Goal: Feedback & Contribution: Leave review/rating

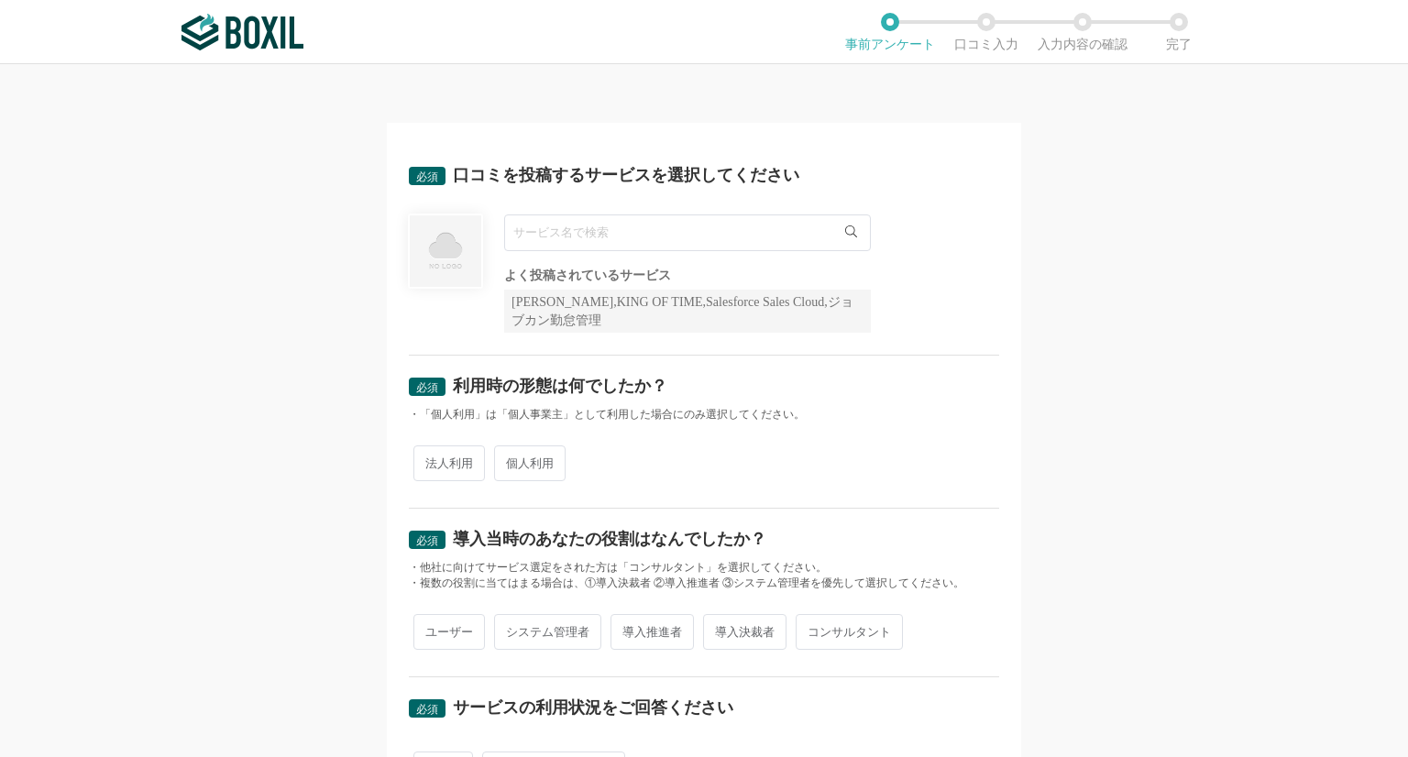
click at [528, 243] on input "text" at bounding box center [687, 233] width 367 height 37
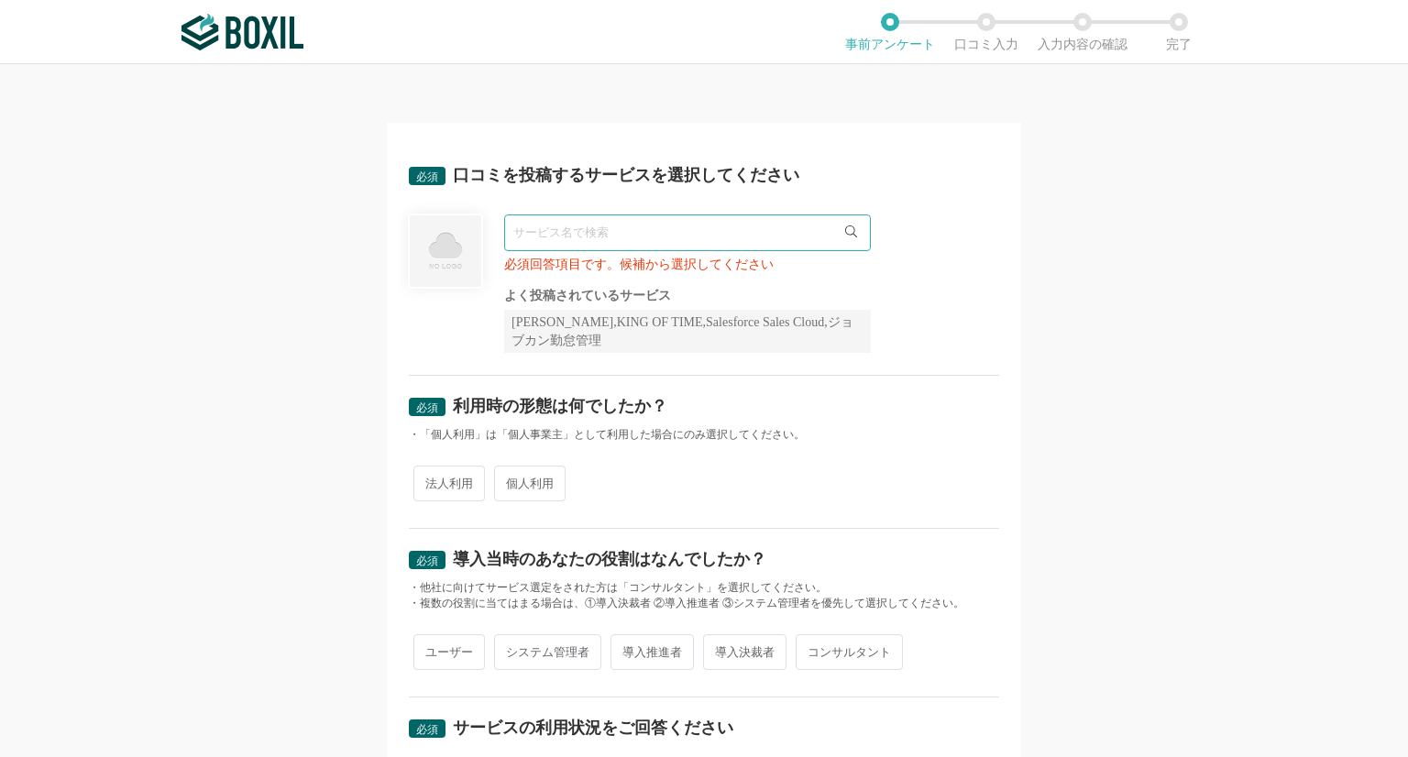
click at [850, 232] on icon at bounding box center [851, 232] width 12 height 12
click at [845, 233] on icon at bounding box center [851, 232] width 12 height 12
click at [526, 238] on input "text" at bounding box center [687, 233] width 367 height 37
click at [525, 232] on input "text" at bounding box center [687, 233] width 367 height 37
type input "ｂ"
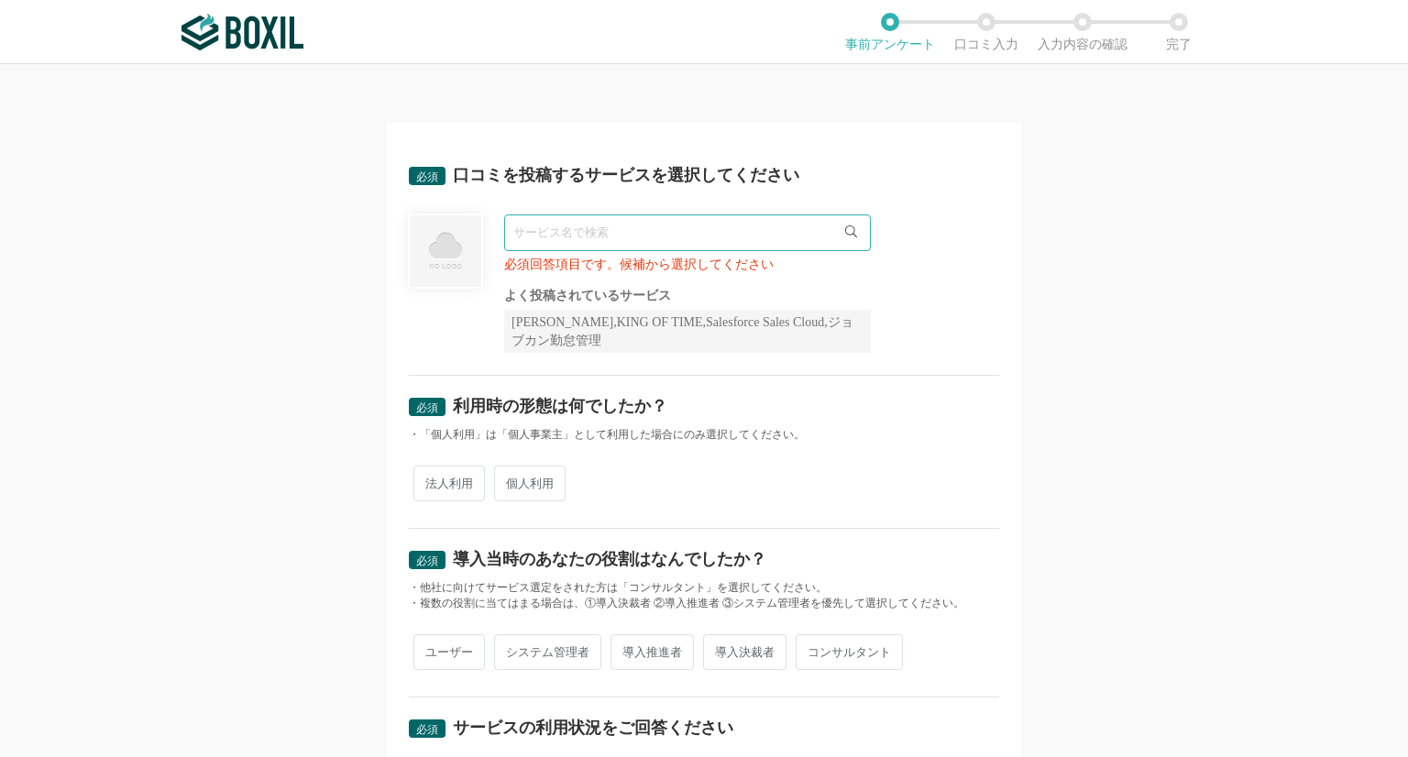
type input "b"
click at [558, 265] on span "BizHawkEye" at bounding box center [555, 271] width 63 height 12
type input "BizHawkEye"
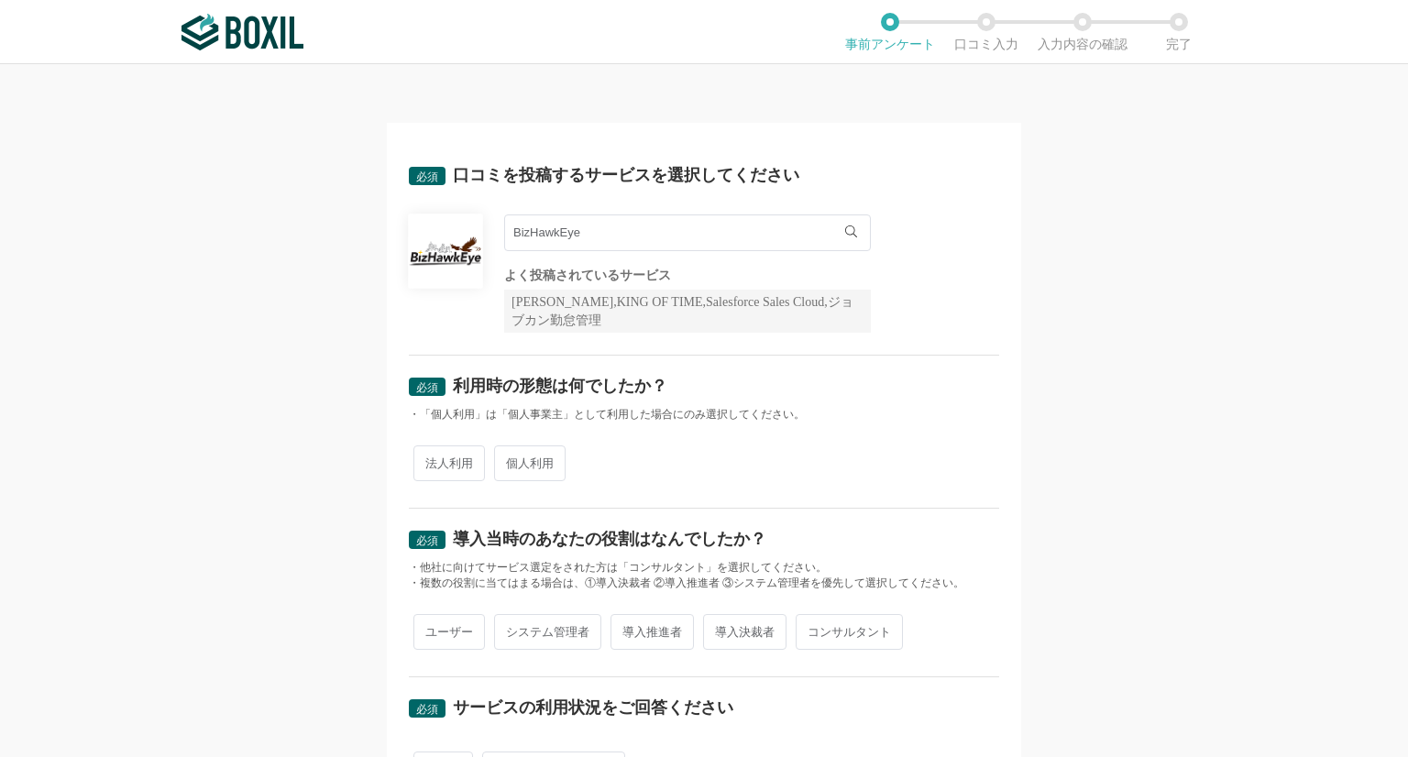
click at [433, 467] on span "法人利用" at bounding box center [450, 464] width 72 height 36
click at [430, 460] on input "法人利用" at bounding box center [424, 454] width 12 height 12
radio input "true"
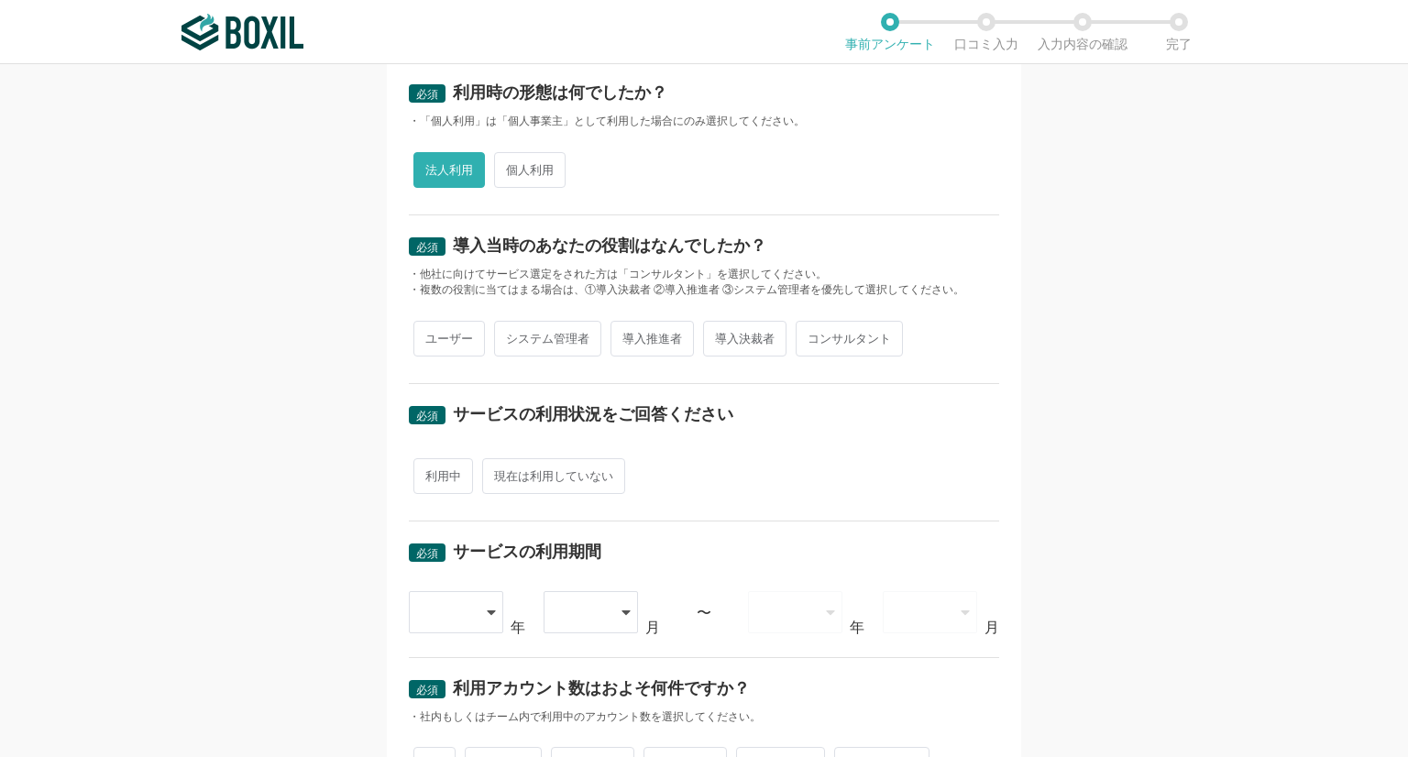
scroll to position [343, 0]
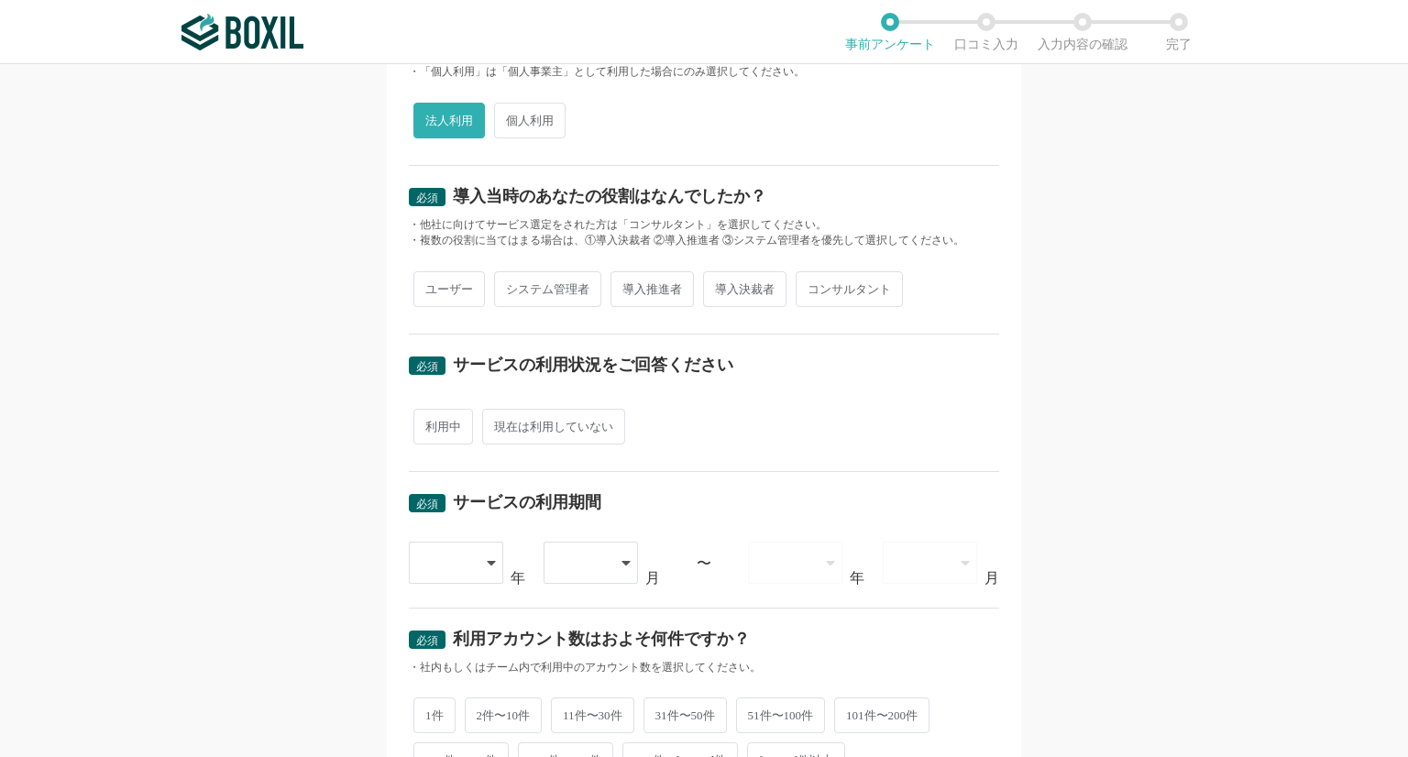
click at [429, 290] on span "ユーザー" at bounding box center [450, 289] width 72 height 36
click at [429, 286] on input "ユーザー" at bounding box center [424, 280] width 12 height 12
radio input "true"
click at [428, 426] on span "利用中" at bounding box center [444, 427] width 60 height 36
click at [428, 424] on input "利用中" at bounding box center [424, 418] width 12 height 12
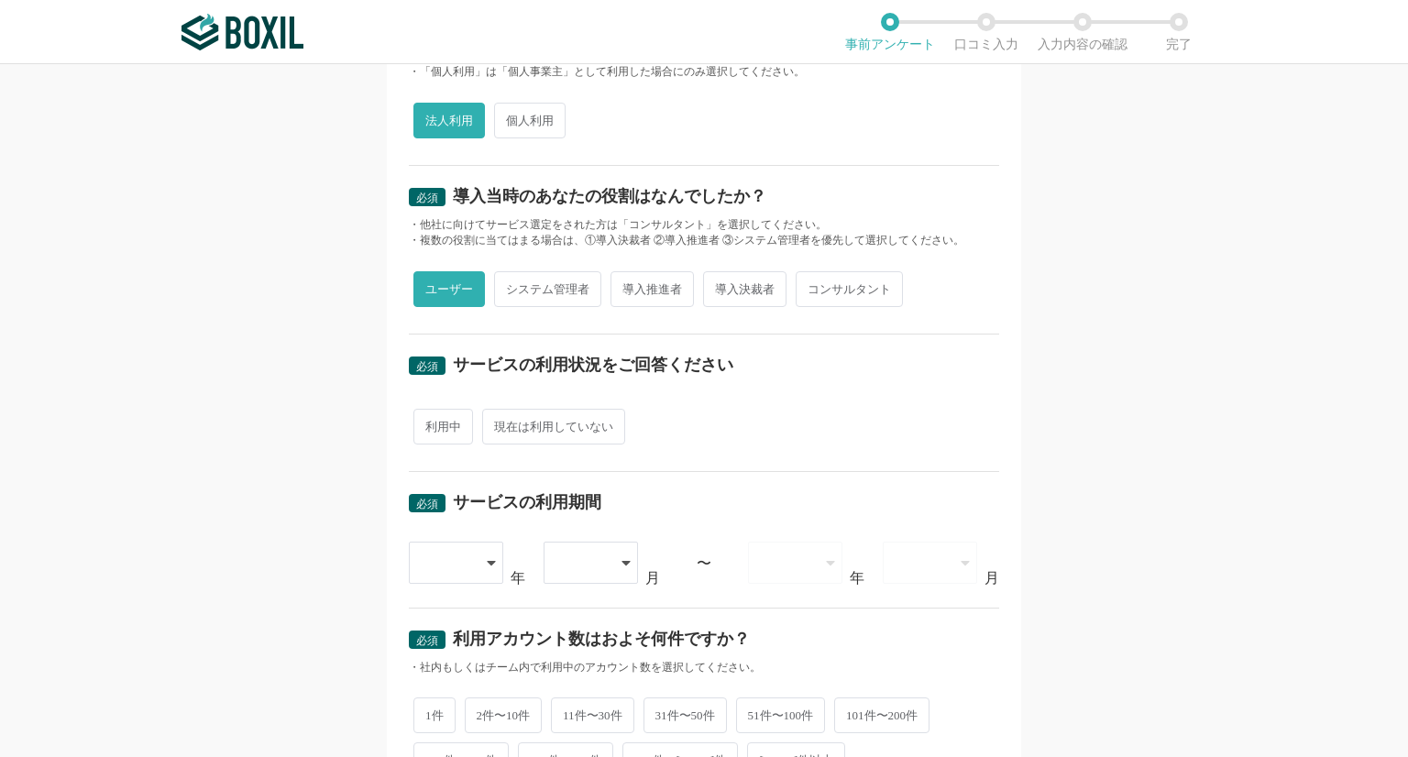
radio input "true"
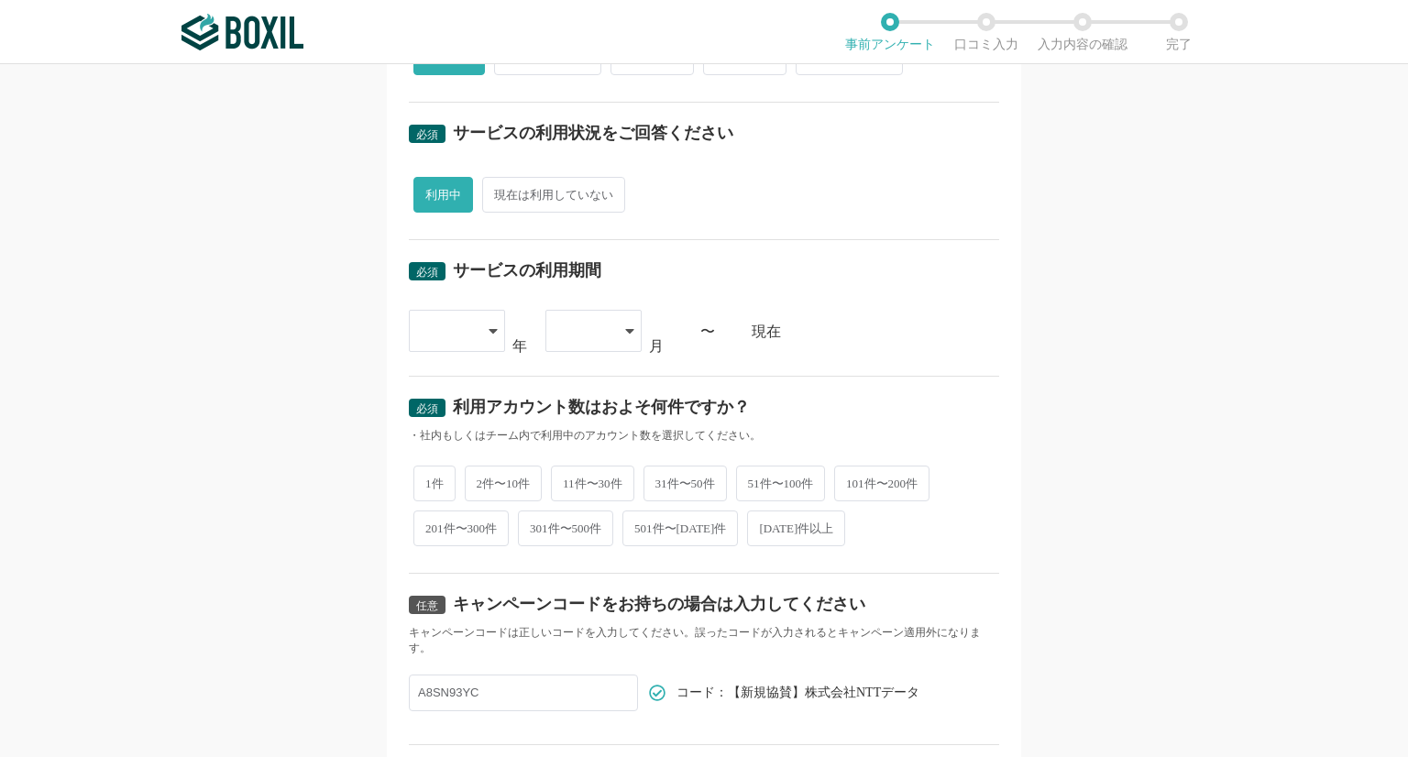
scroll to position [598, 0]
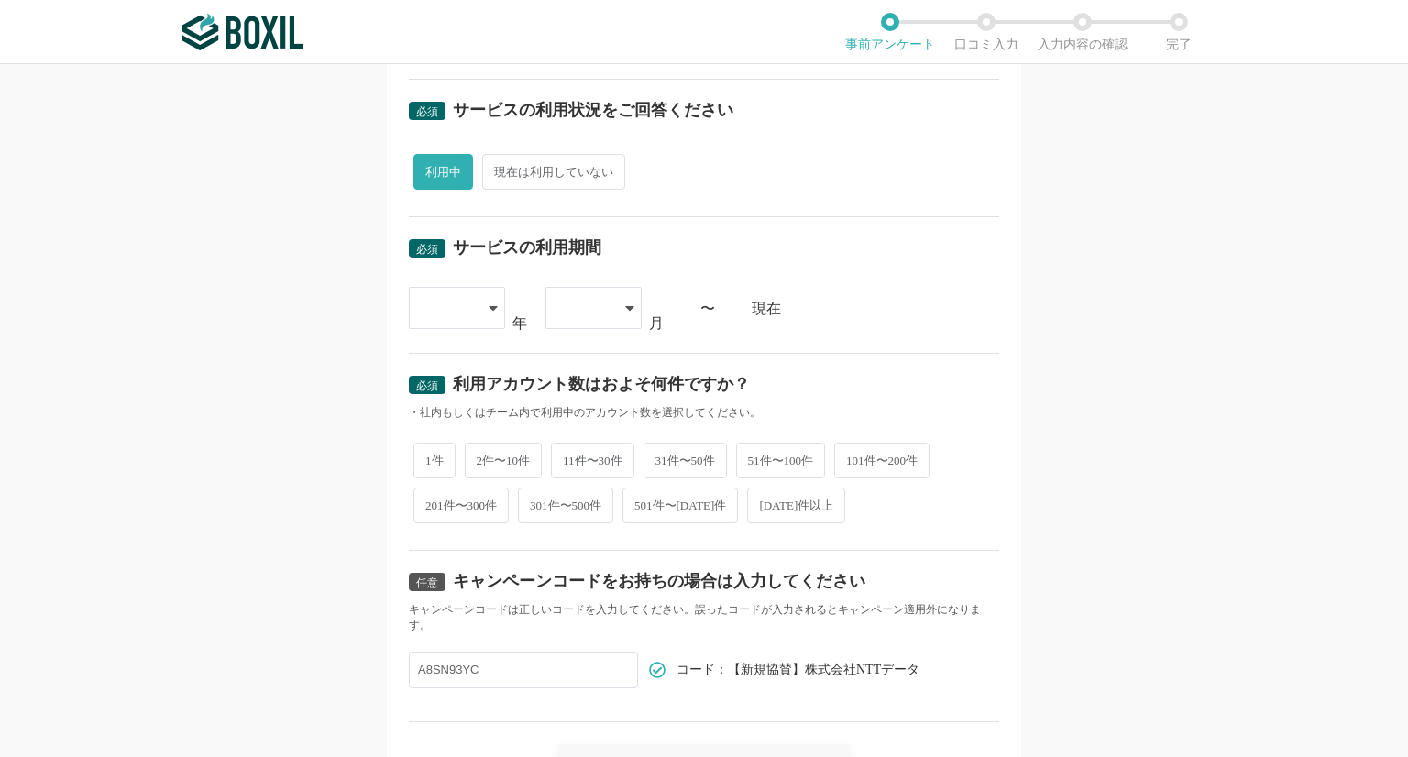
click at [489, 302] on icon at bounding box center [493, 308] width 9 height 15
click at [442, 457] on span "[DATE]" at bounding box center [448, 454] width 48 height 15
drag, startPoint x: 330, startPoint y: 745, endPoint x: 407, endPoint y: 715, distance: 82.8
click at [409, 715] on div "任意 キャンペーンコードをお持ちの場合は入力してください キャンペーンコードは正しいコードを入力してください。誤ったコードが入力されるとキャンペーン適用外にな…" at bounding box center [704, 636] width 591 height 171
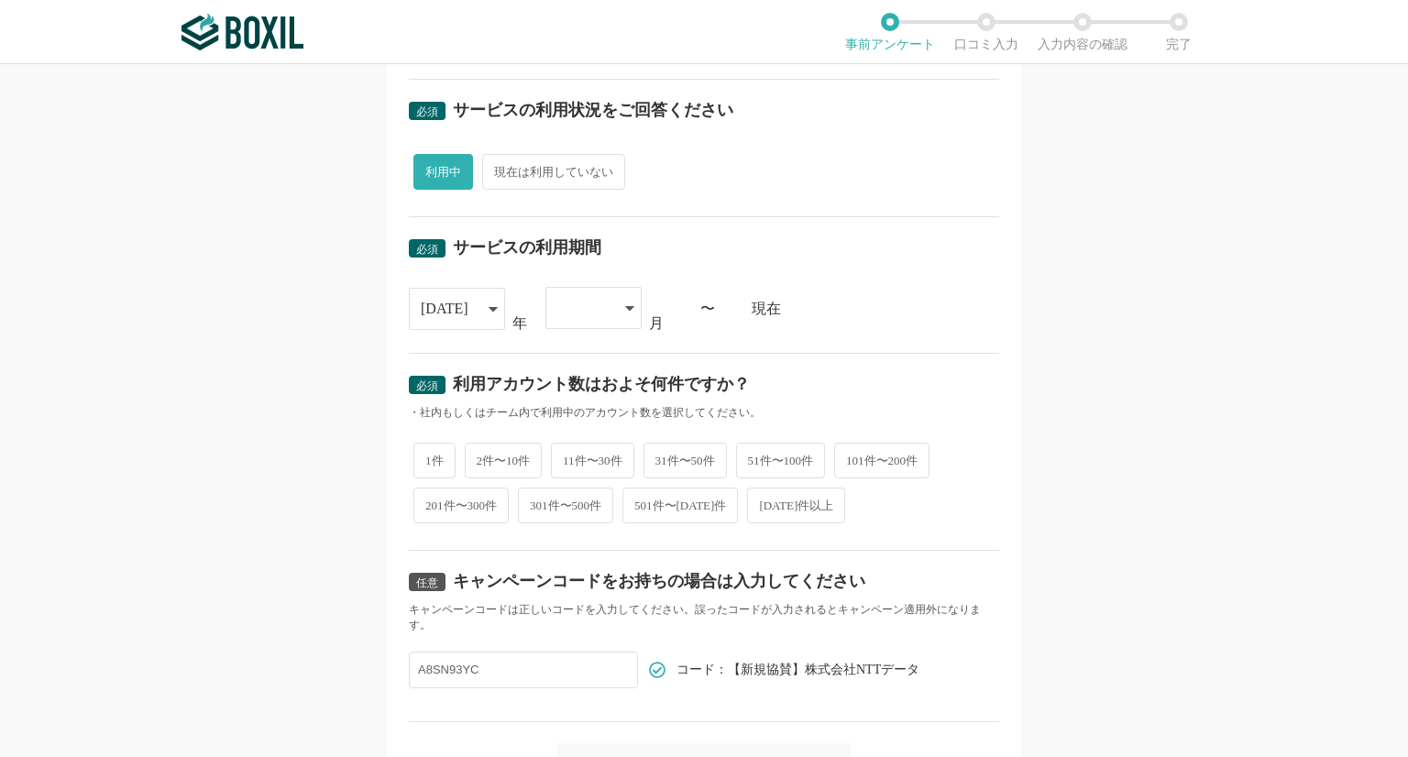
click at [475, 304] on div "[DATE]" at bounding box center [457, 309] width 96 height 42
click at [440, 500] on span "[DATE]" at bounding box center [448, 498] width 48 height 15
click at [615, 313] on div at bounding box center [594, 308] width 96 height 42
click at [569, 458] on li "09" at bounding box center [594, 472] width 96 height 44
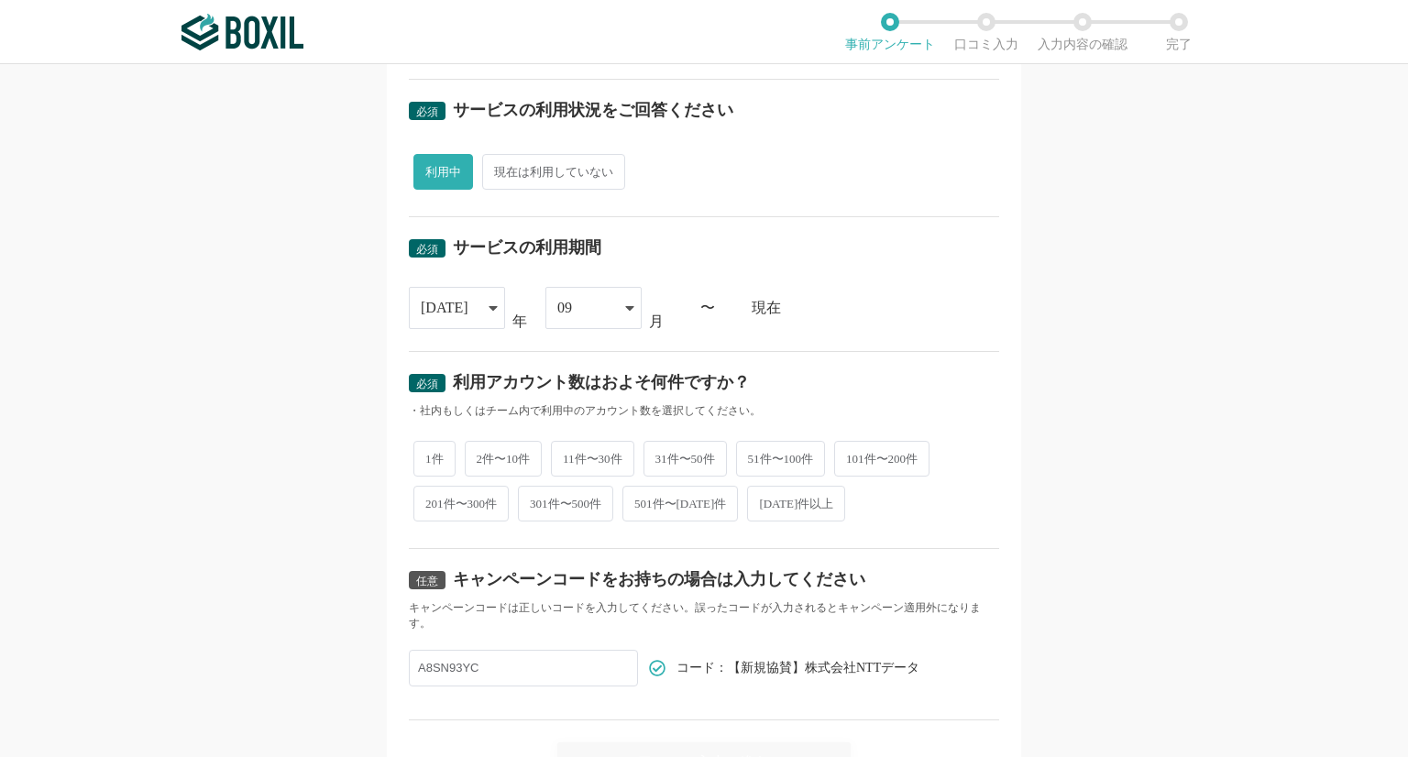
click at [487, 449] on span "2件〜10件" at bounding box center [504, 459] width 78 height 36
click at [481, 449] on input "2件〜10件" at bounding box center [475, 450] width 12 height 12
radio input "true"
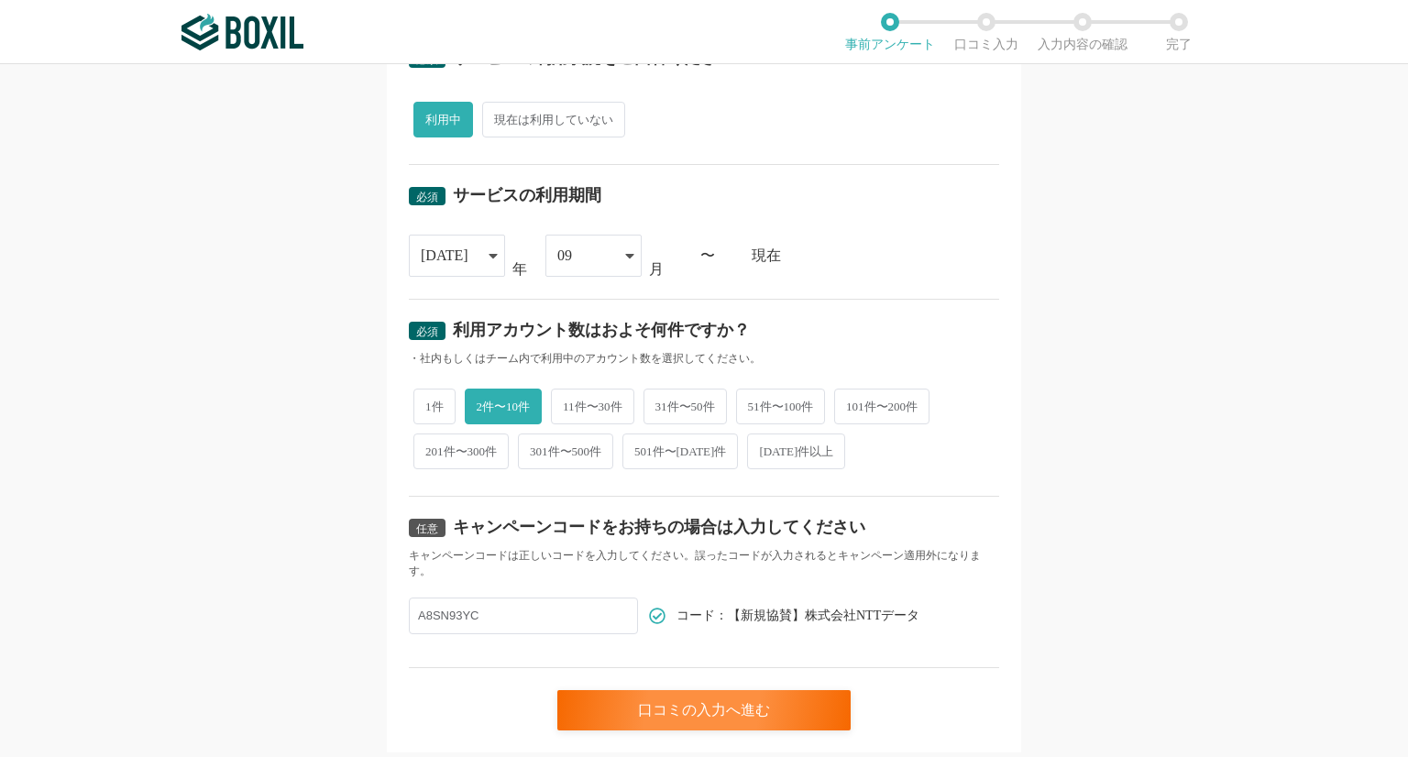
scroll to position [701, 0]
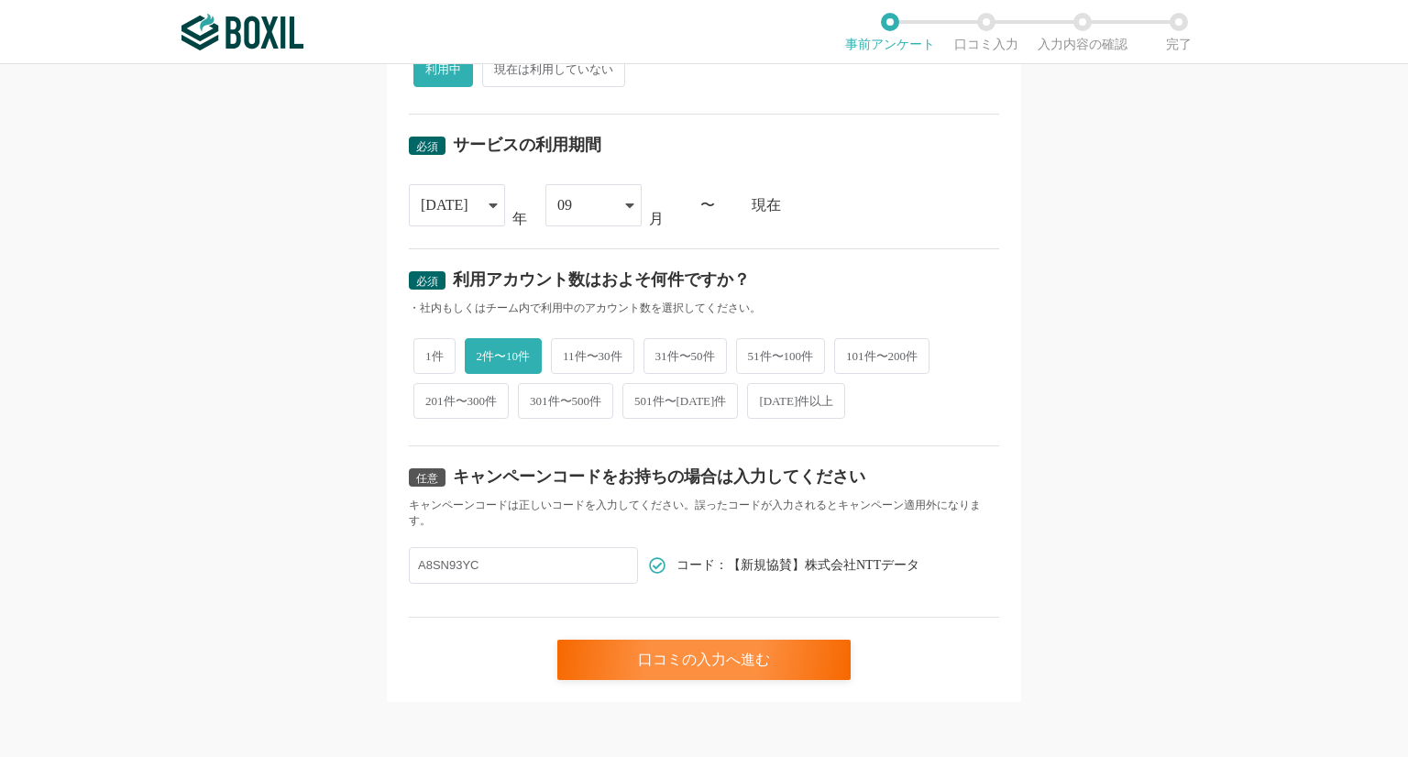
click at [547, 568] on input "A8SN93YC" at bounding box center [523, 565] width 229 height 37
drag, startPoint x: 482, startPoint y: 564, endPoint x: 399, endPoint y: 562, distance: 83.5
click at [399, 562] on div "必須 口コミを投稿するサービスを選択してください BizHawkEye BizHawkEye よく投稿されているサービス Sansan,KING OF TIM…" at bounding box center [704, 62] width 635 height 1280
click at [712, 657] on div "口コミの入力へ進む" at bounding box center [704, 660] width 293 height 40
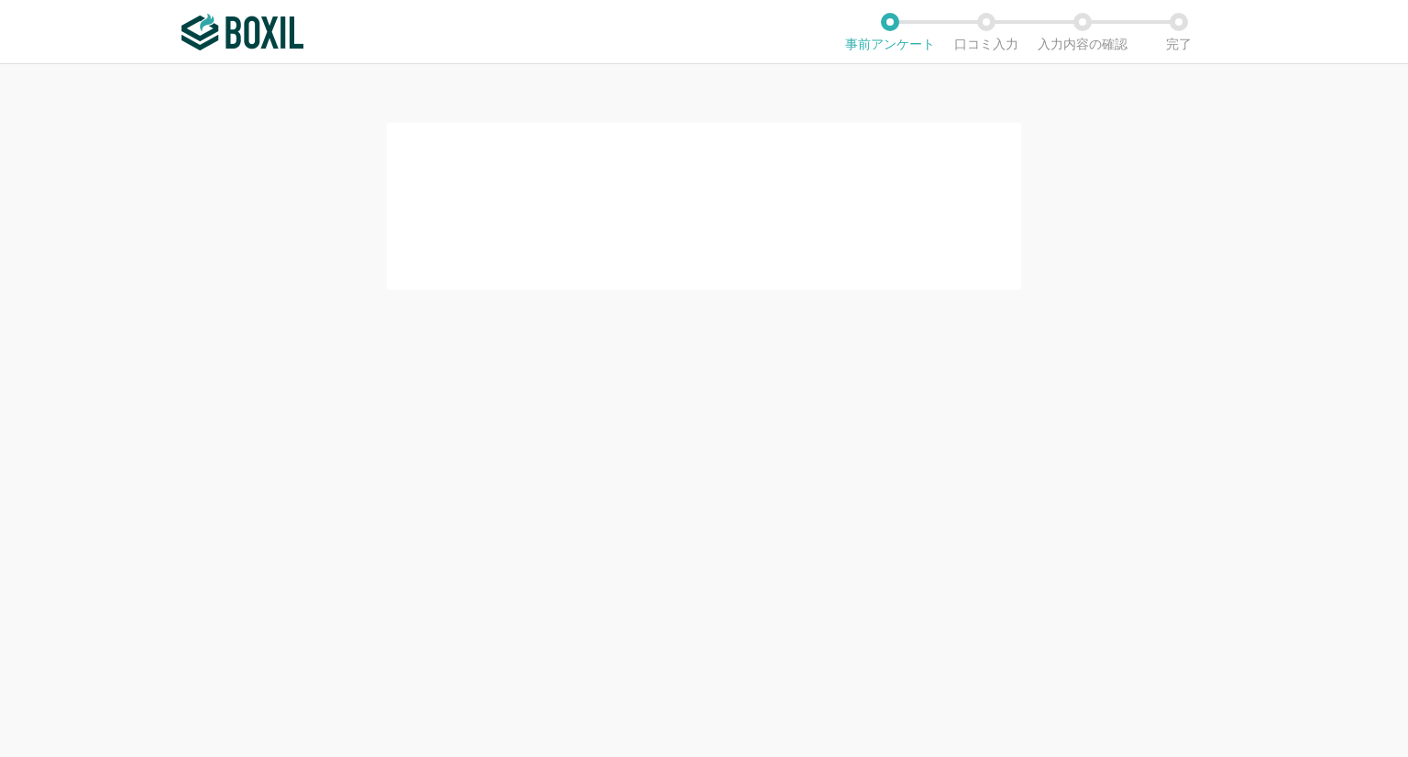
scroll to position [0, 0]
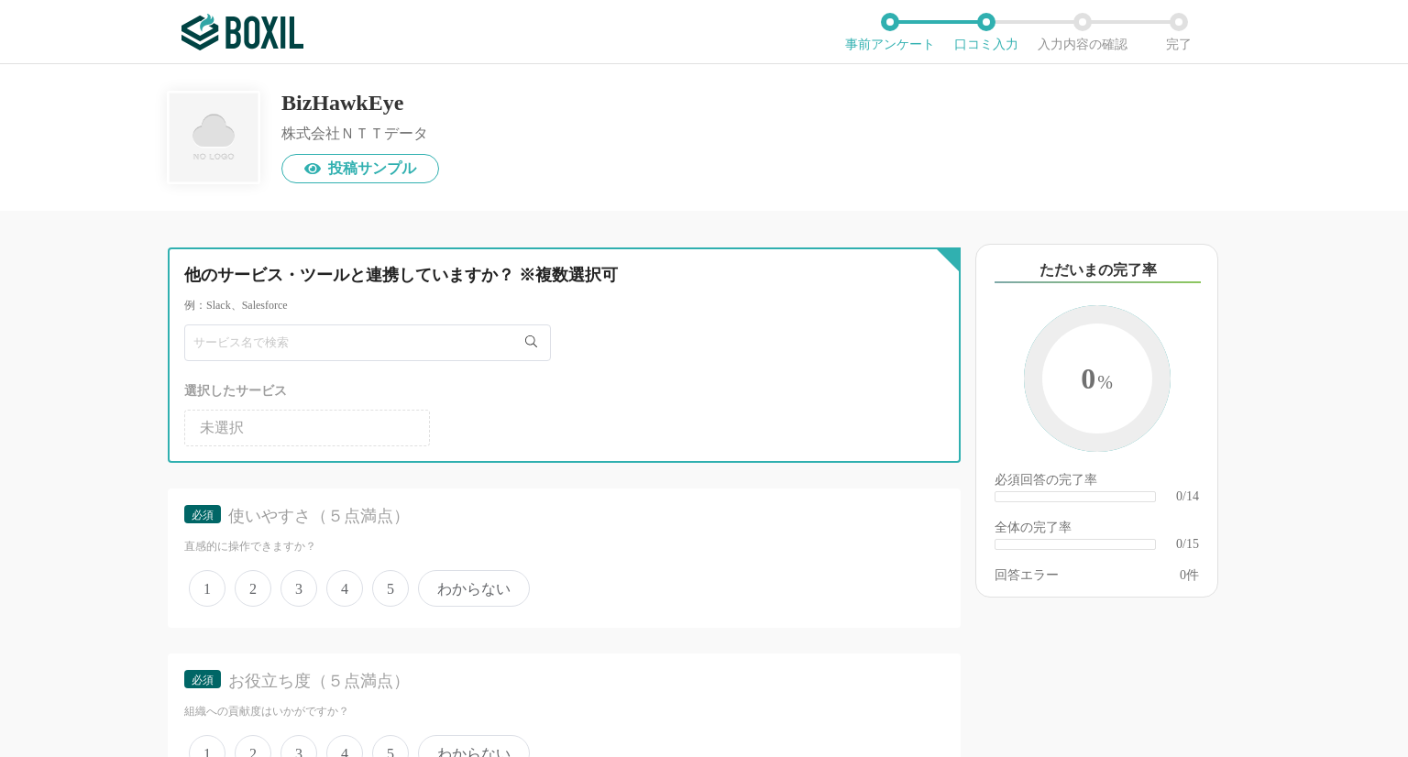
click at [287, 342] on input "text" at bounding box center [367, 343] width 367 height 37
click at [210, 342] on input "text" at bounding box center [367, 343] width 367 height 37
click at [202, 341] on input "text" at bounding box center [367, 343] width 367 height 37
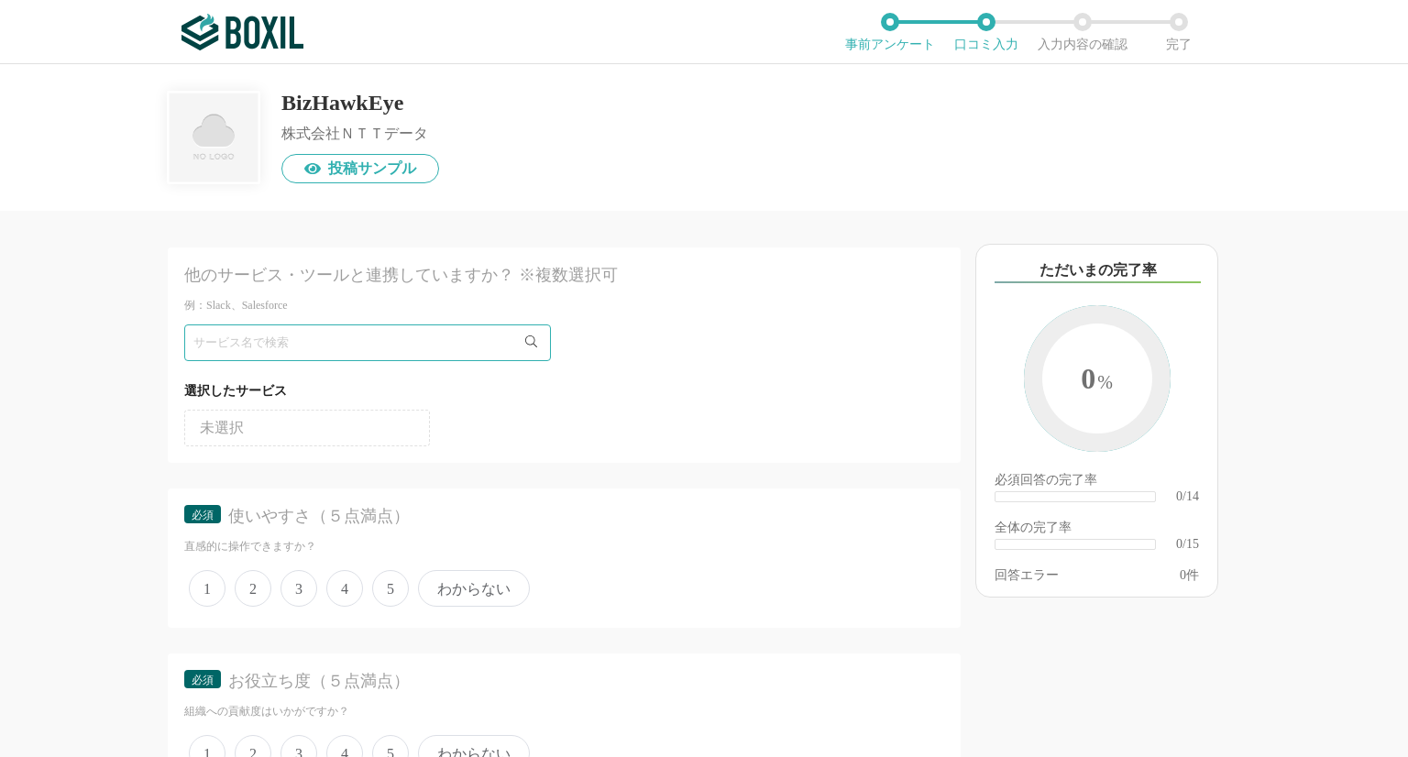
click at [211, 425] on span "未選択" at bounding box center [222, 428] width 44 height 15
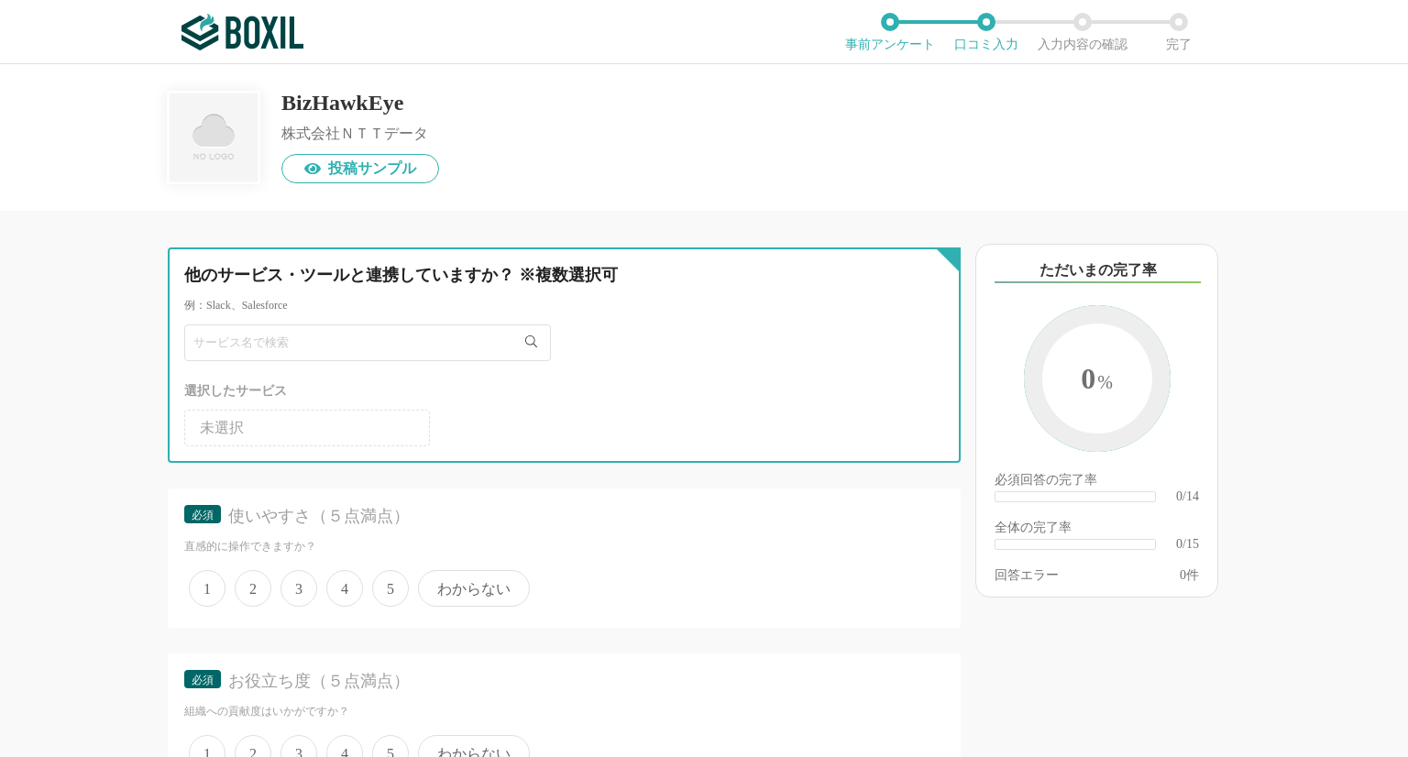
click at [212, 346] on input "text" at bounding box center [367, 343] width 367 height 37
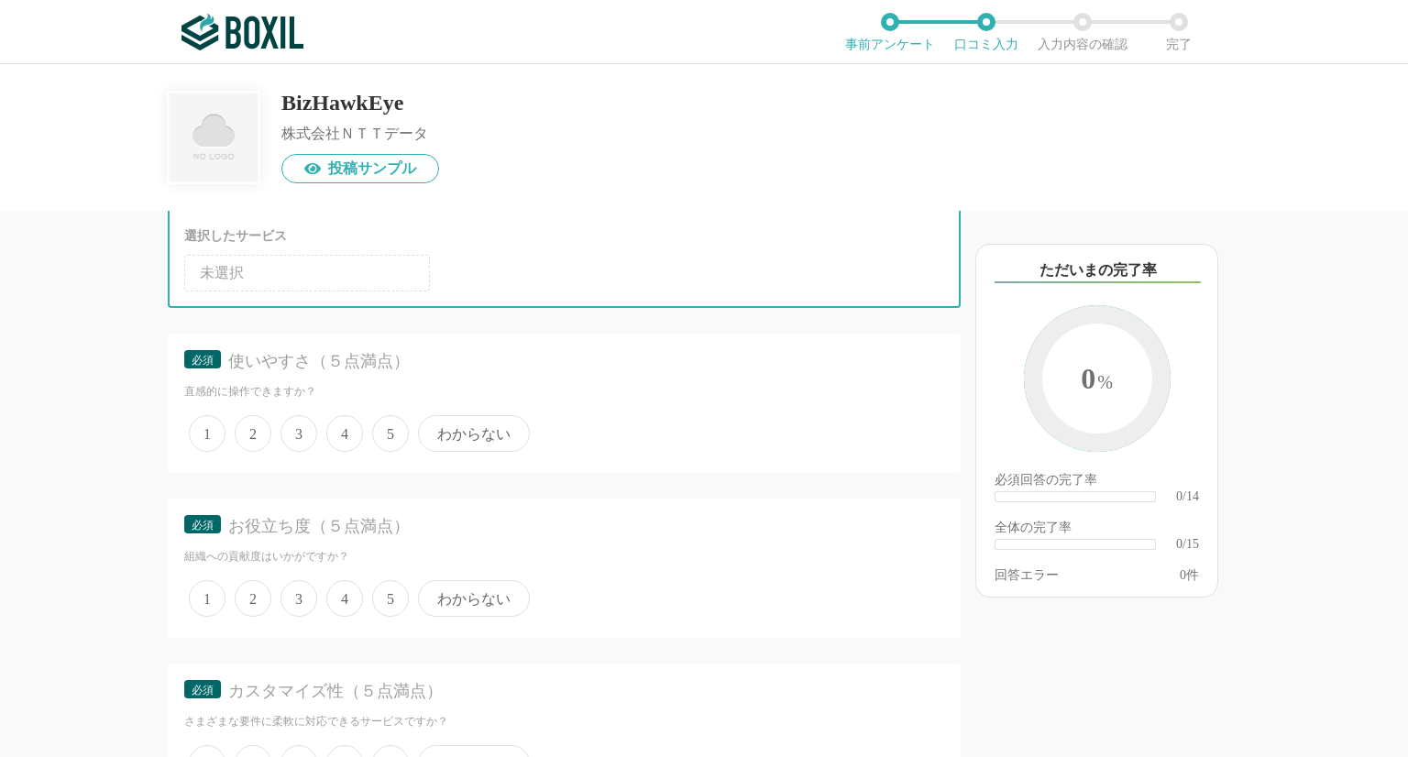
scroll to position [173, 0]
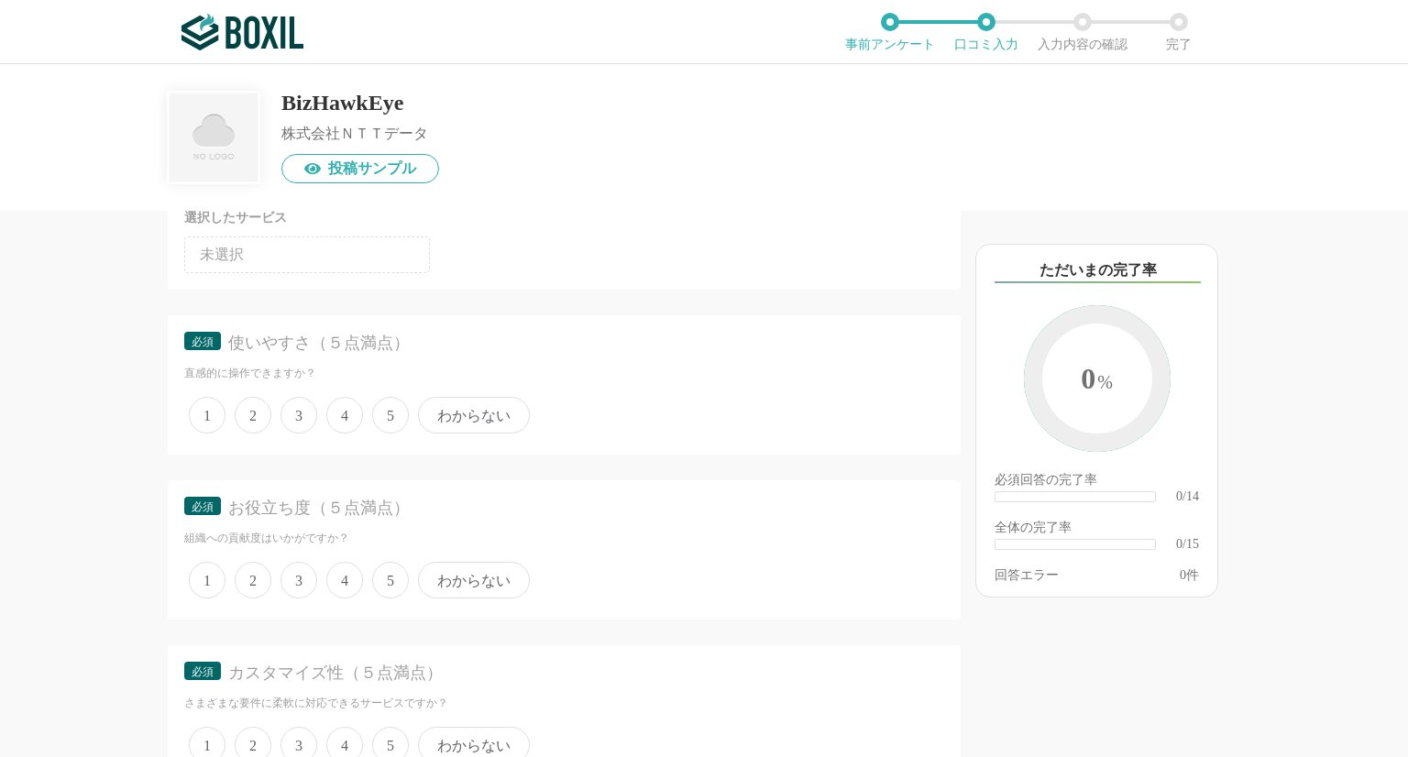
click at [347, 420] on span "4" at bounding box center [344, 415] width 37 height 37
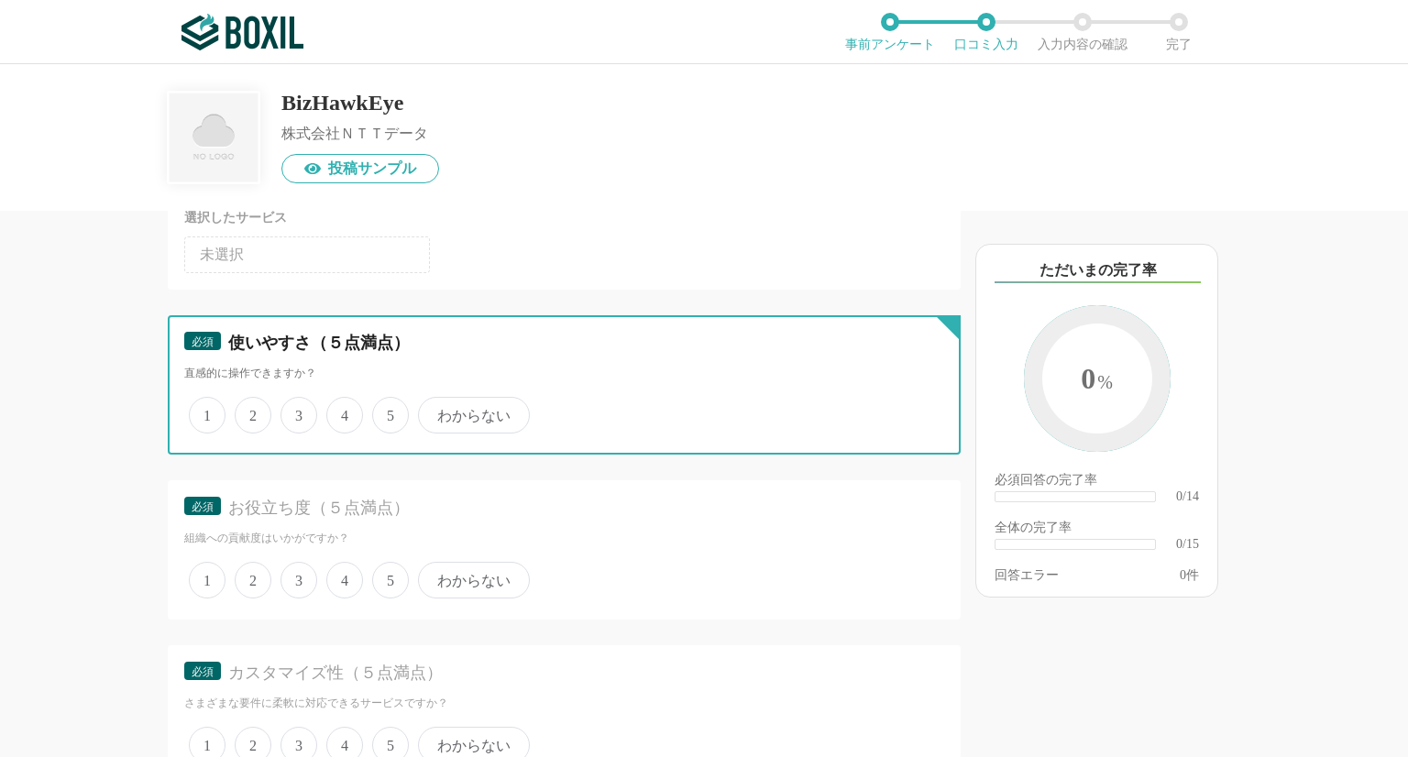
click at [343, 412] on input "4" at bounding box center [337, 406] width 12 height 12
radio input "true"
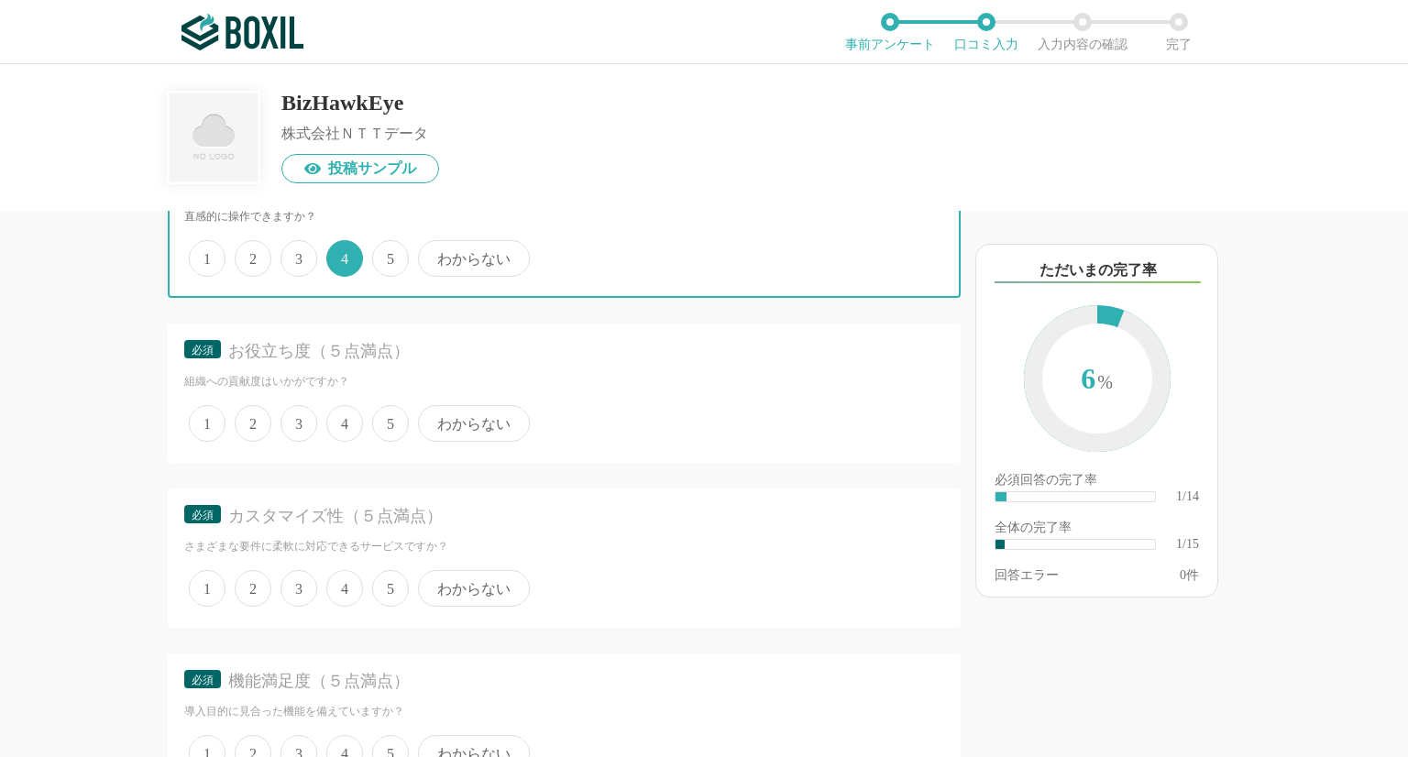
scroll to position [334, 0]
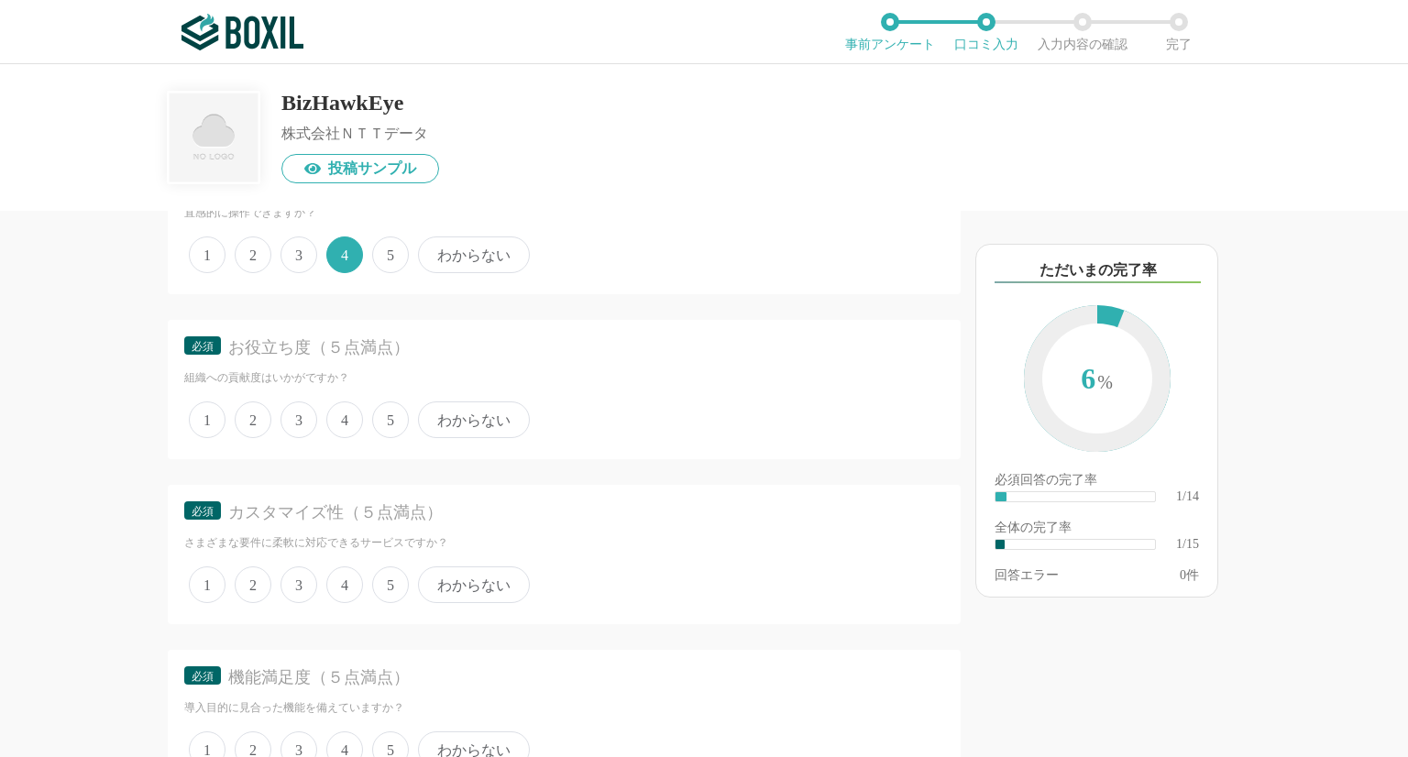
click at [388, 425] on span "5" at bounding box center [390, 420] width 37 height 37
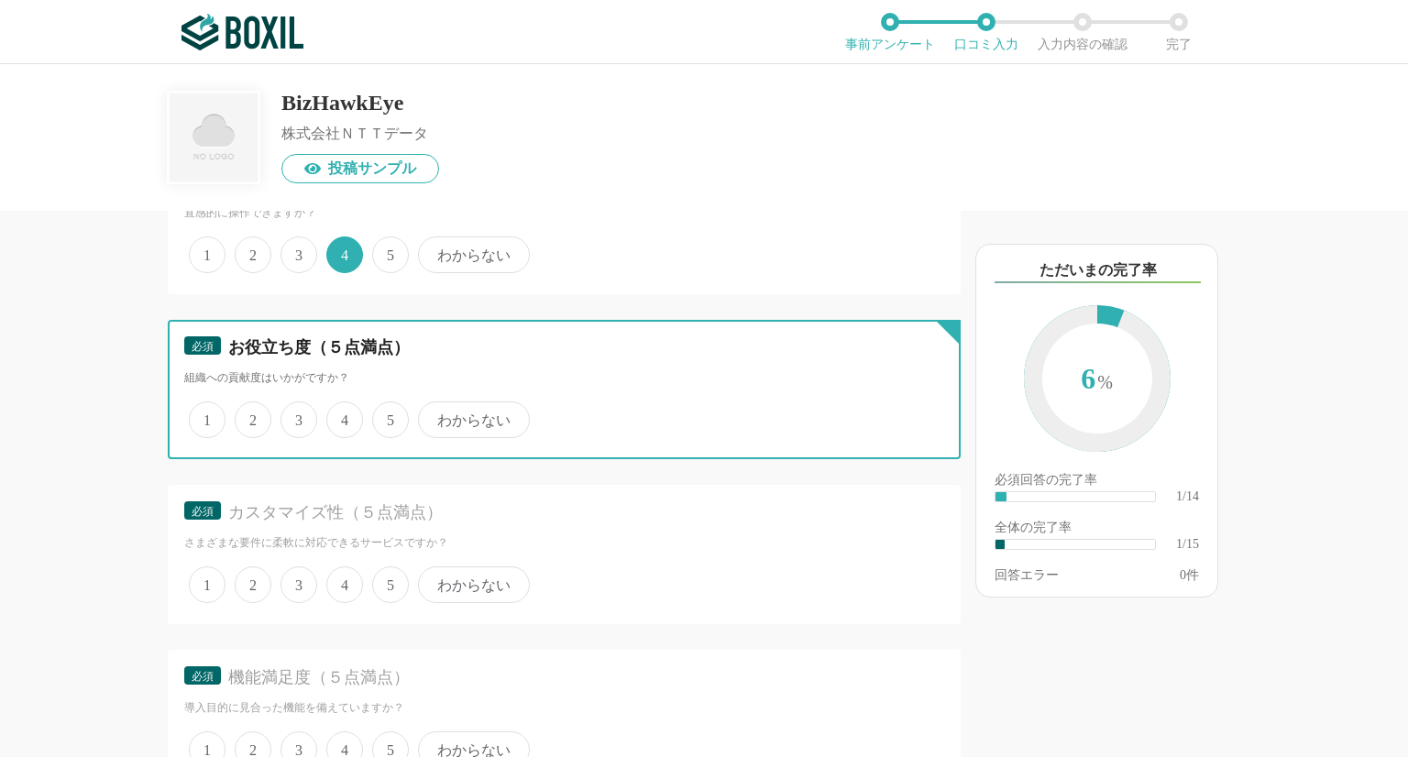
click at [388, 416] on input "5" at bounding box center [383, 410] width 12 height 12
radio input "true"
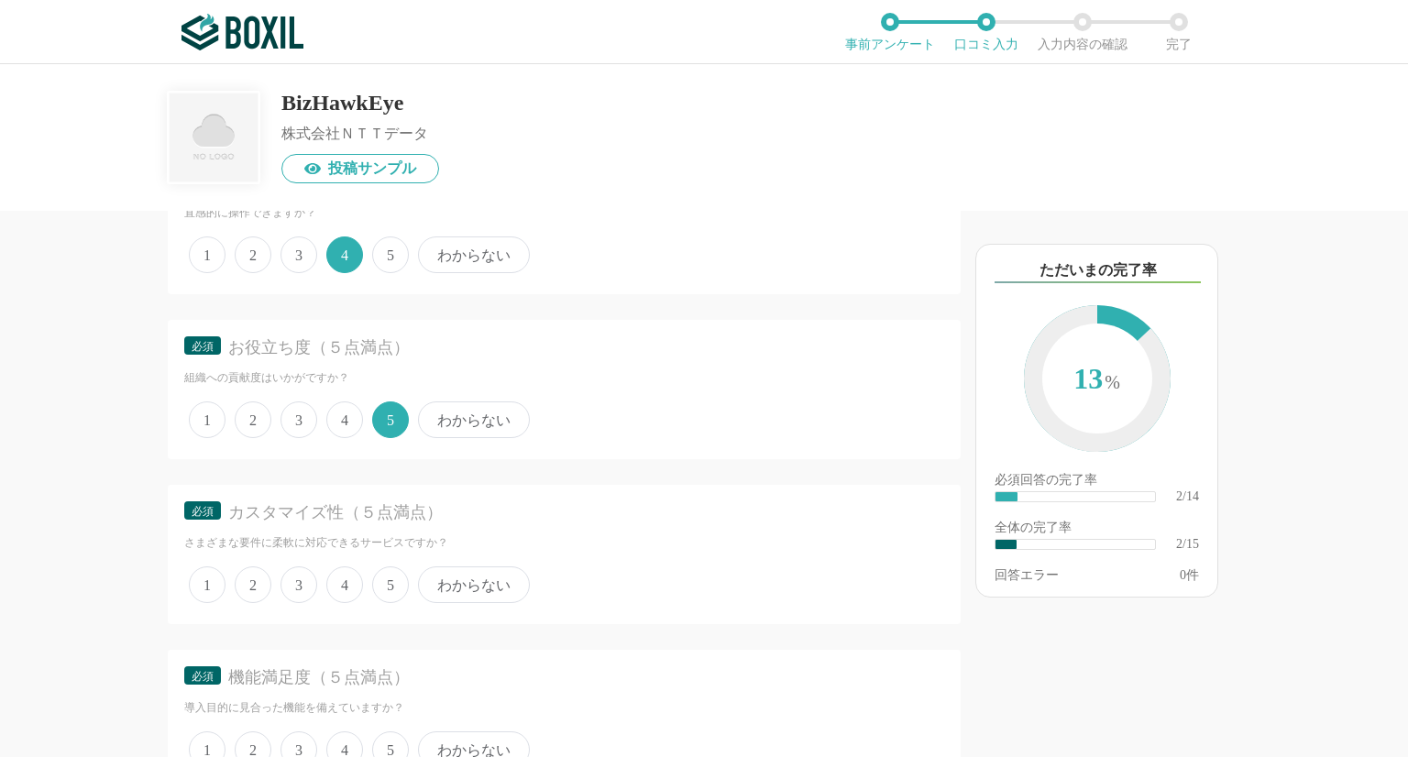
click at [391, 591] on span "5" at bounding box center [390, 585] width 37 height 37
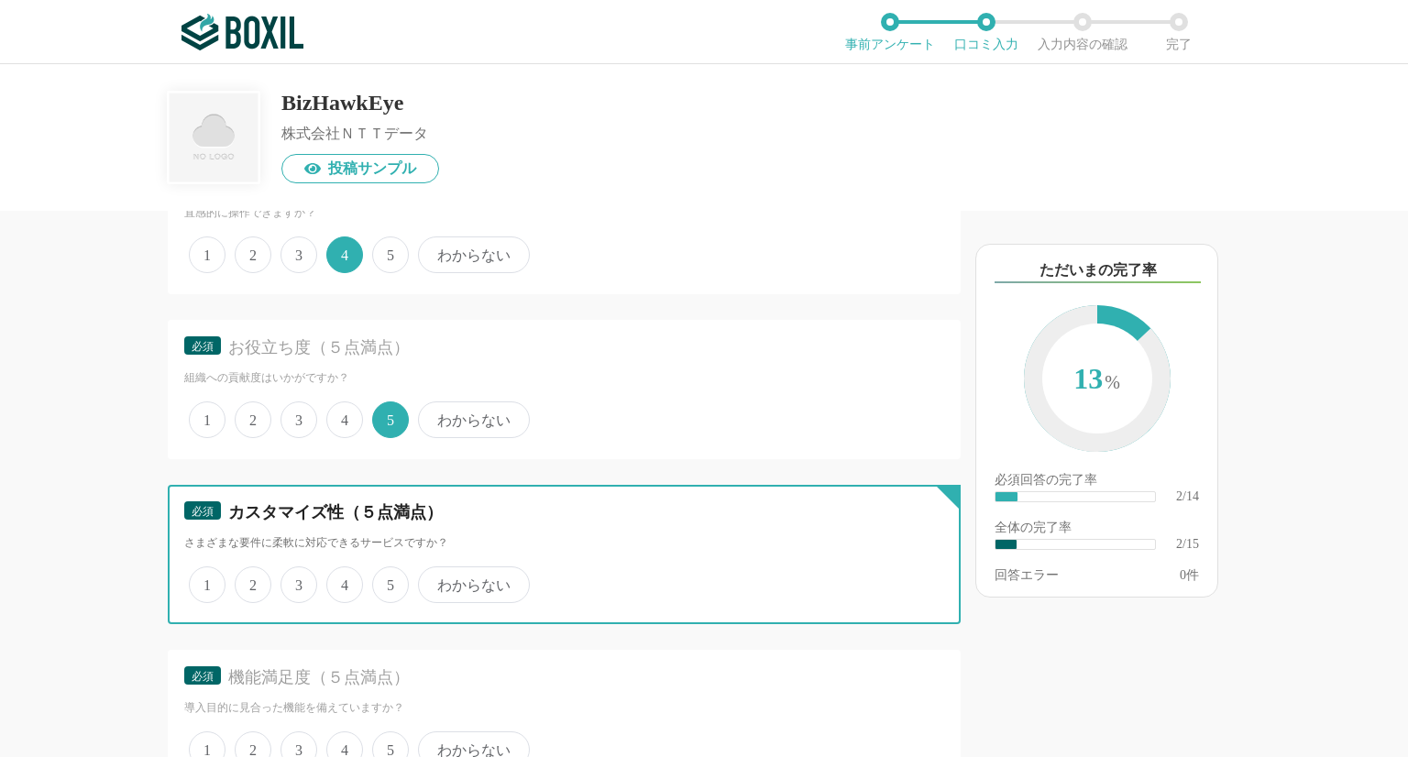
click at [389, 581] on input "5" at bounding box center [383, 575] width 12 height 12
radio input "true"
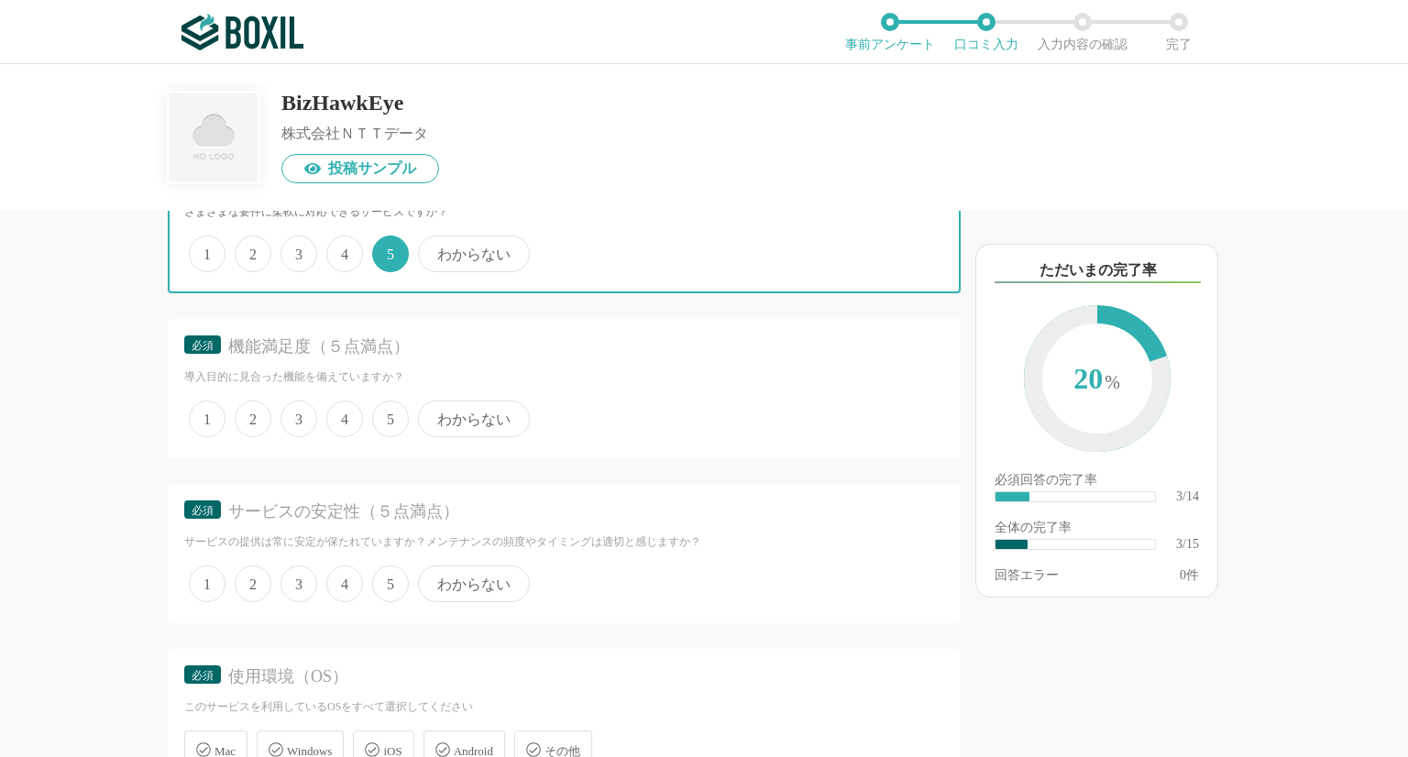
scroll to position [675, 0]
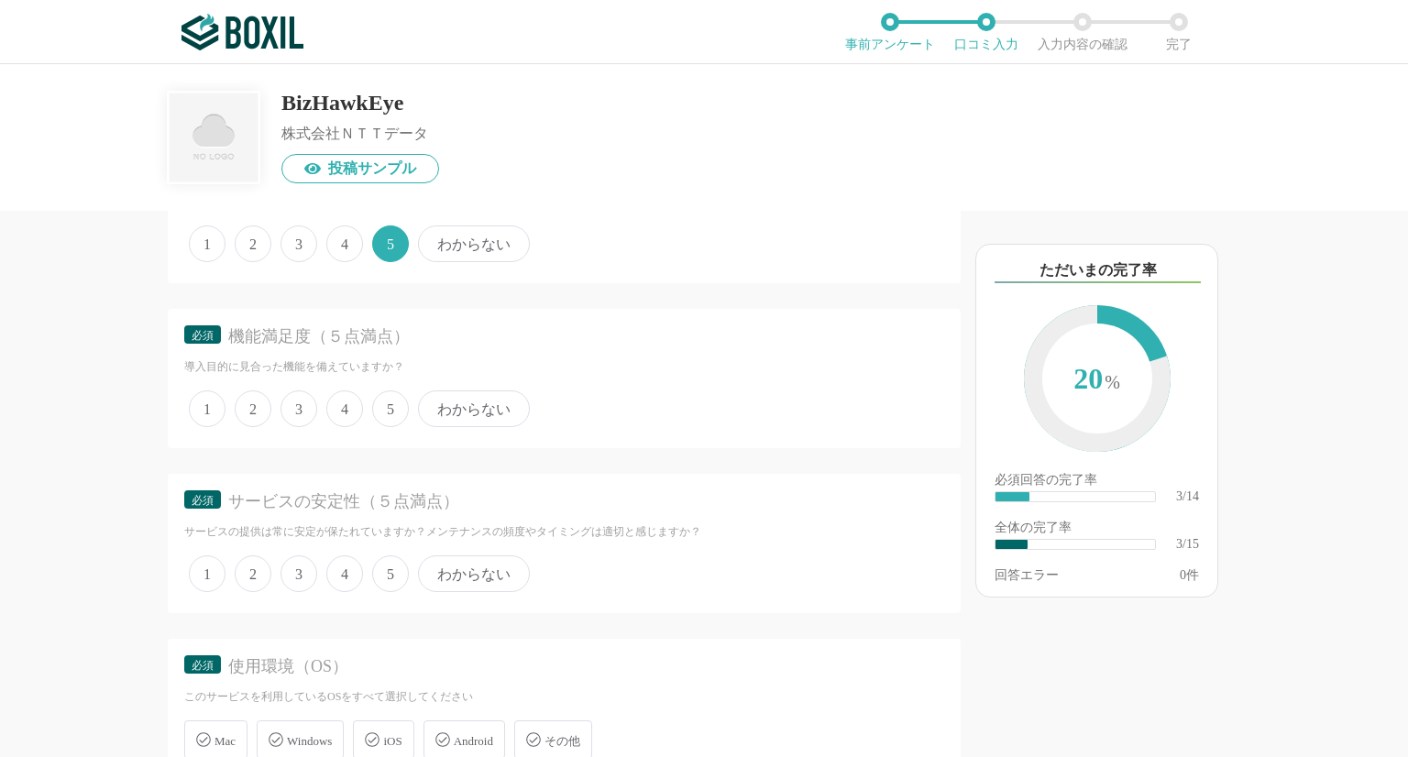
click at [339, 408] on span "4" at bounding box center [344, 409] width 37 height 37
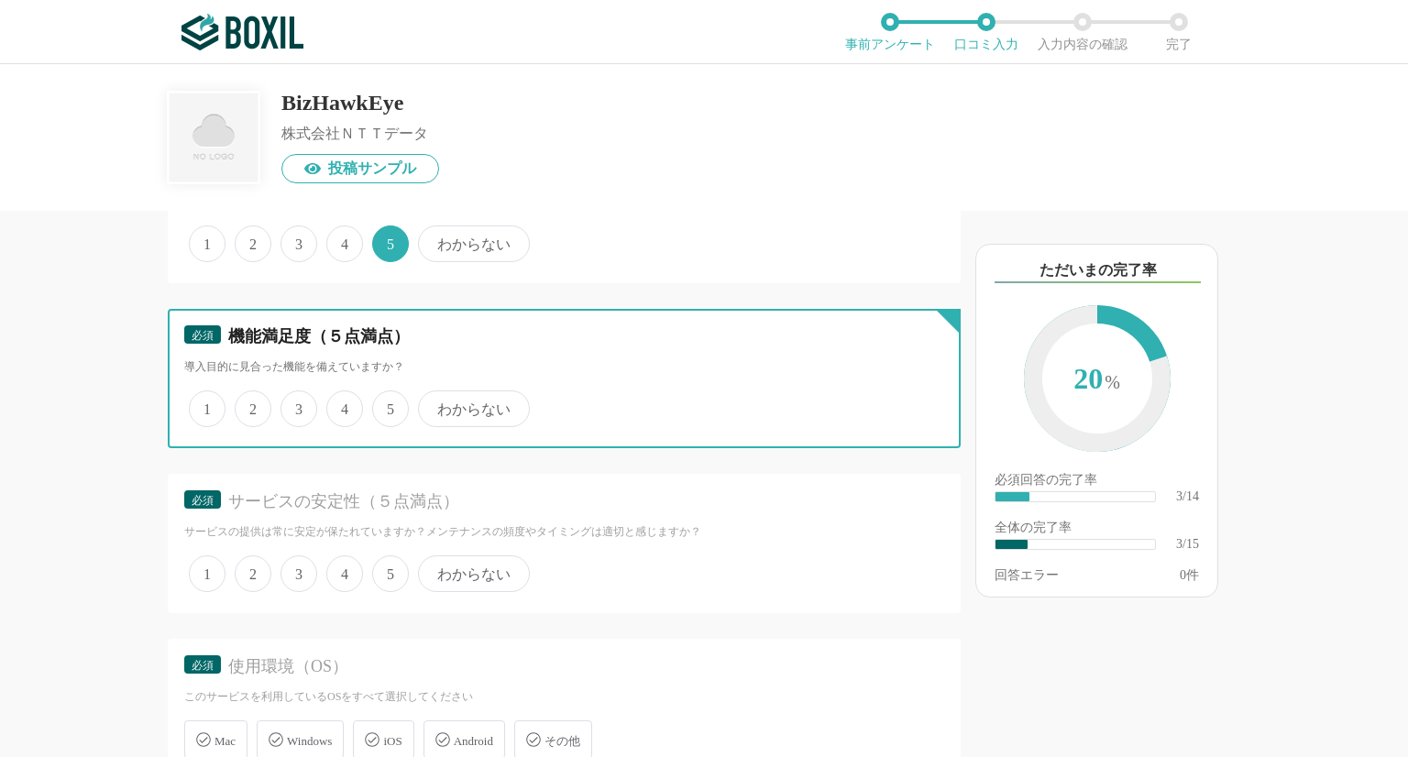
click at [339, 405] on input "4" at bounding box center [337, 399] width 12 height 12
radio input "true"
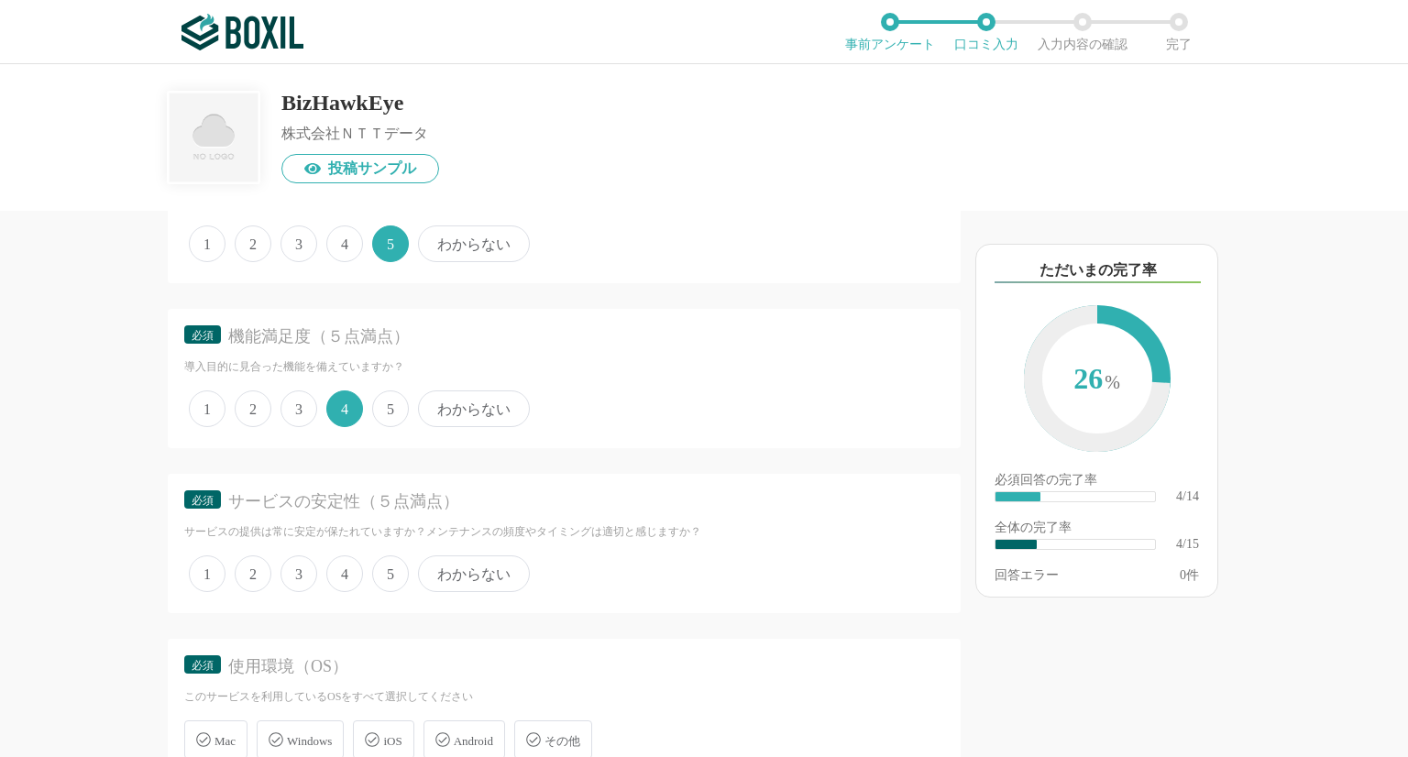
click at [348, 572] on span "4" at bounding box center [344, 574] width 37 height 37
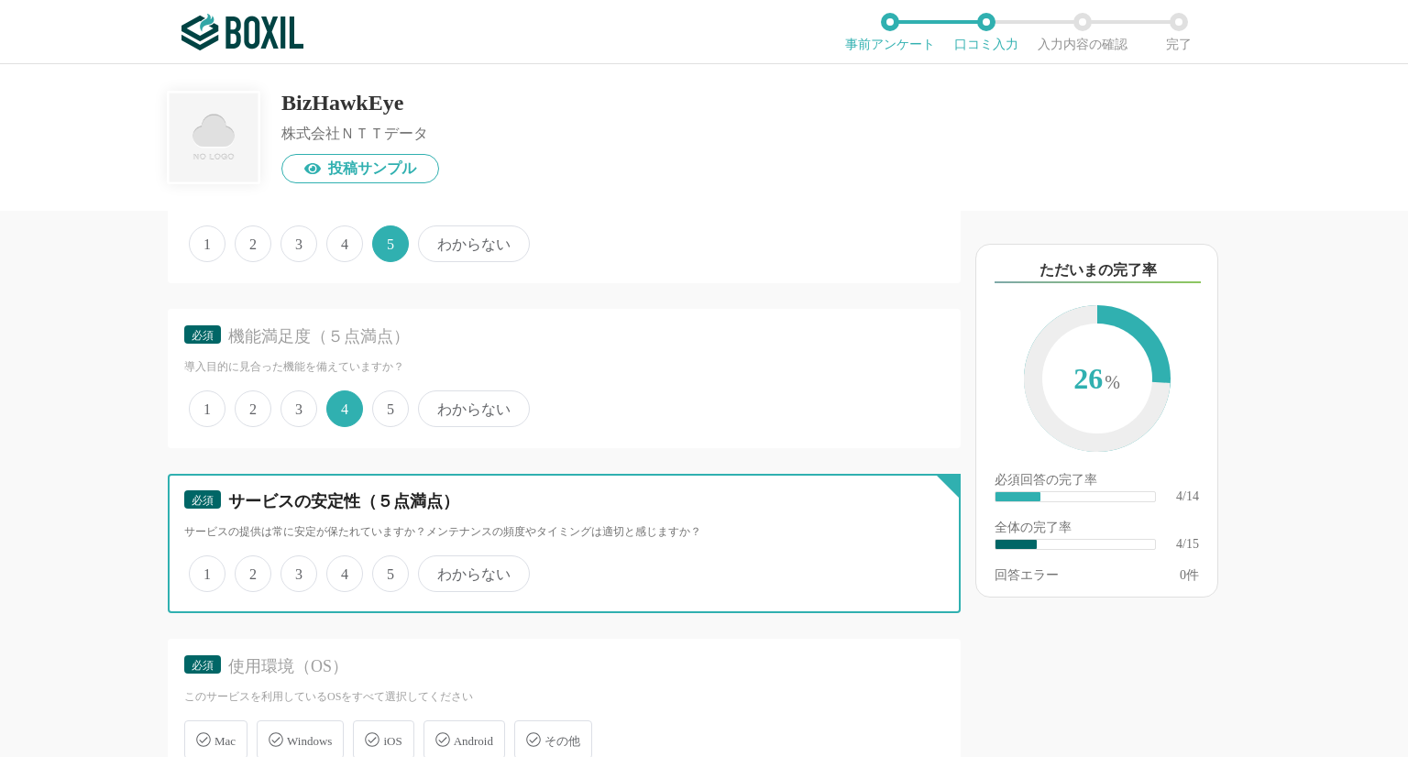
click at [343, 570] on input "4" at bounding box center [337, 564] width 12 height 12
radio input "true"
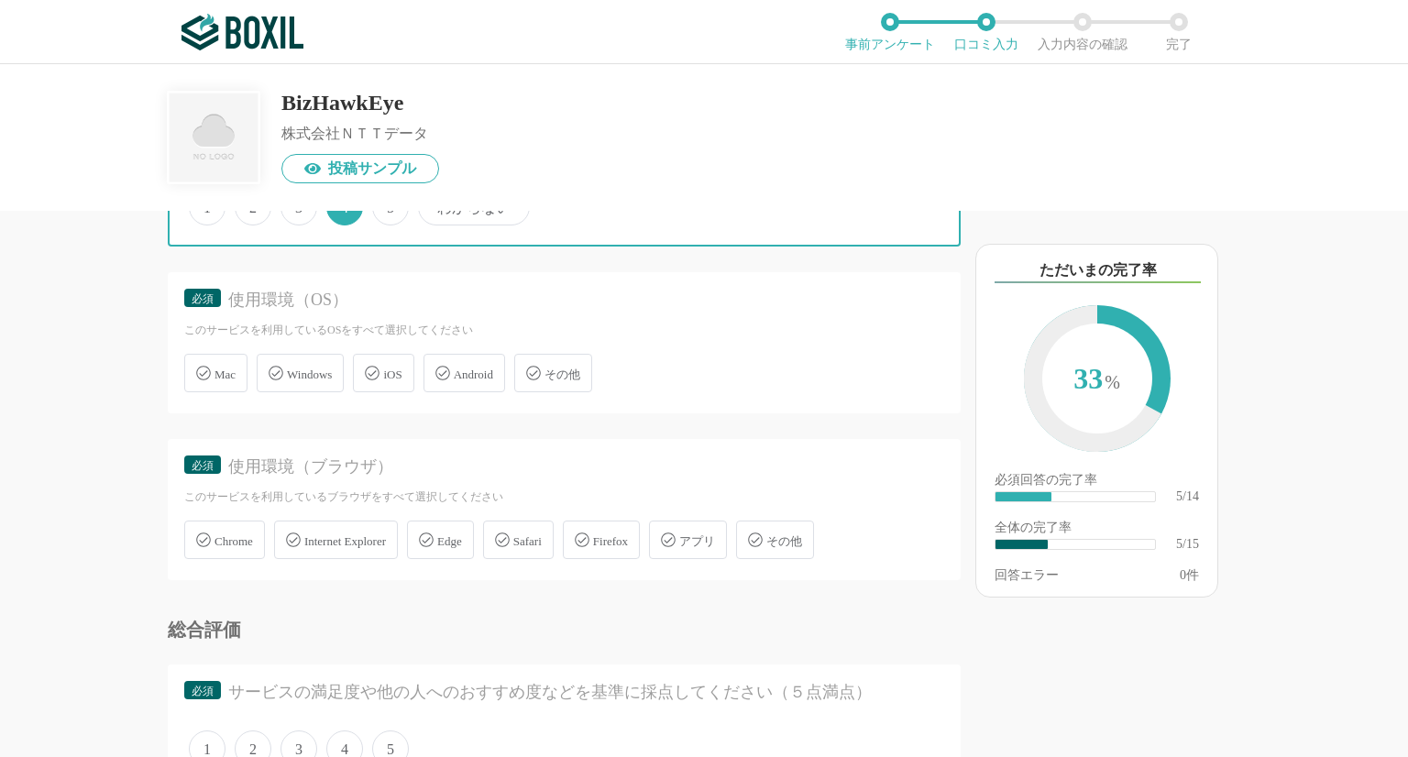
scroll to position [1047, 0]
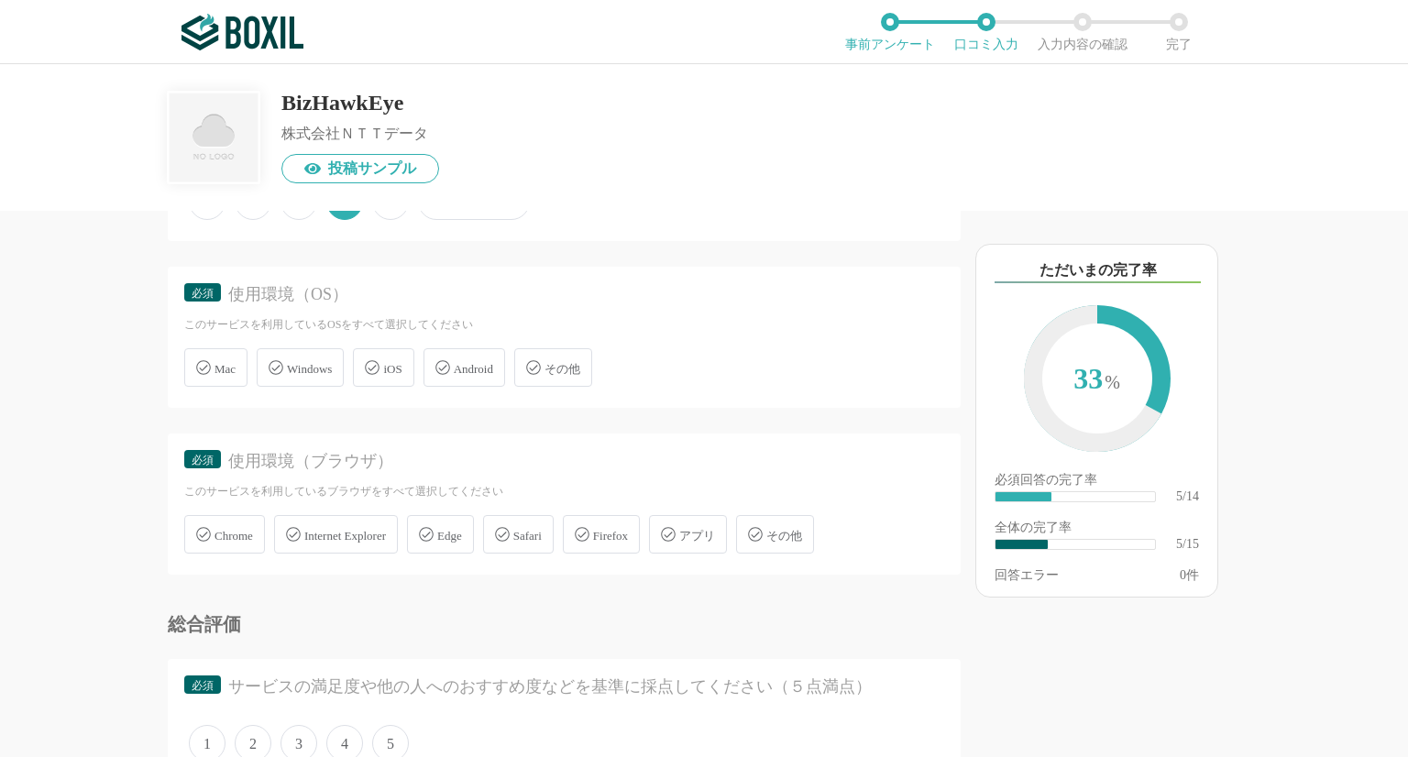
click at [301, 366] on span "Windows" at bounding box center [309, 369] width 45 height 14
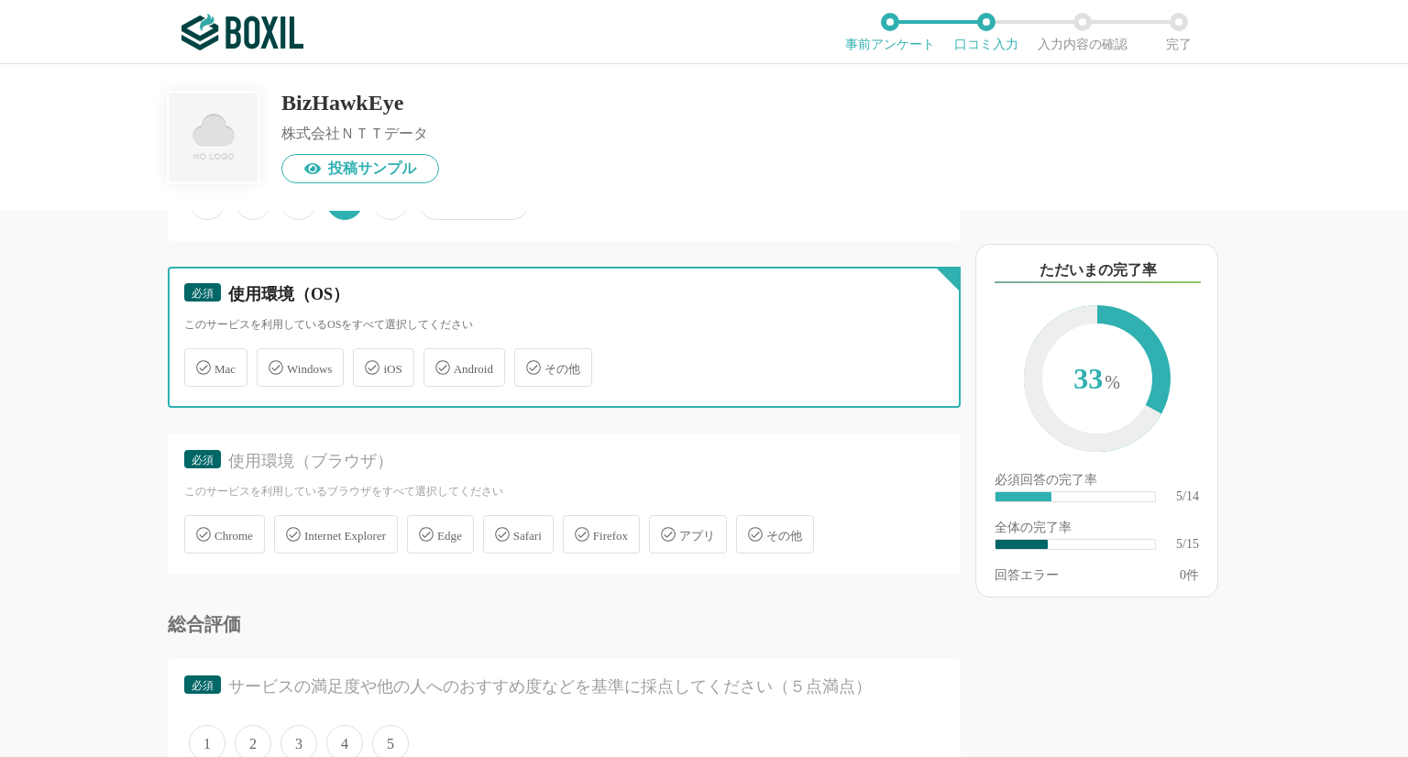
click at [272, 363] on input "Windows" at bounding box center [266, 357] width 12 height 12
checkbox input "true"
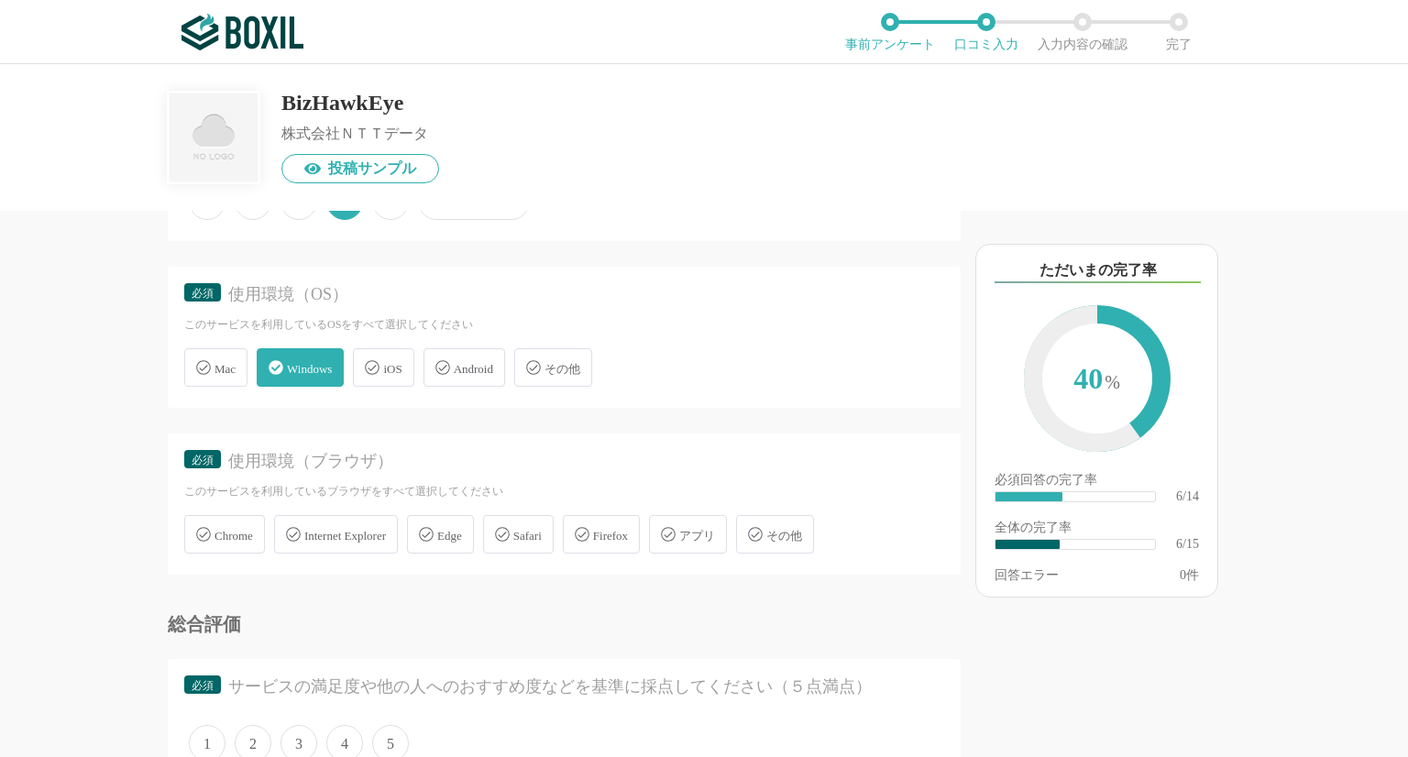
click at [462, 533] on span "Edge" at bounding box center [449, 536] width 25 height 14
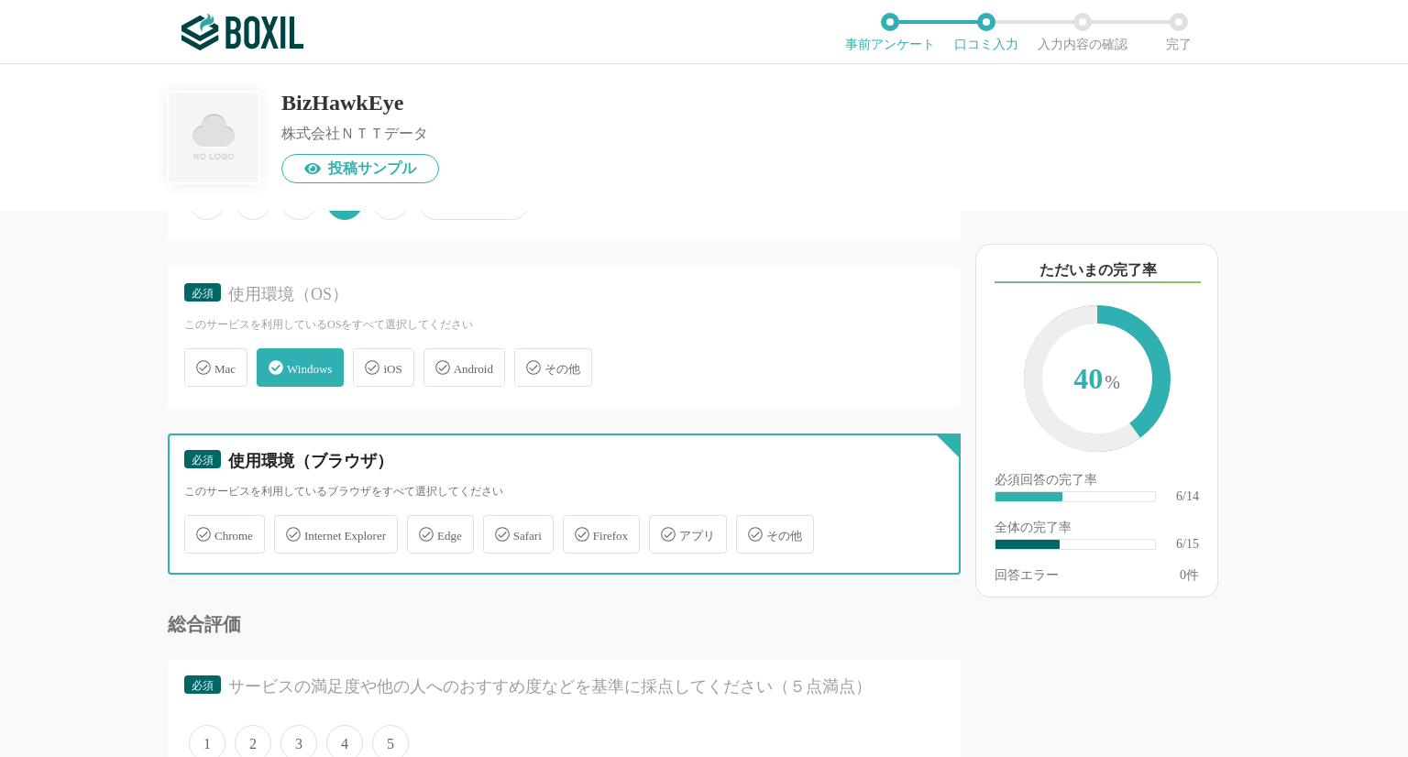
click at [423, 530] on input "Edge" at bounding box center [417, 524] width 12 height 12
checkbox input "true"
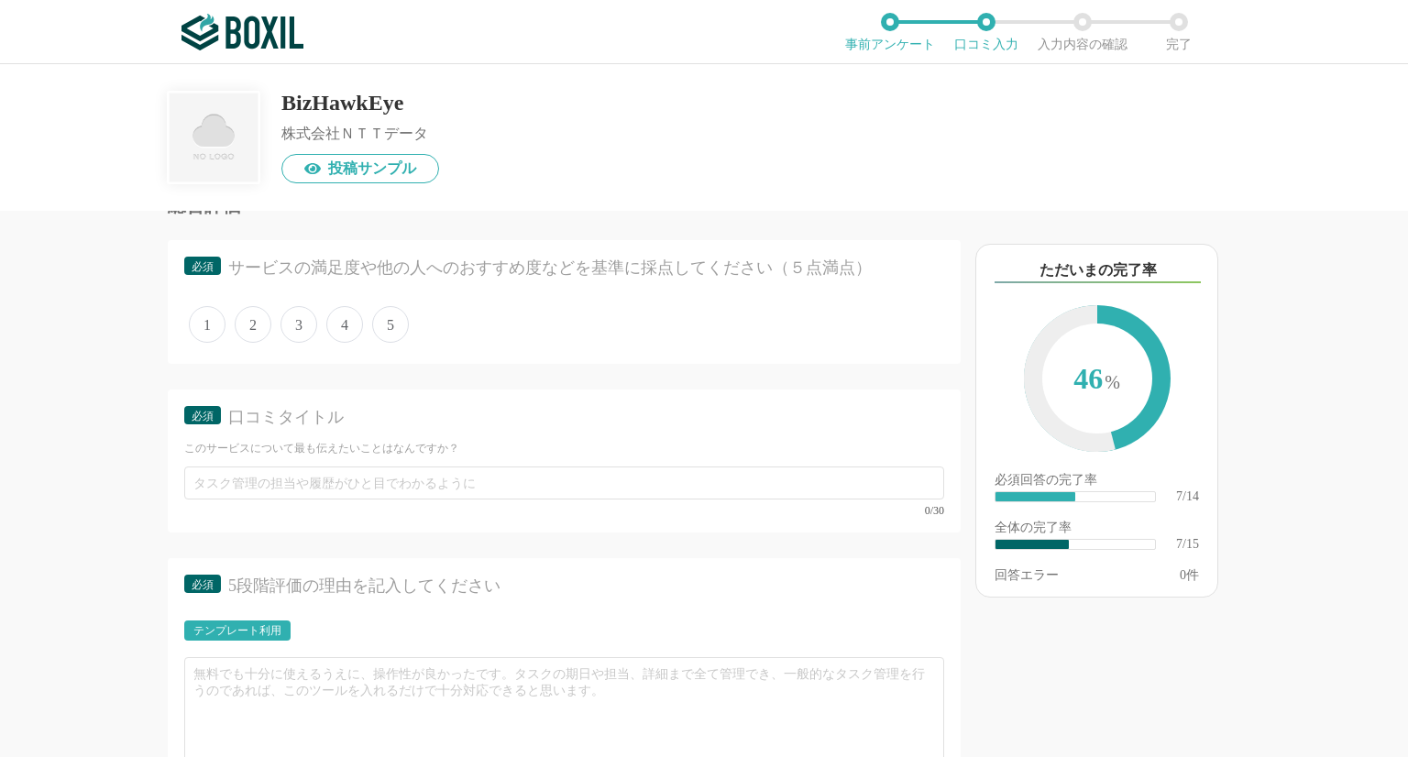
scroll to position [1452, 0]
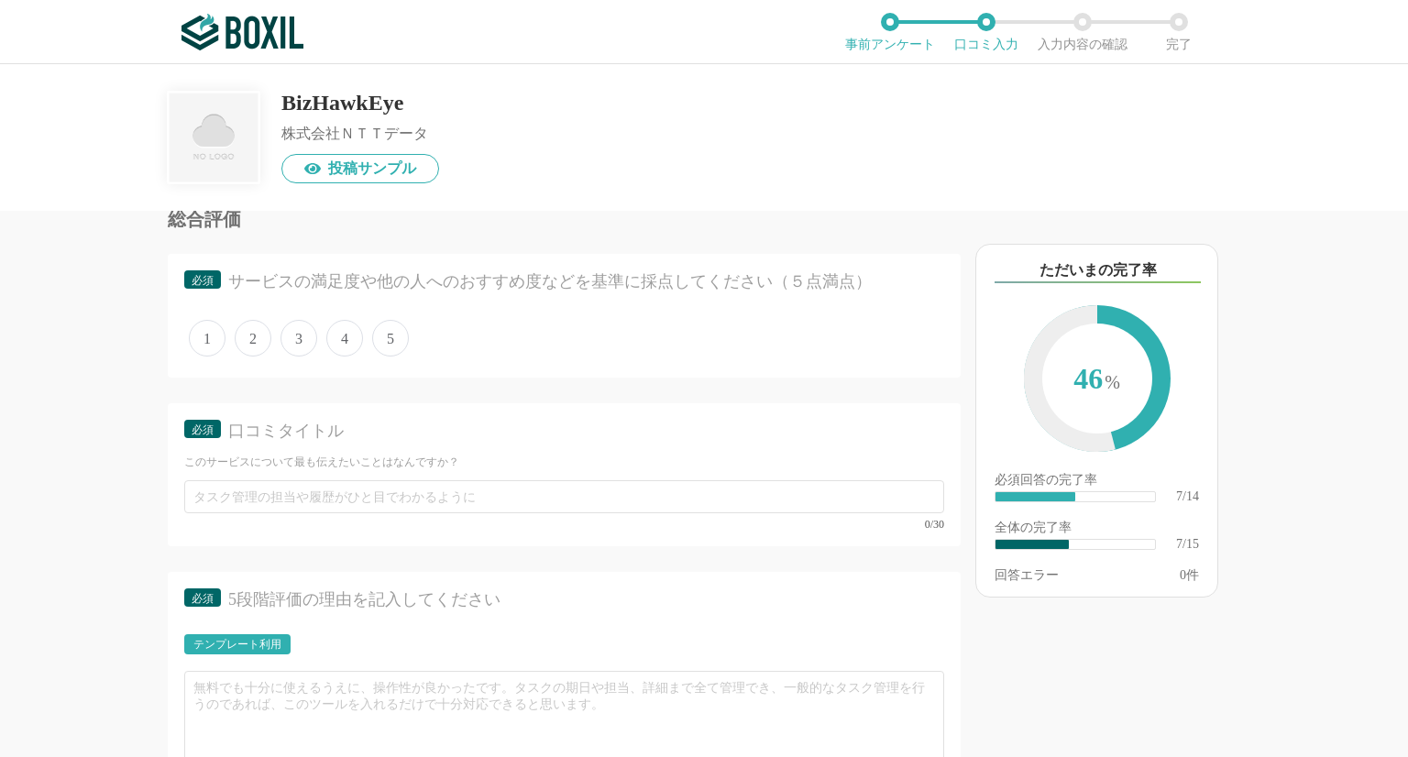
click at [342, 344] on span "4" at bounding box center [344, 338] width 37 height 37
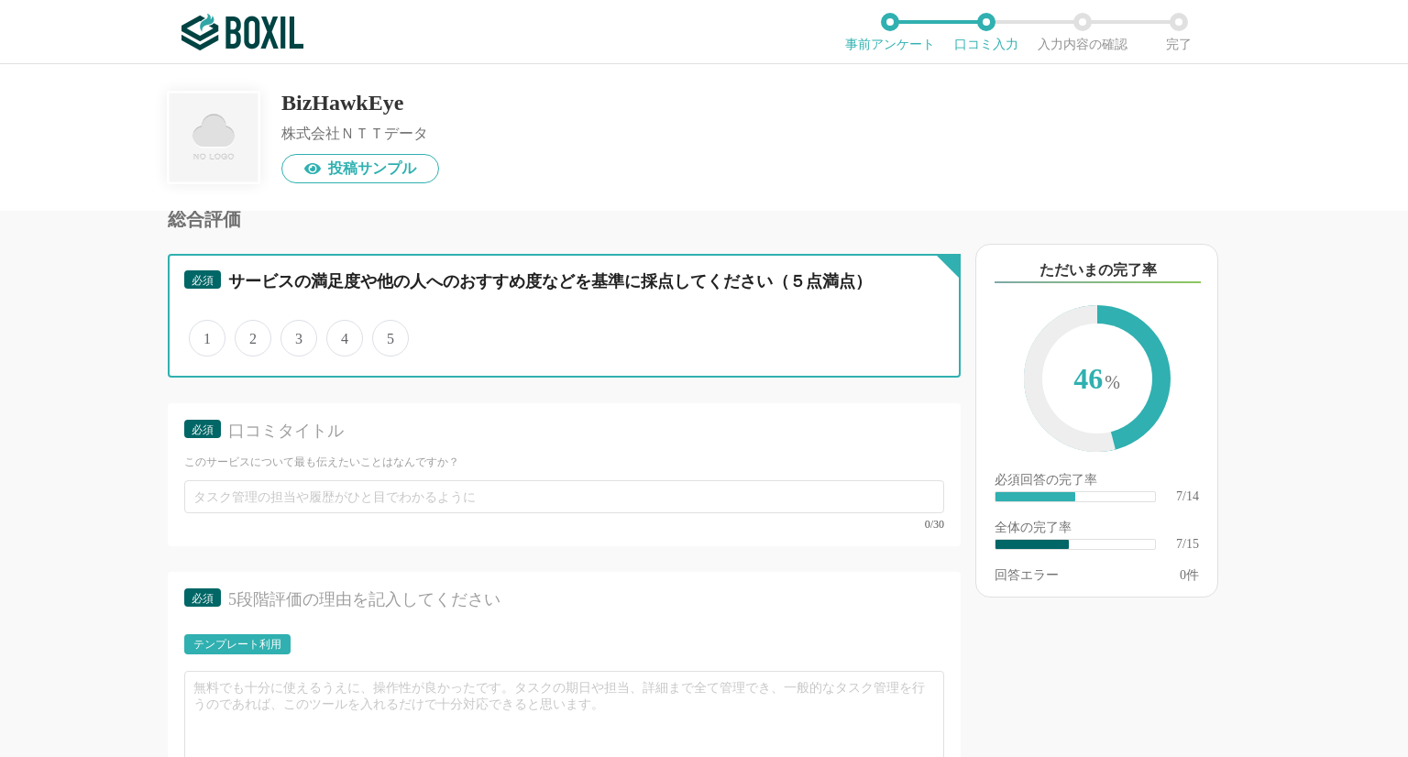
click at [342, 335] on input "4" at bounding box center [337, 329] width 12 height 12
radio input "true"
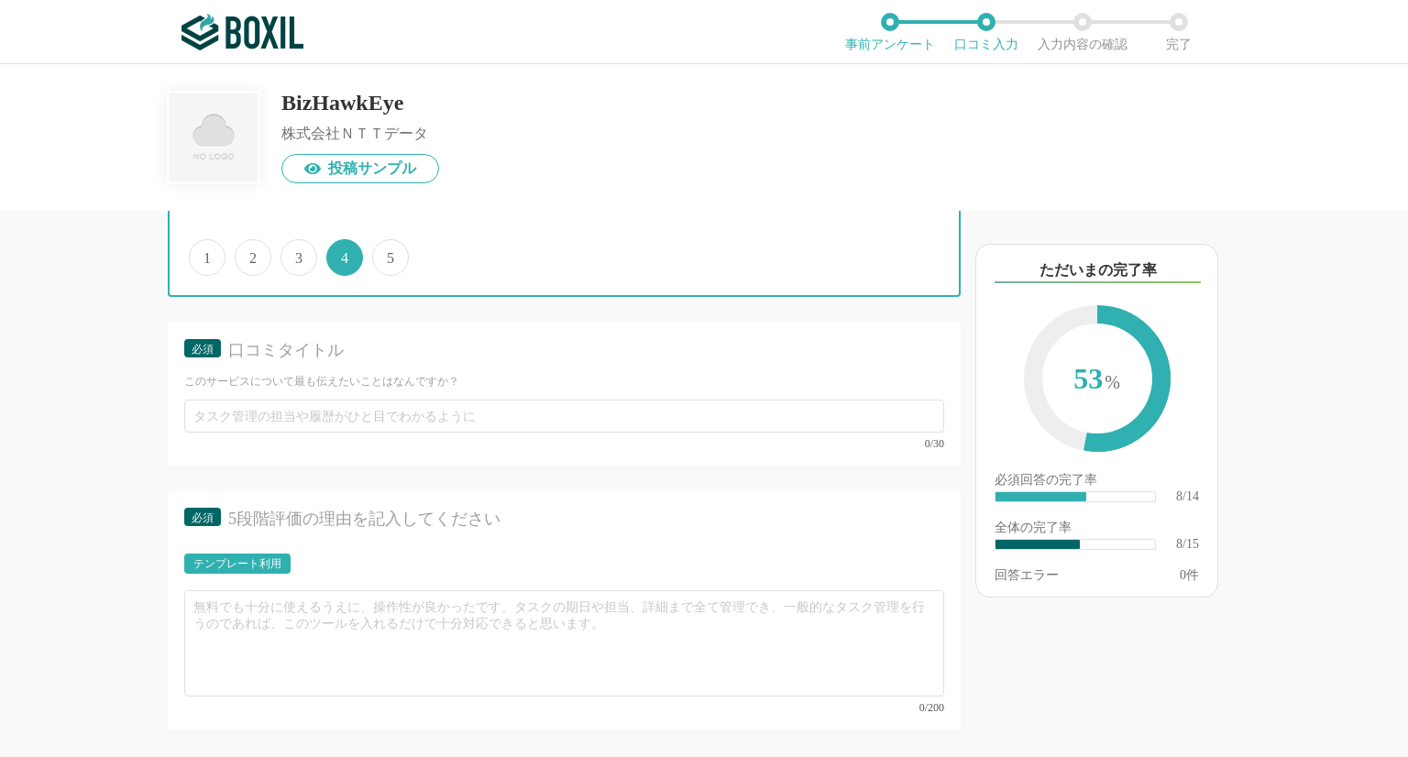
scroll to position [1519, 0]
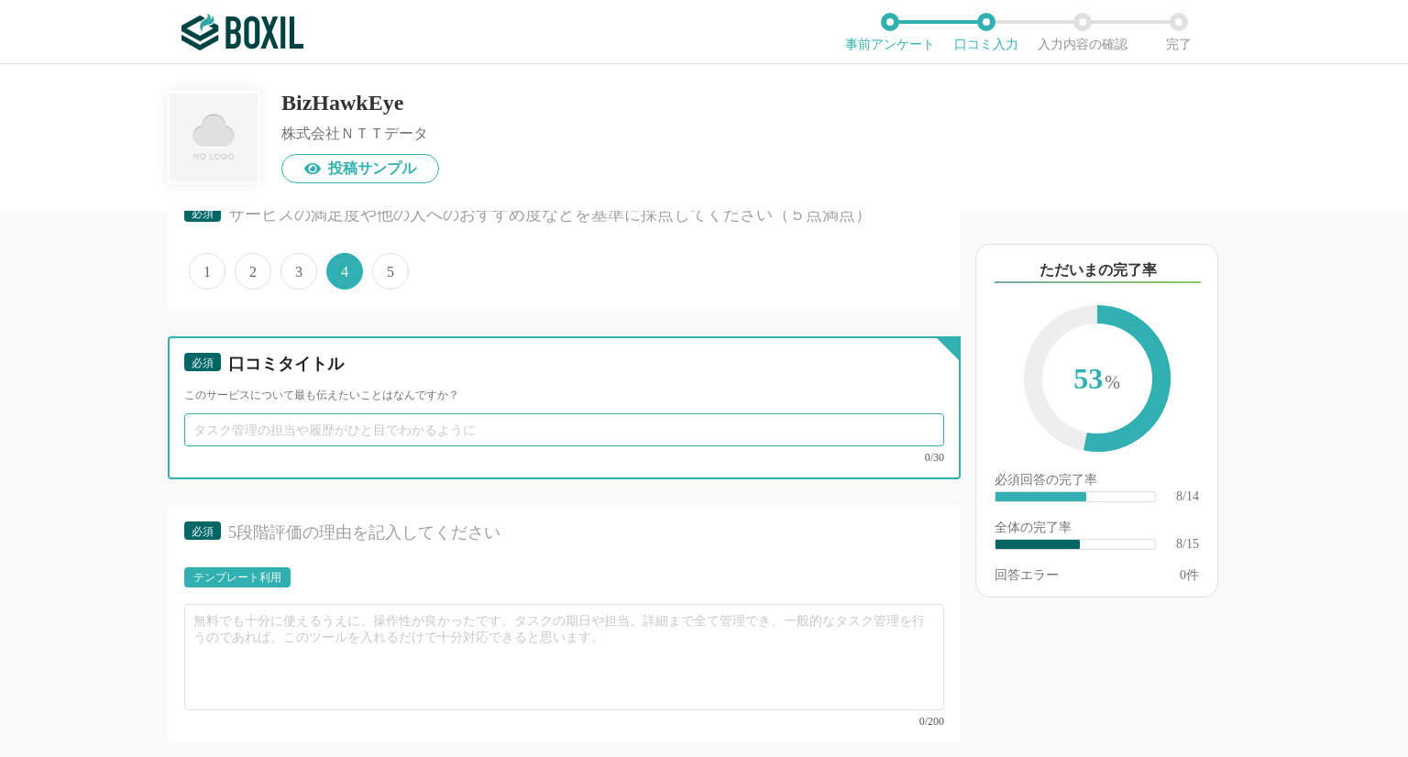
click at [226, 421] on input "text" at bounding box center [564, 430] width 760 height 33
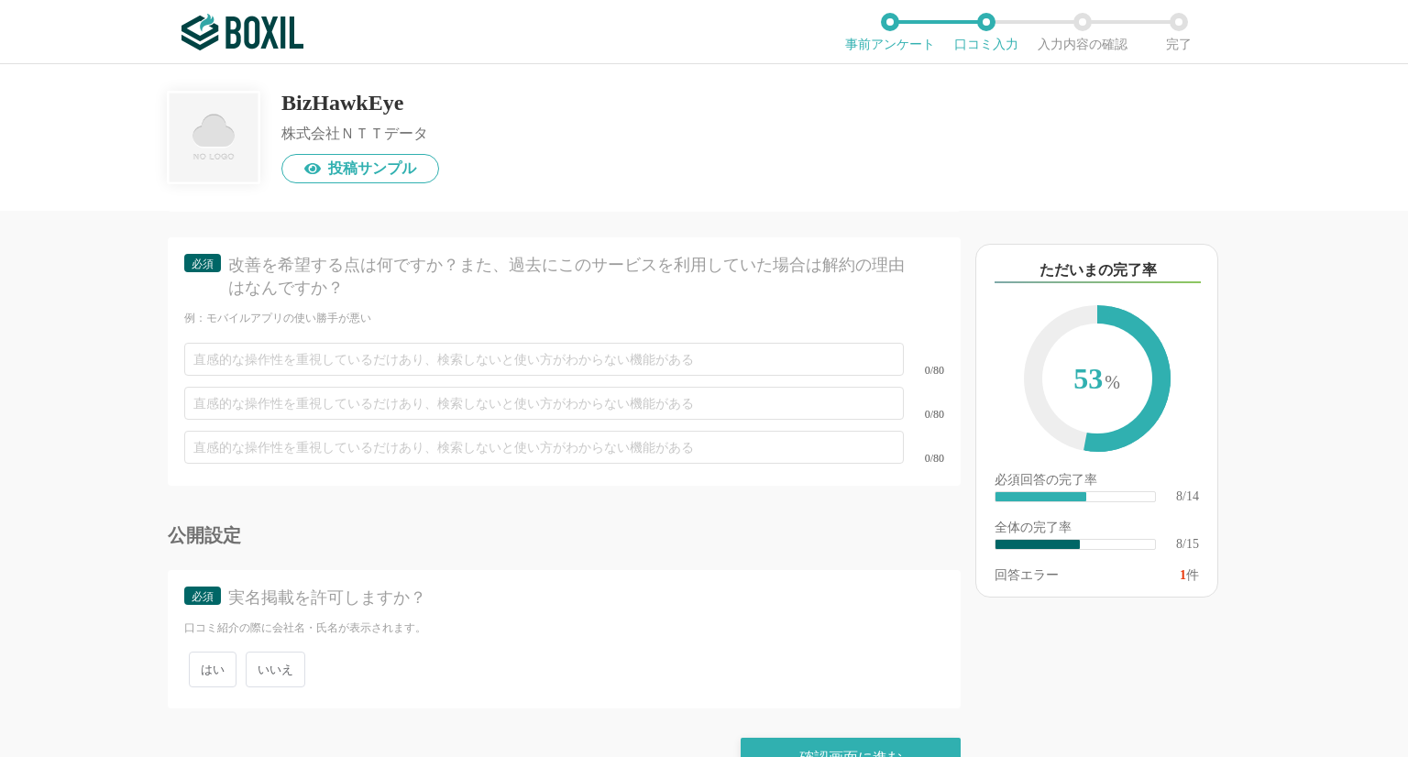
scroll to position [2689, 0]
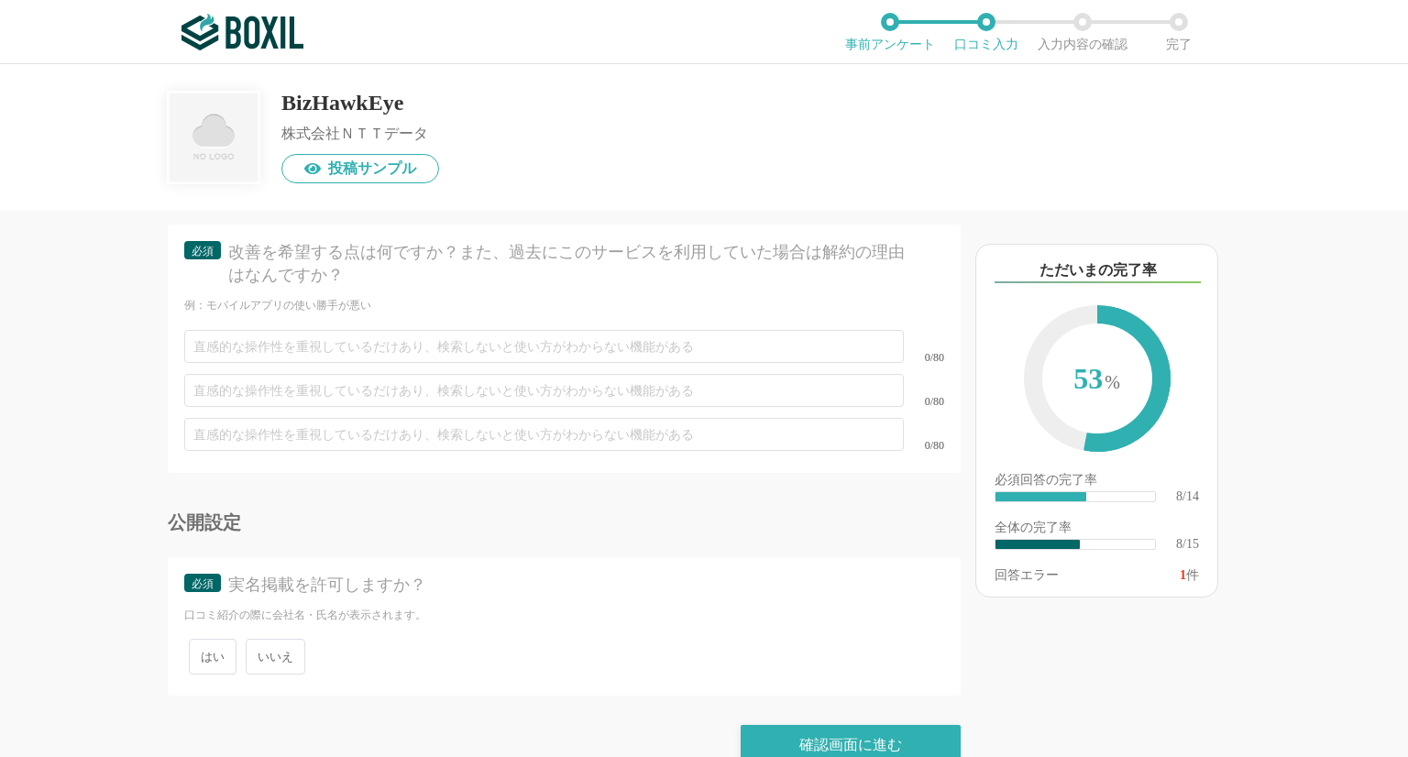
click at [259, 639] on span "いいえ" at bounding box center [276, 657] width 60 height 36
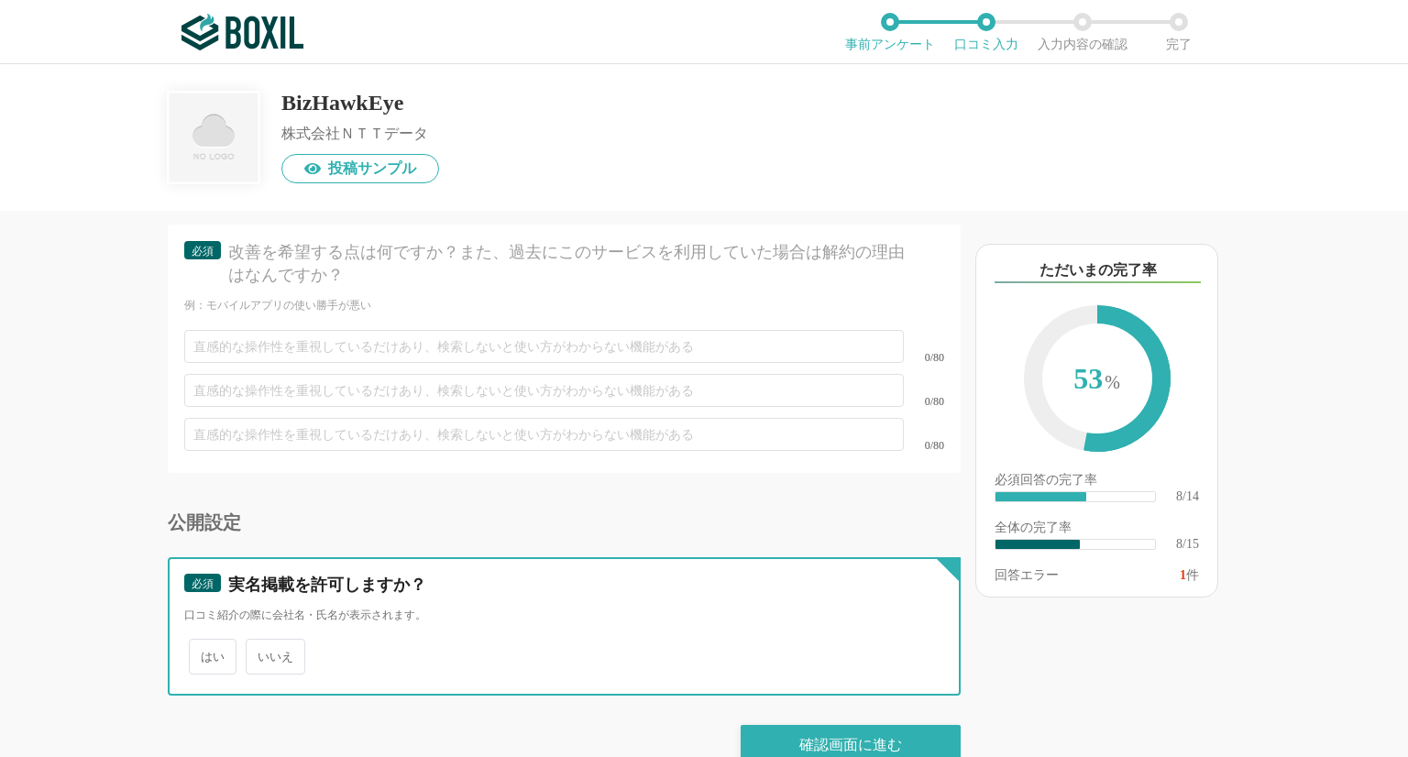
click at [259, 642] on input "いいえ" at bounding box center [256, 648] width 12 height 12
radio input "true"
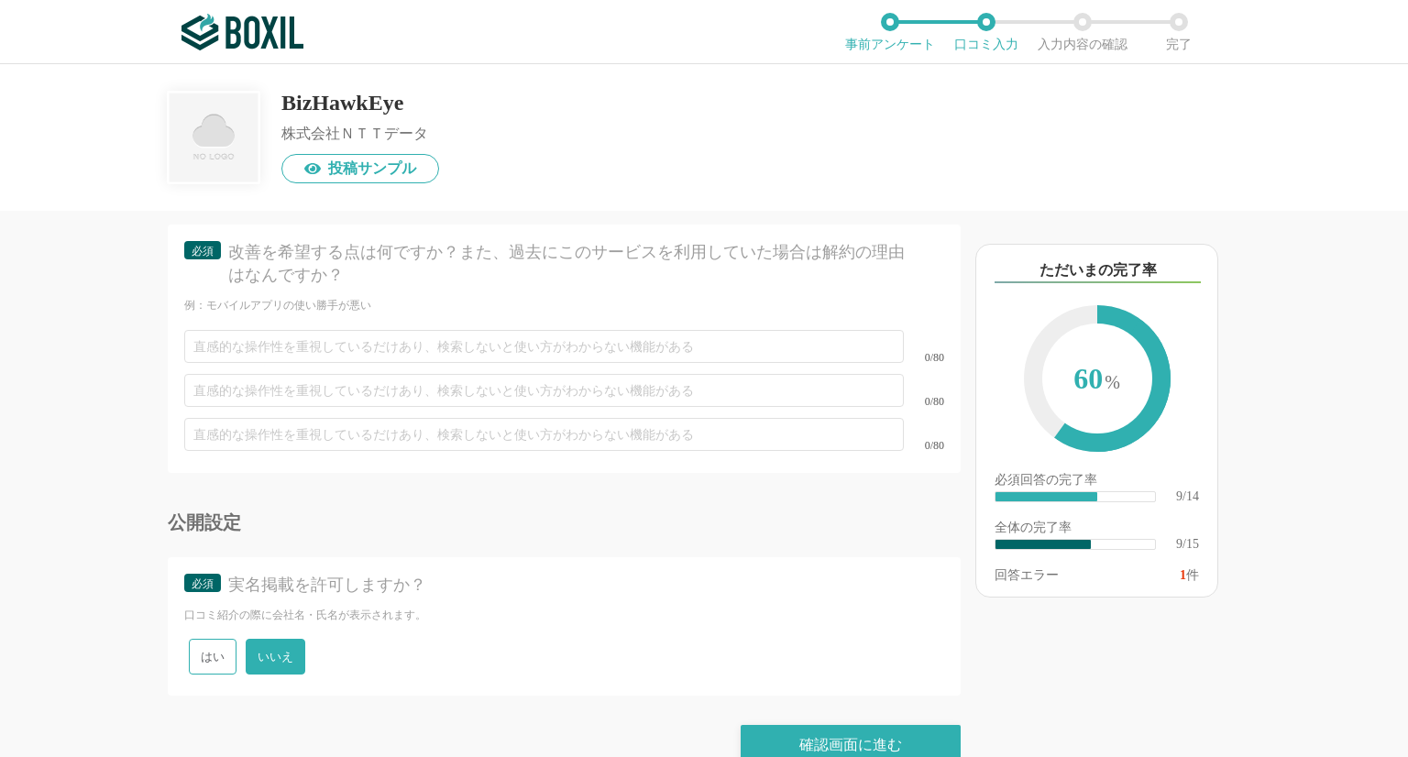
click at [966, 418] on div "以下のキーワードが含まれる口コミが読まれています ただいまの完了率 60 % 必須回答の完了率 ​ 9/14 全体の完了率 ​ 9/15 回答エラー 1 件" at bounding box center [1162, 493] width 403 height 528
click at [968, 397] on div "以下のキーワードが含まれる口コミが読まれています ただいまの完了率 60 % 必須回答の完了率 ​ 9/14 全体の完了率 ​ 9/15 回答エラー 1 件" at bounding box center [1162, 493] width 403 height 528
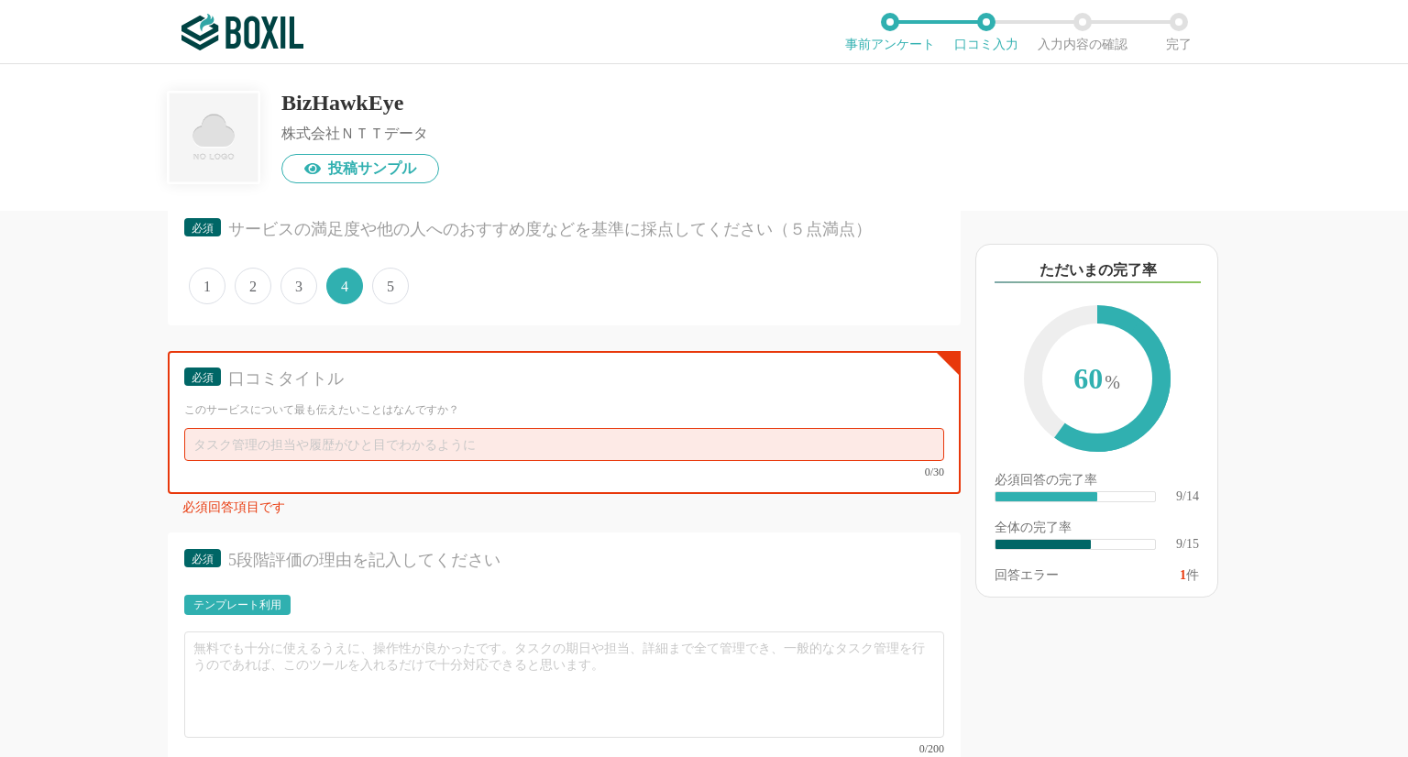
scroll to position [1537, 0]
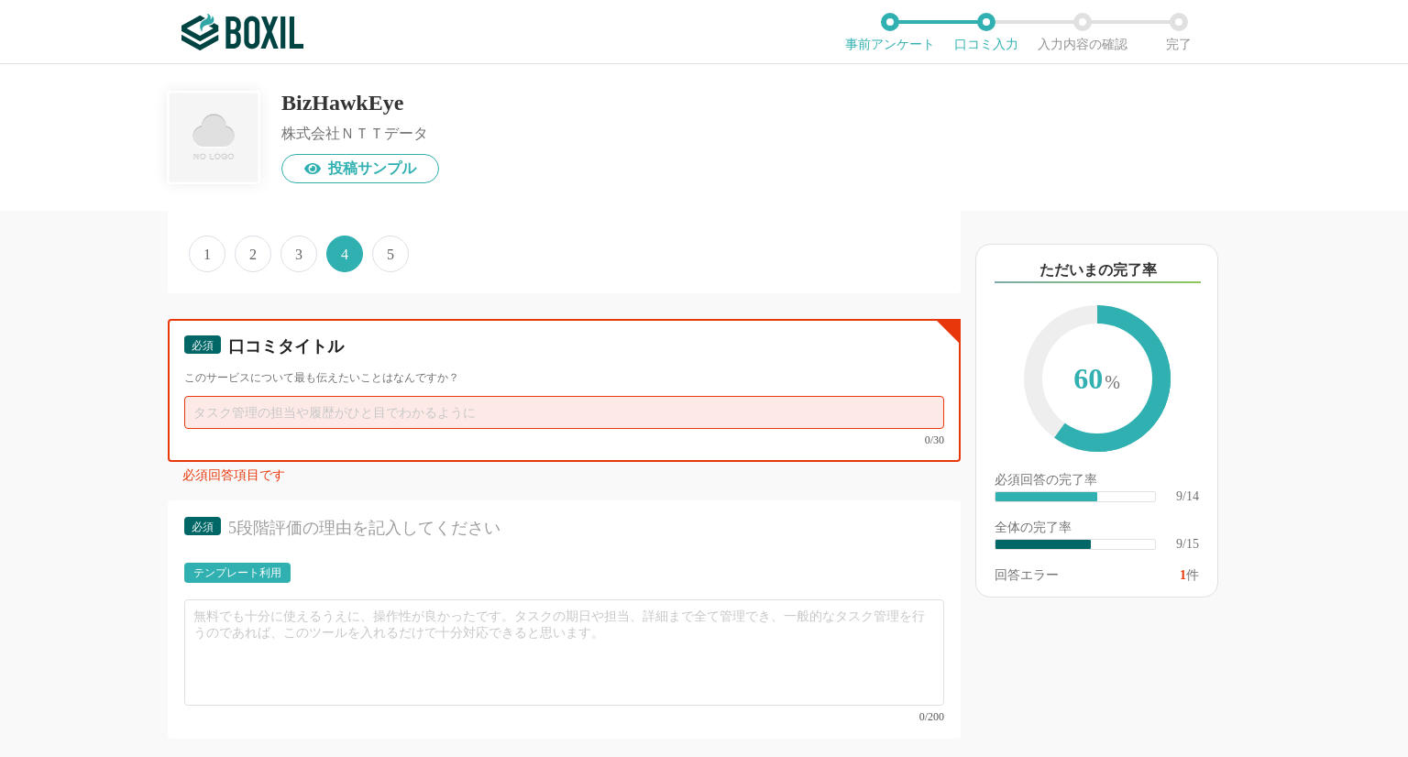
click at [199, 408] on input "text" at bounding box center [564, 412] width 760 height 33
click at [202, 408] on input "text" at bounding box center [564, 412] width 760 height 33
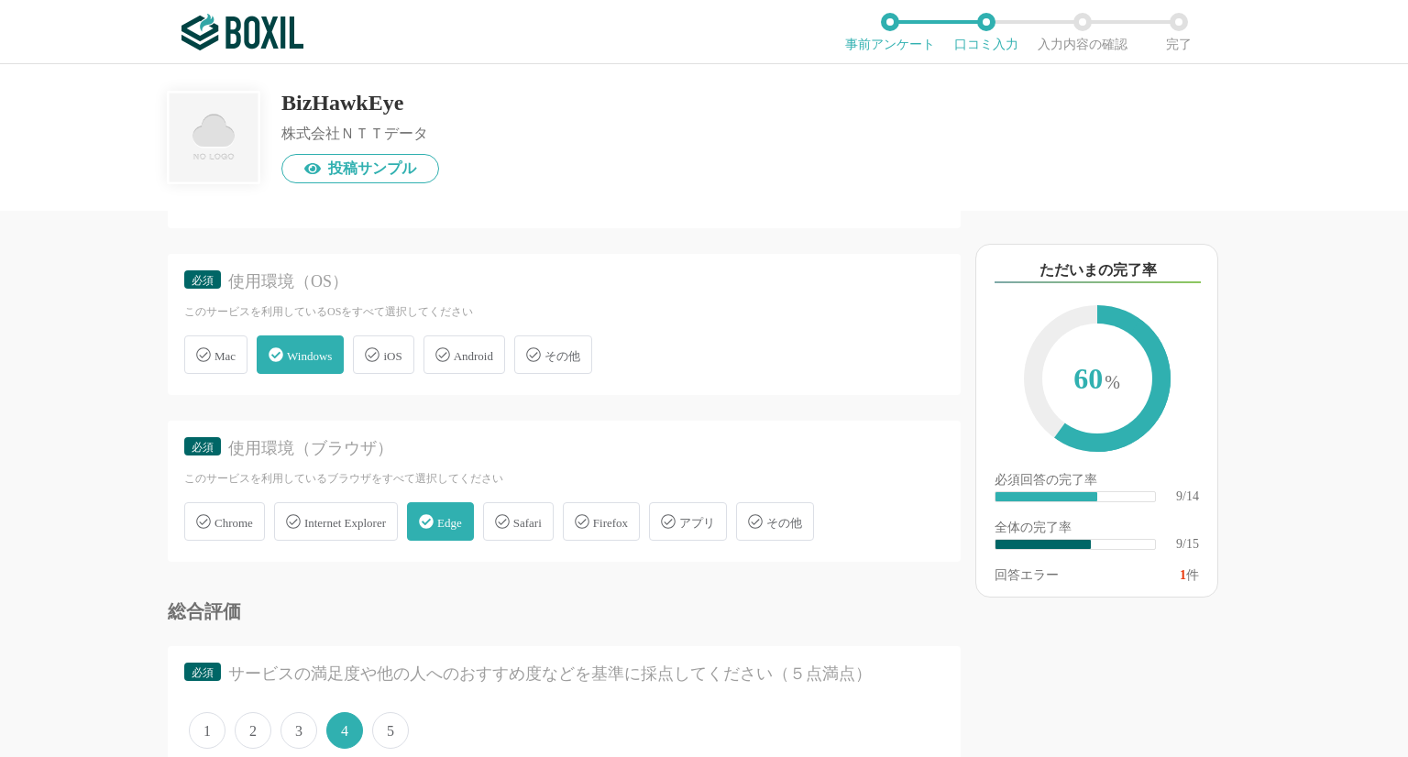
click at [233, 507] on div "Chrome" at bounding box center [224, 521] width 81 height 39
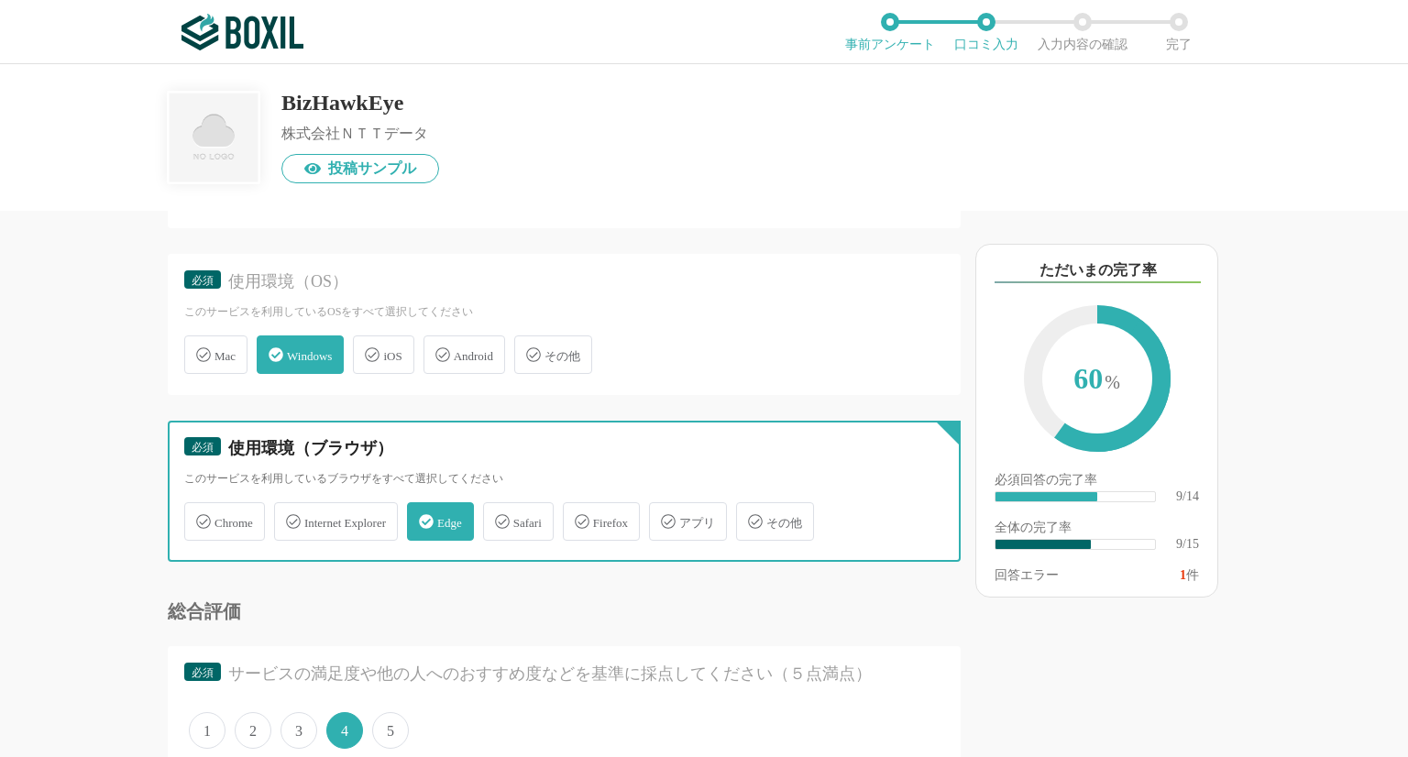
click at [200, 507] on input "Chrome" at bounding box center [194, 511] width 12 height 12
checkbox input "true"
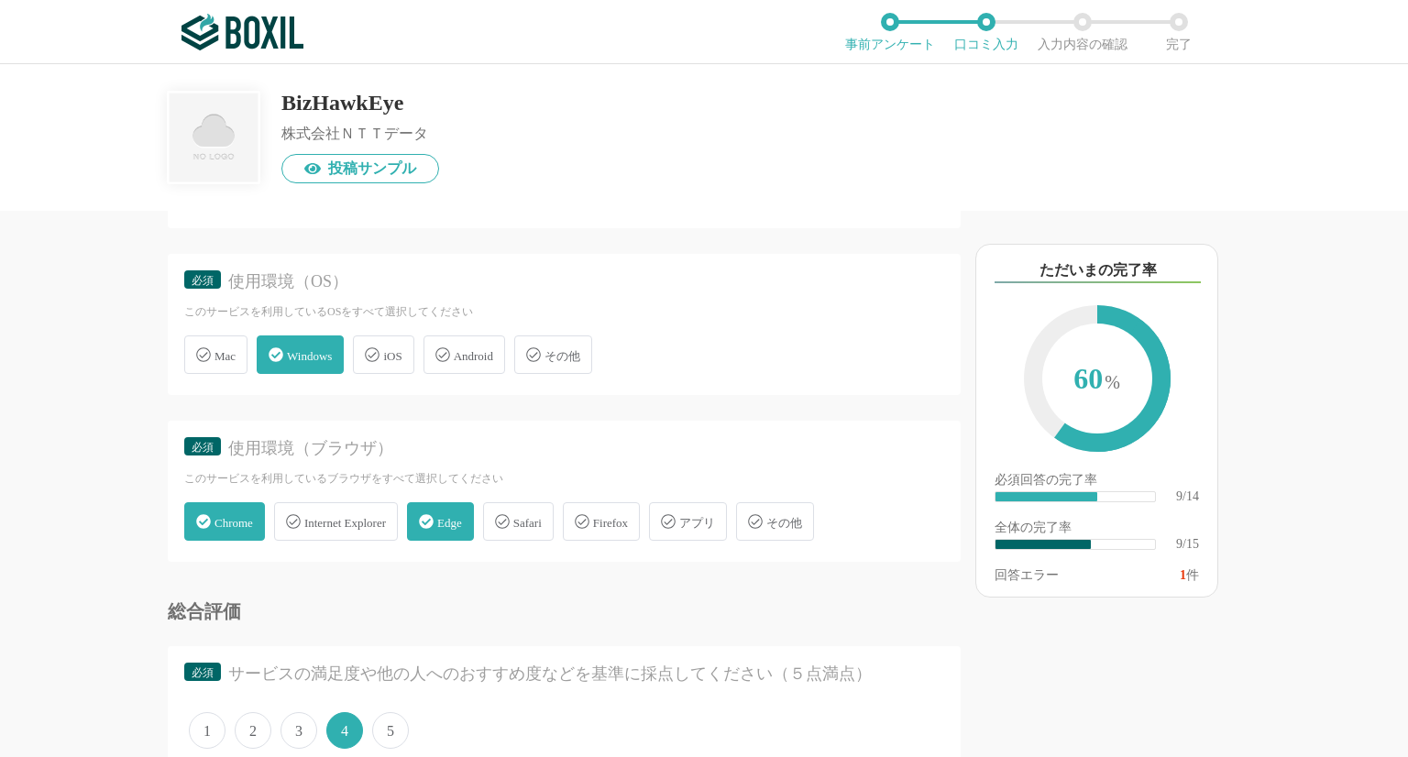
click at [458, 514] on div "Edge" at bounding box center [440, 521] width 67 height 39
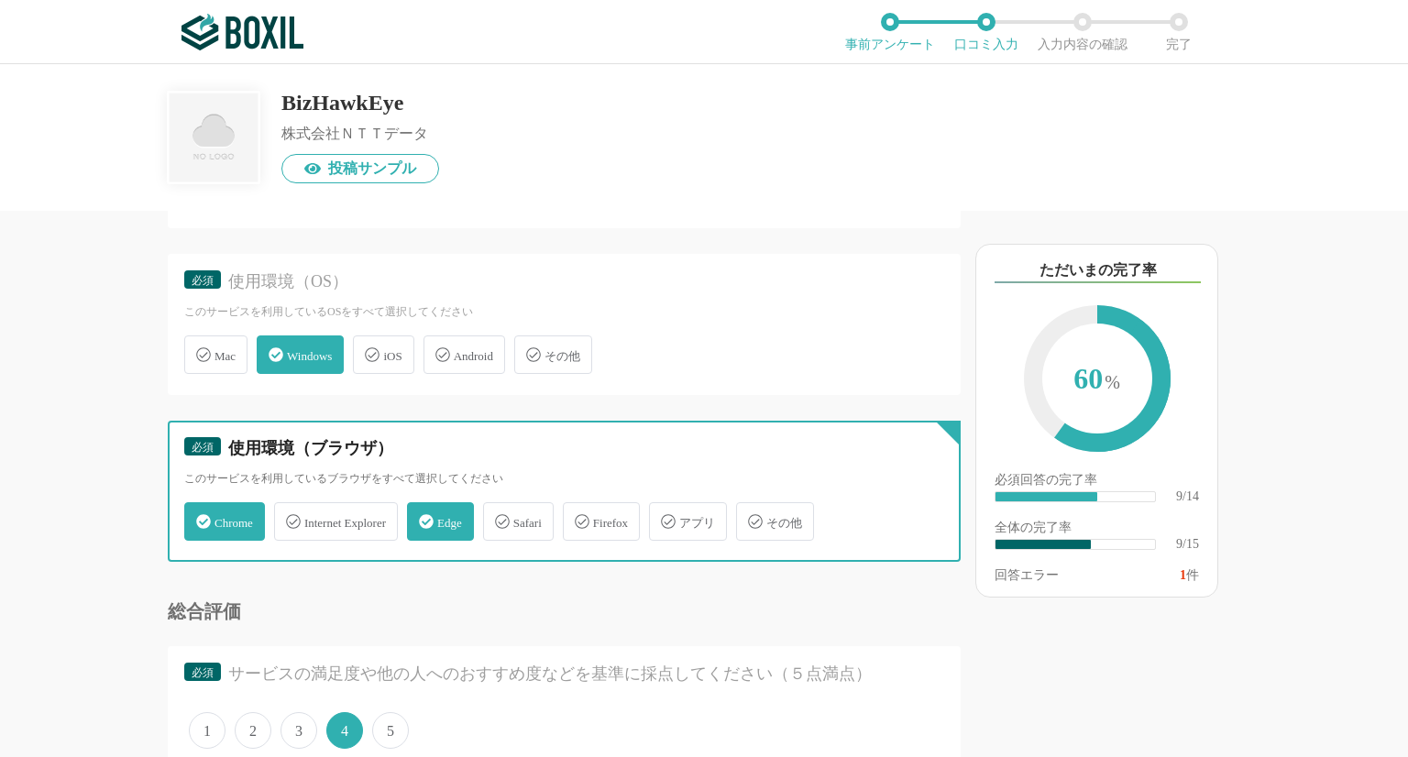
click at [423, 514] on input "Edge" at bounding box center [417, 511] width 12 height 12
checkbox input "false"
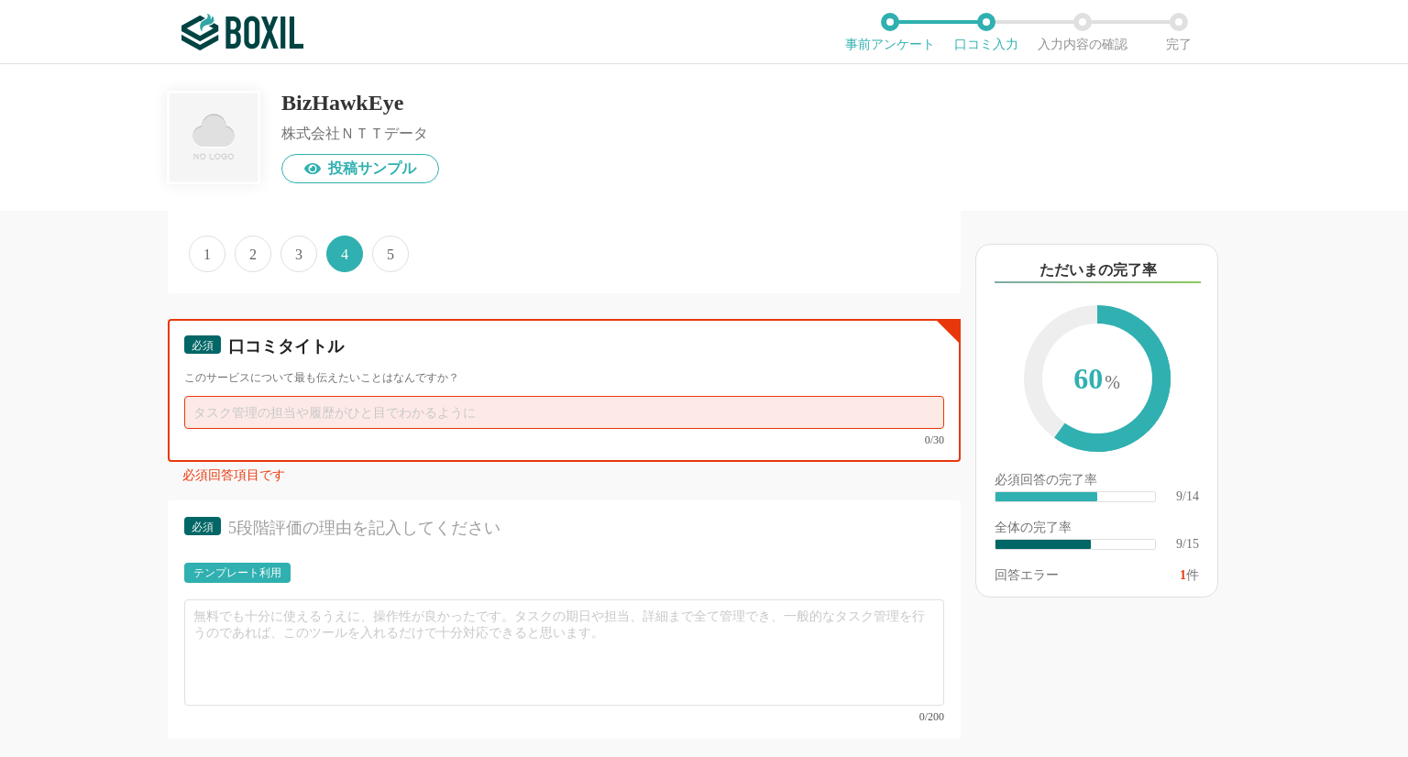
click at [213, 409] on input "text" at bounding box center [564, 412] width 760 height 33
type input "服"
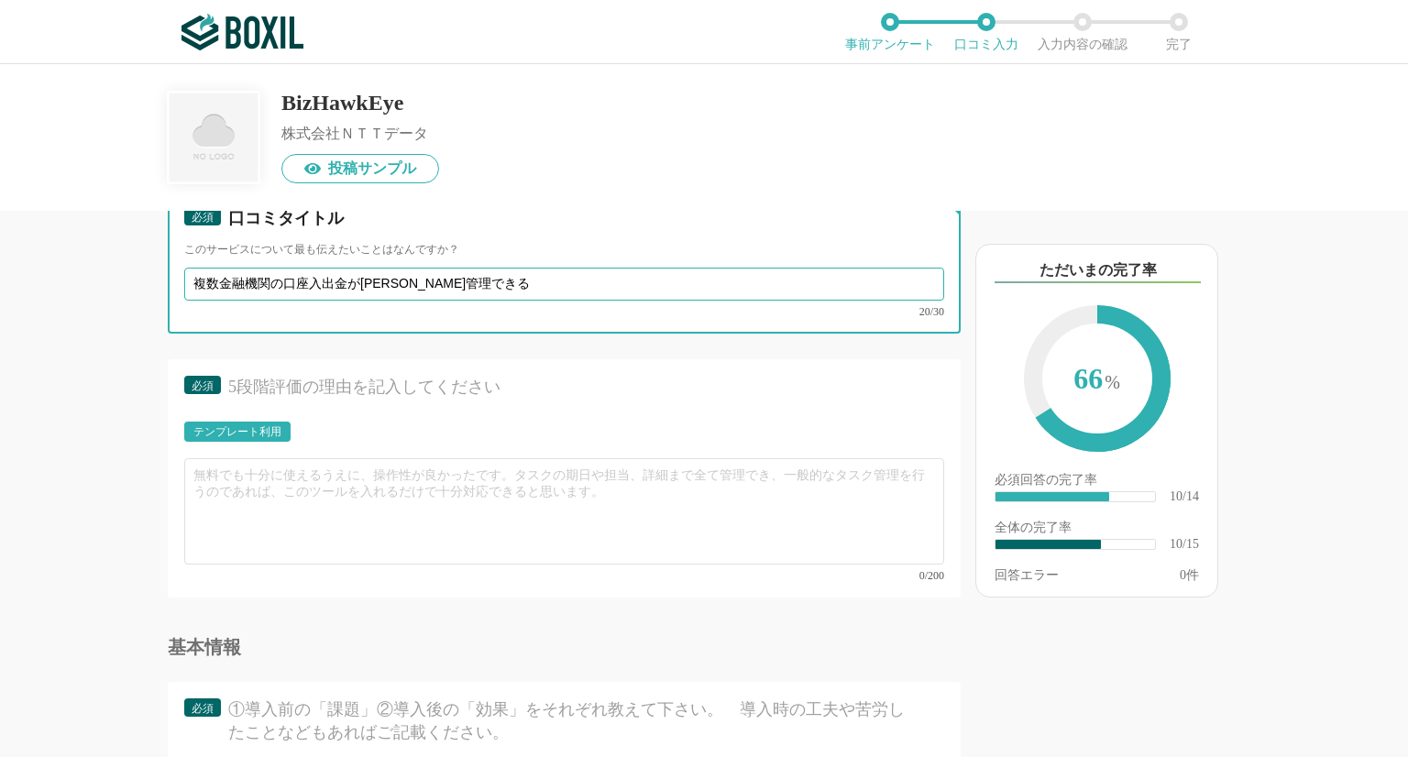
scroll to position [1679, 0]
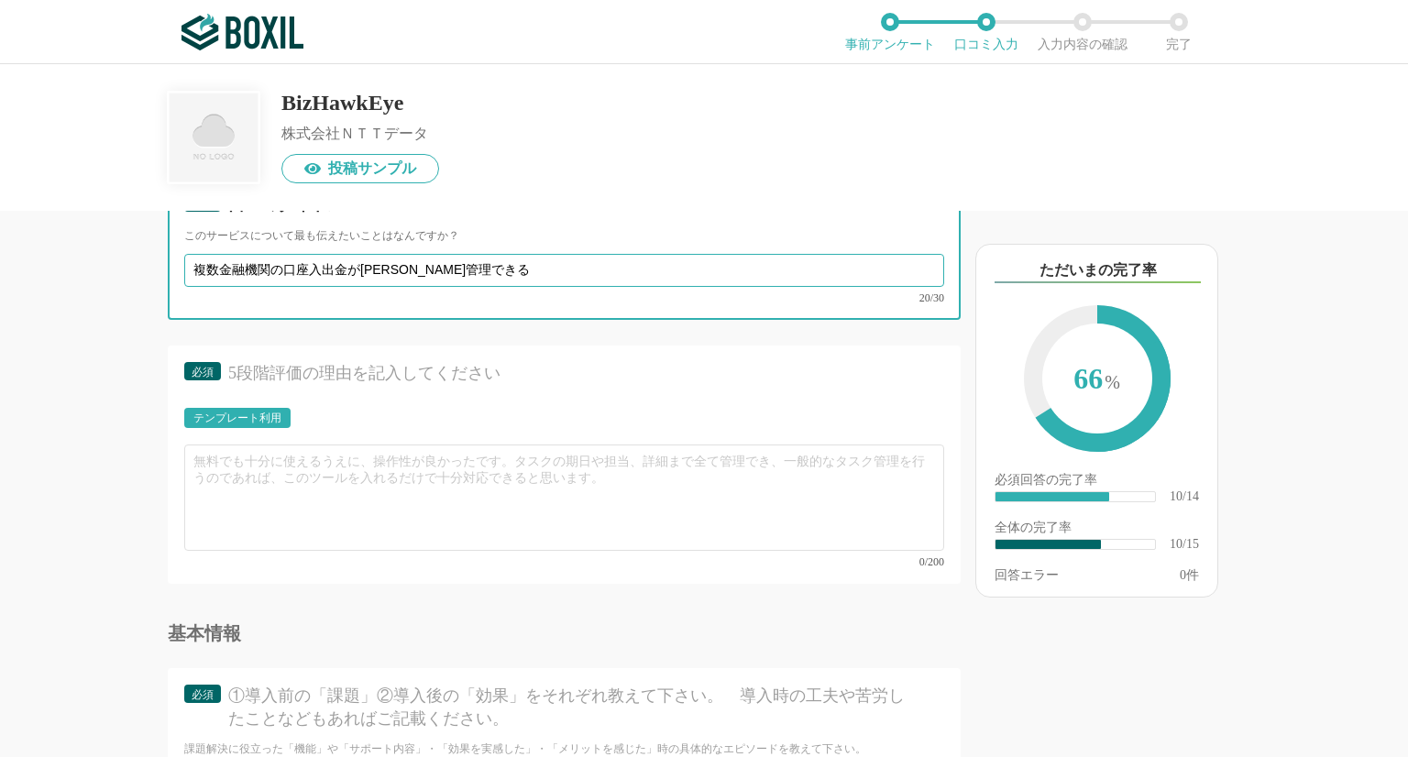
type input "複数金融機関の口座入出金が[PERSON_NAME]管理できる"
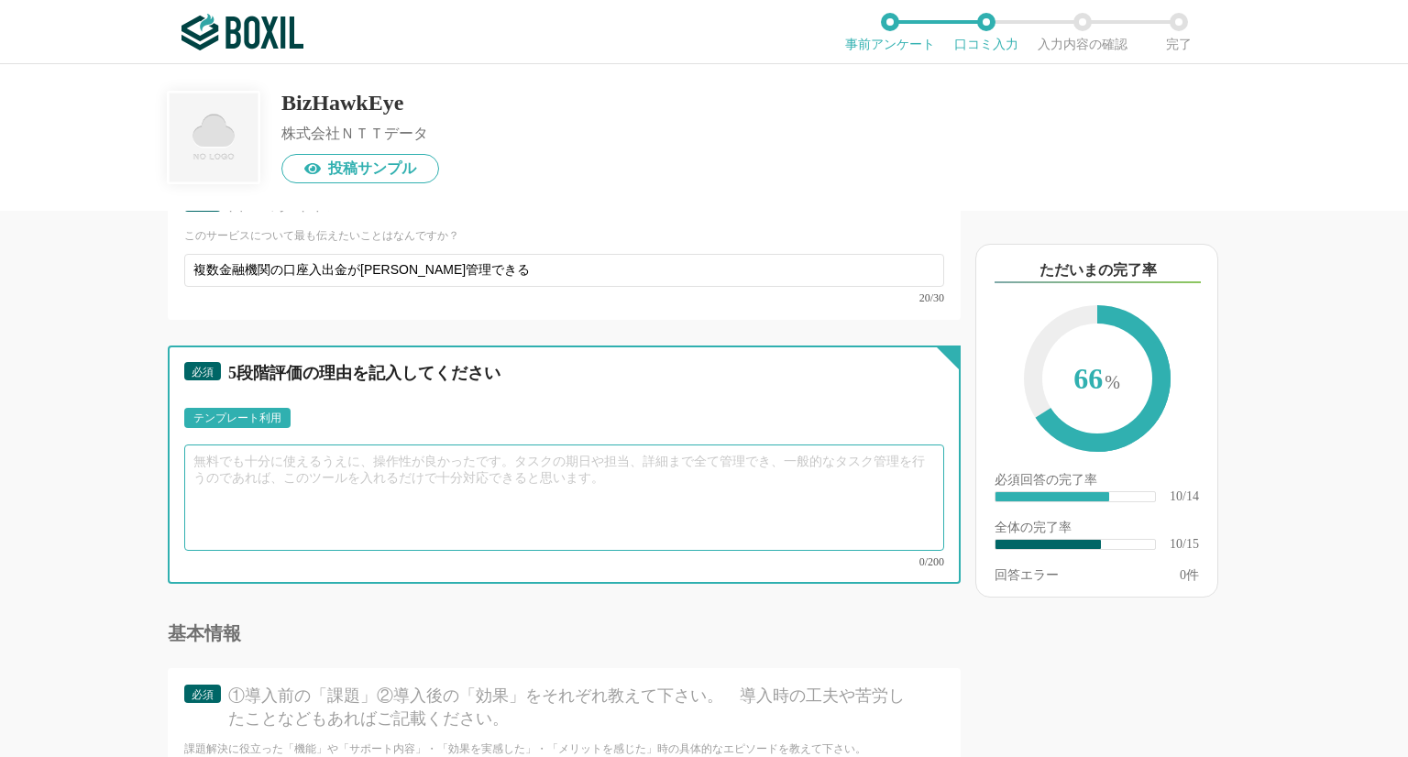
click at [194, 455] on textarea at bounding box center [564, 498] width 760 height 106
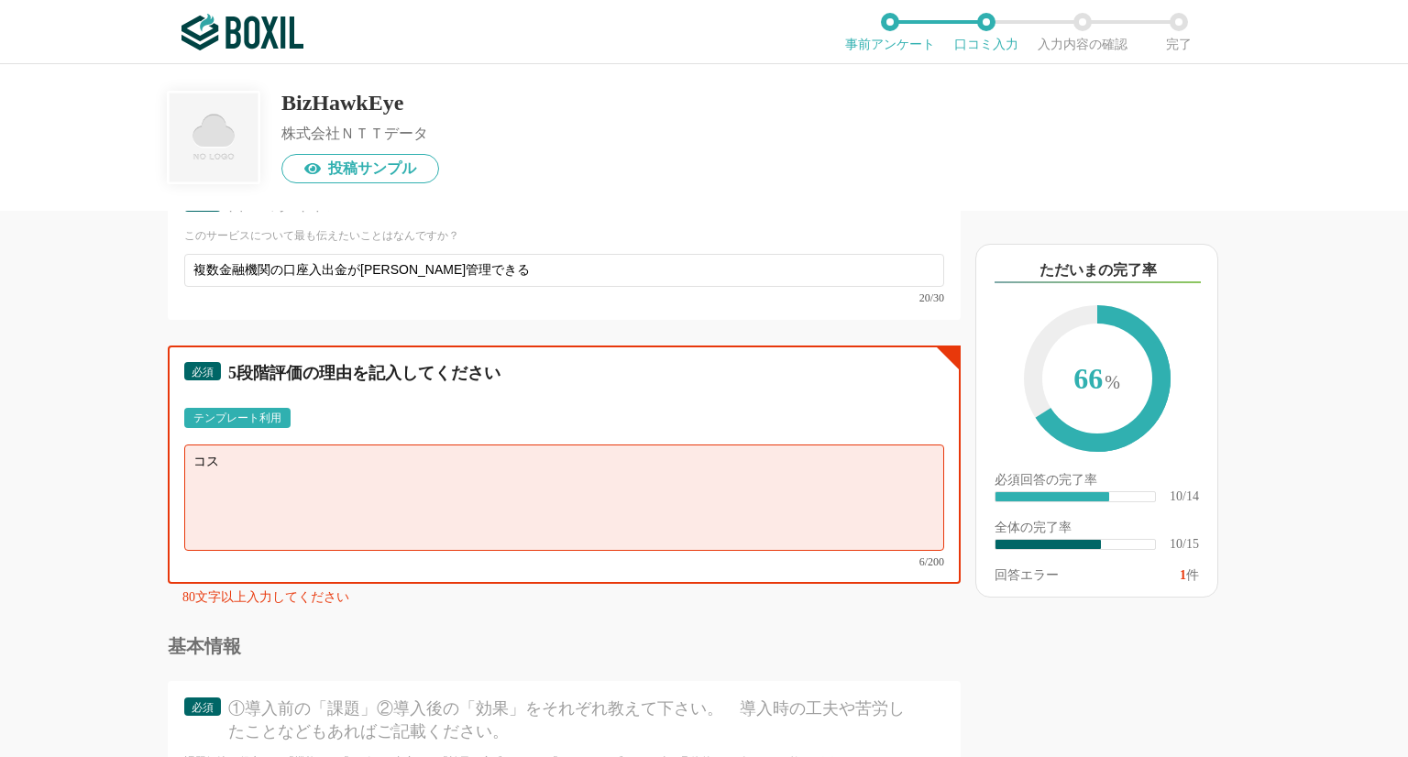
type textarea "コ"
click at [260, 413] on div "テンプレート利用" at bounding box center [237, 418] width 88 height 11
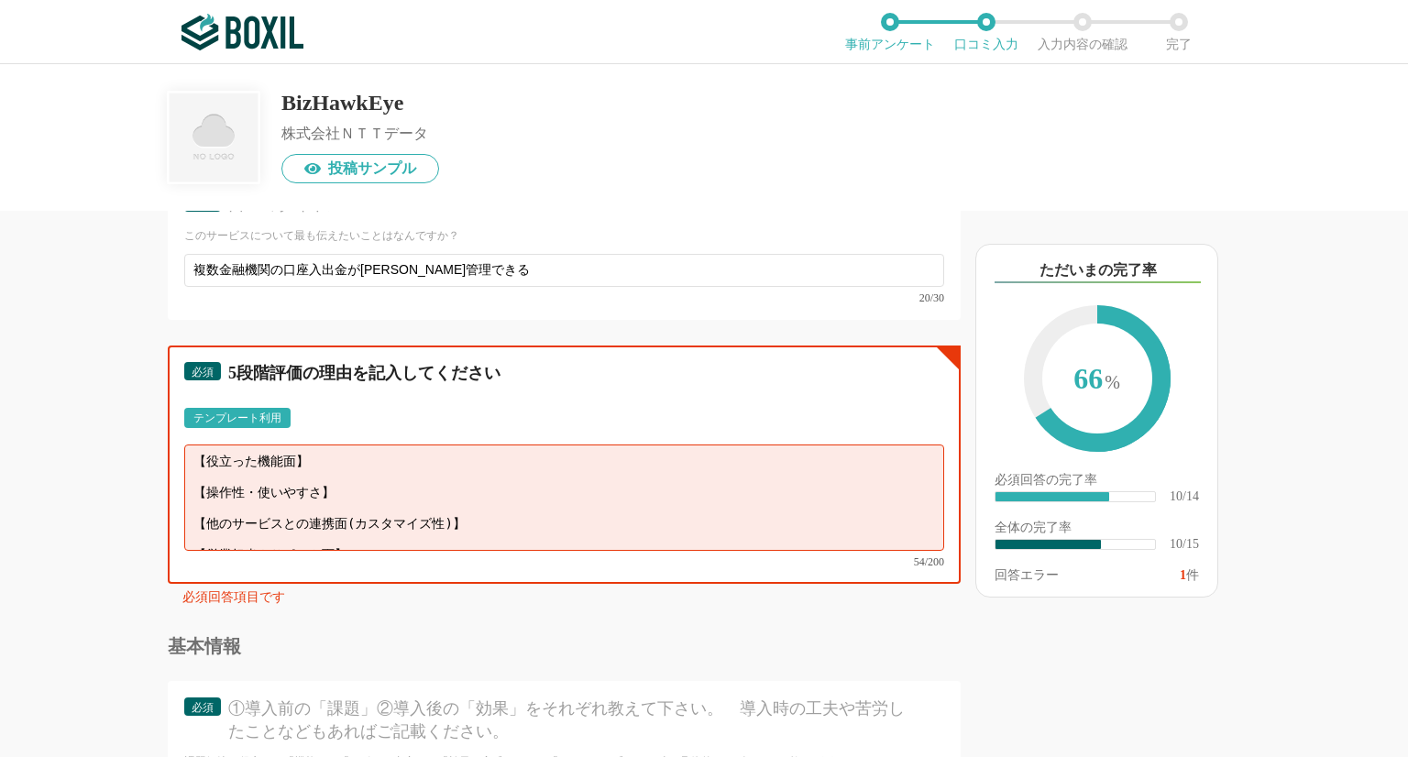
scroll to position [12, 0]
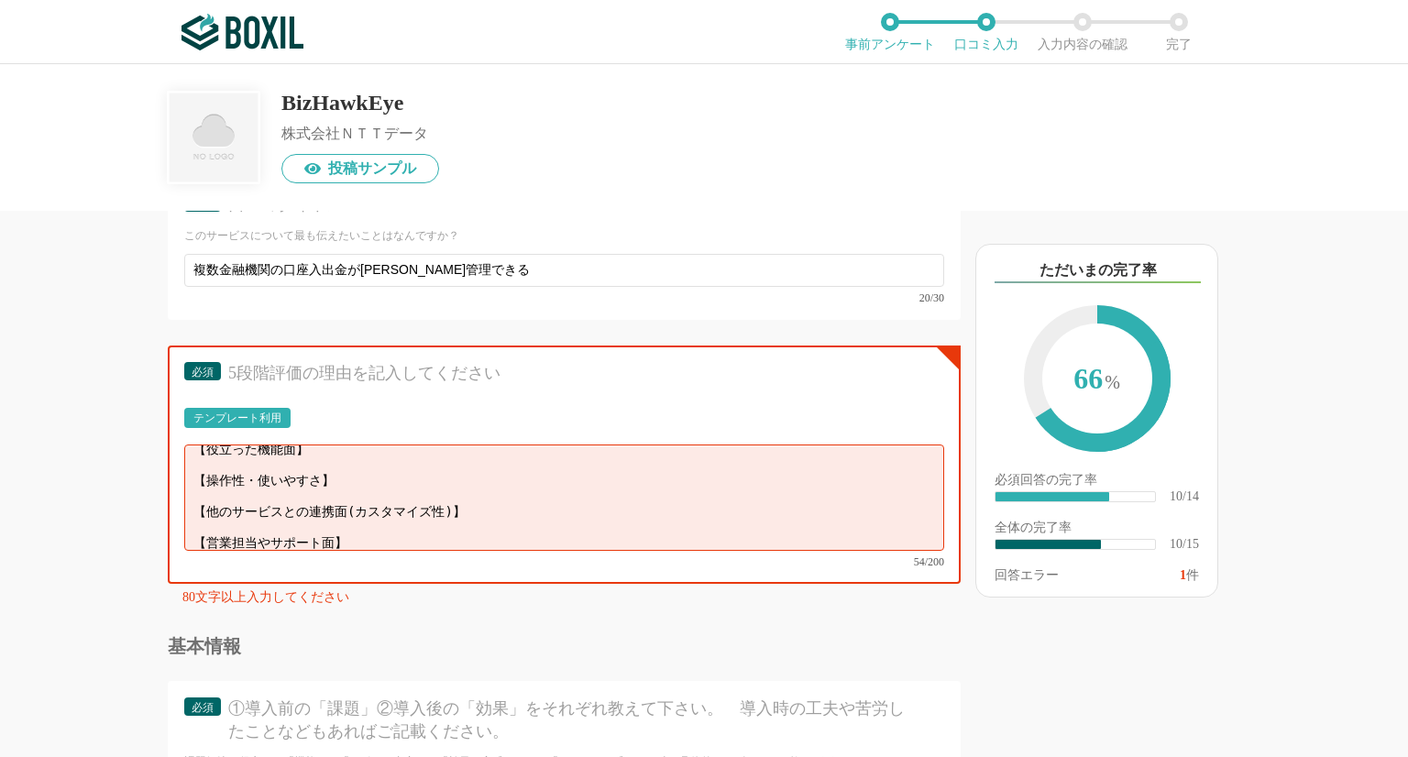
click at [257, 413] on div "テンプレート利用" at bounding box center [237, 418] width 88 height 11
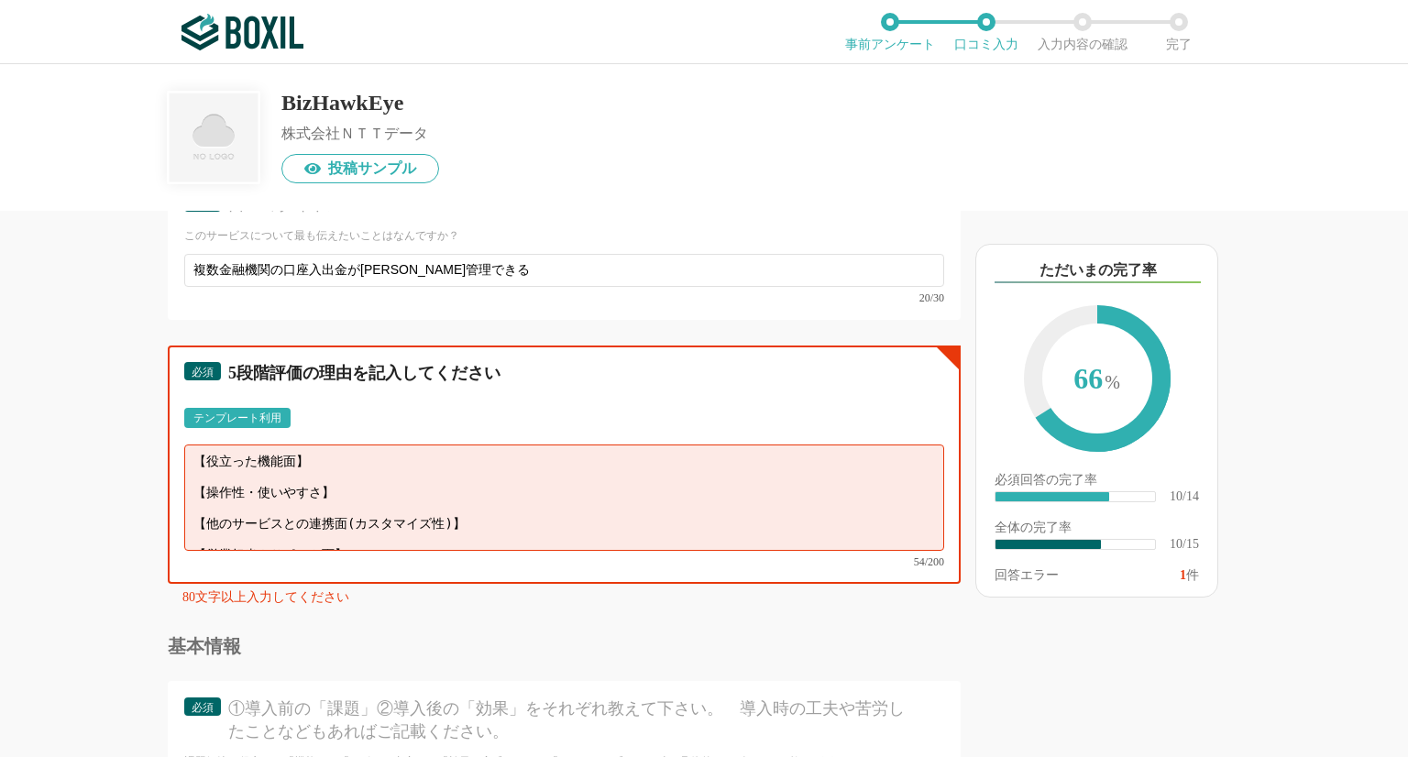
drag, startPoint x: 348, startPoint y: 519, endPoint x: 133, endPoint y: 425, distance: 234.9
click at [133, 425] on div "他のサービス・ツールと連携していますか？ ※複数選択可 例：Slack、Salesforce 選択したサービス 未選択 必須 使いやすさ（５点満点） 直感的に…" at bounding box center [502, 484] width 917 height 547
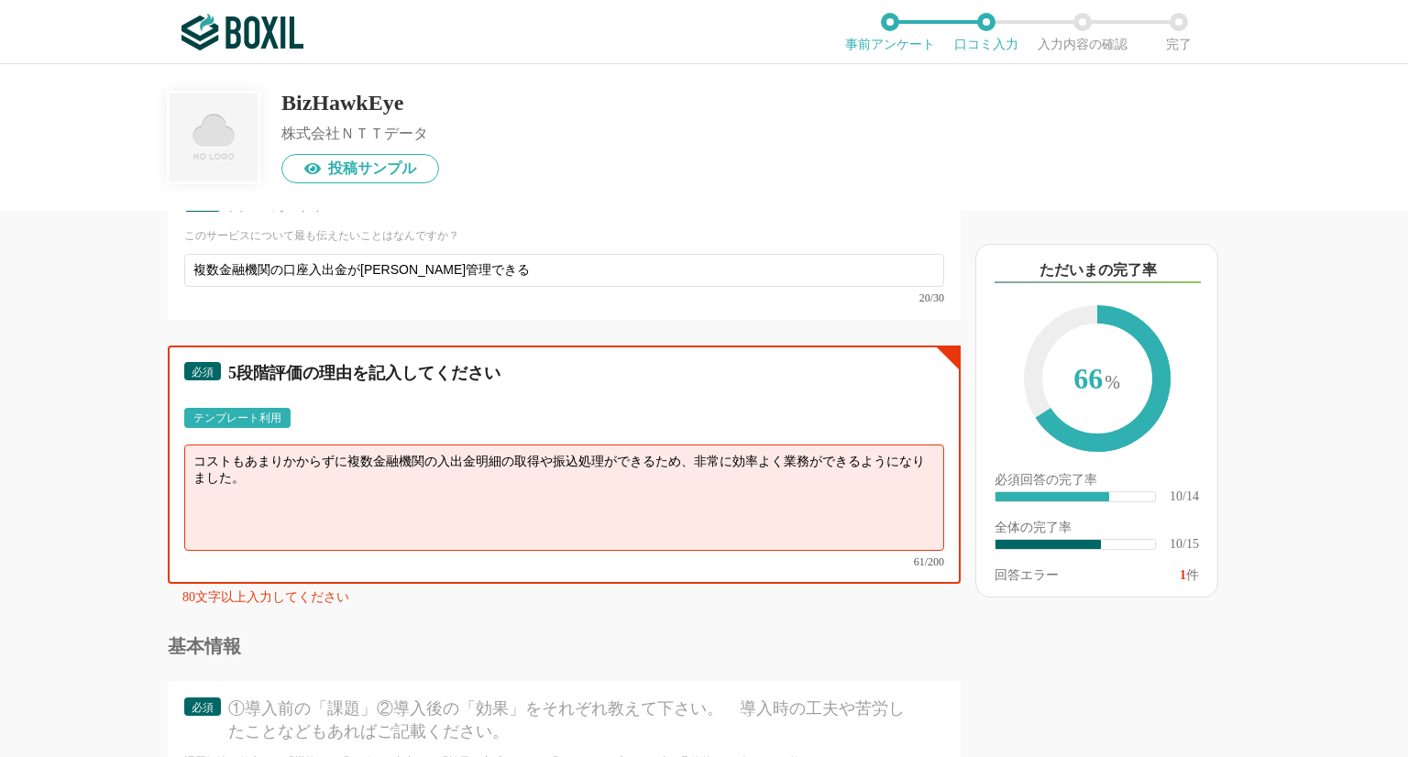
click at [349, 455] on textarea "コストもあまりかからずに複数金融機関の入出金明細の取得や振込処理ができるため、非常に効率よく業務ができるようになりました。" at bounding box center [564, 498] width 760 height 106
drag, startPoint x: 348, startPoint y: 453, endPoint x: 185, endPoint y: 450, distance: 162.3
click at [185, 450] on textarea "コストもあまりかからずに複数金融機関の入出金明細の取得や振込処理ができるため、非常に効率よく業務ができるようになりました。" at bounding box center [564, 498] width 760 height 106
click at [269, 471] on textarea "コストもあまりかからずに複数金融機関の入出金明細の取得や振込処理ができるため、非常に効率よく業務ができるようになりました。" at bounding box center [564, 498] width 760 height 106
click at [434, 466] on textarea "コストもあまりかからずに複数金融機関の入出金明細の取得や振込処理ができるため、非常に効率よく業務ができるようになりました。セキュリティ面でも問題なく" at bounding box center [564, 498] width 760 height 106
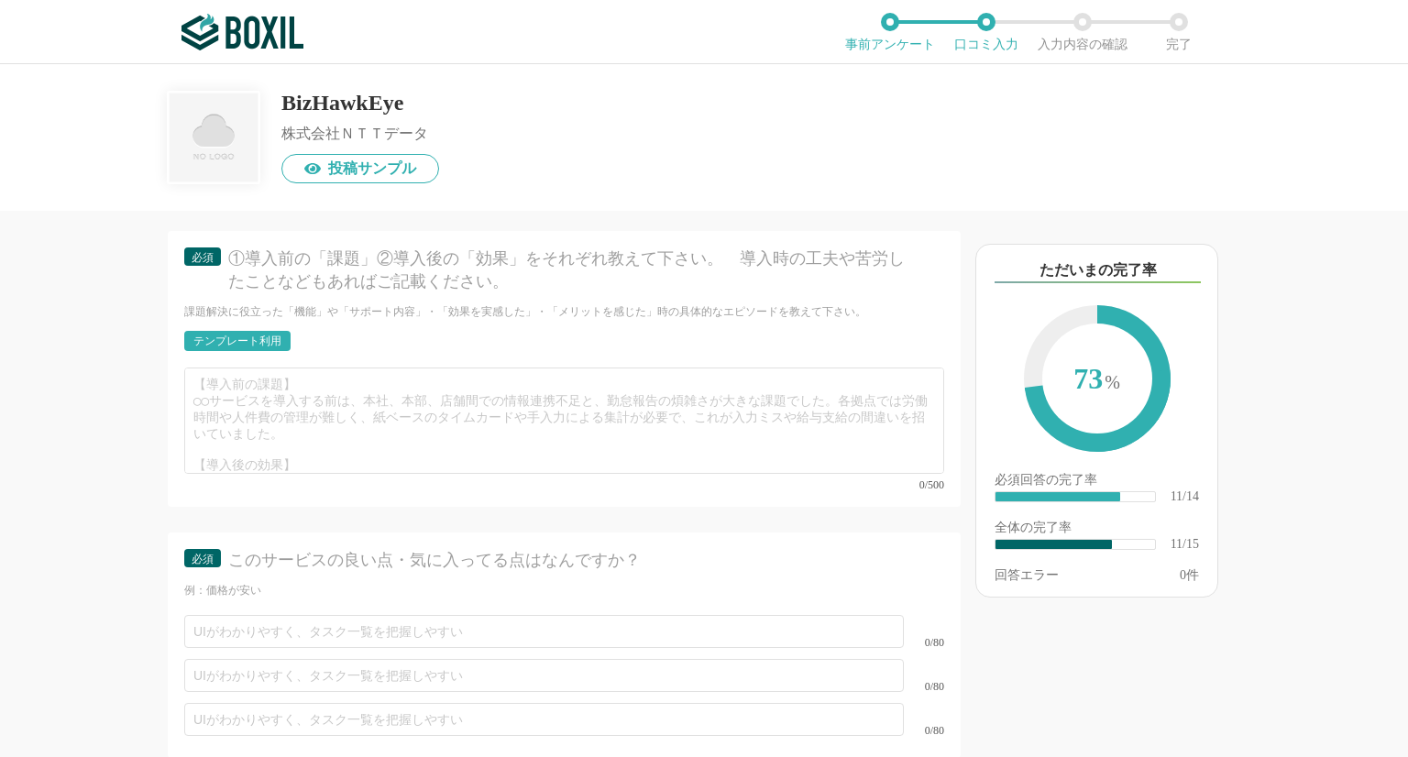
scroll to position [2112, 0]
type textarea "コストもあまりかからずに複数金融機関の入出金明細の取得や振込処理ができるため、非常に効率よく業務ができるようになりました。セキュリティ面でも問題なく使用できて…"
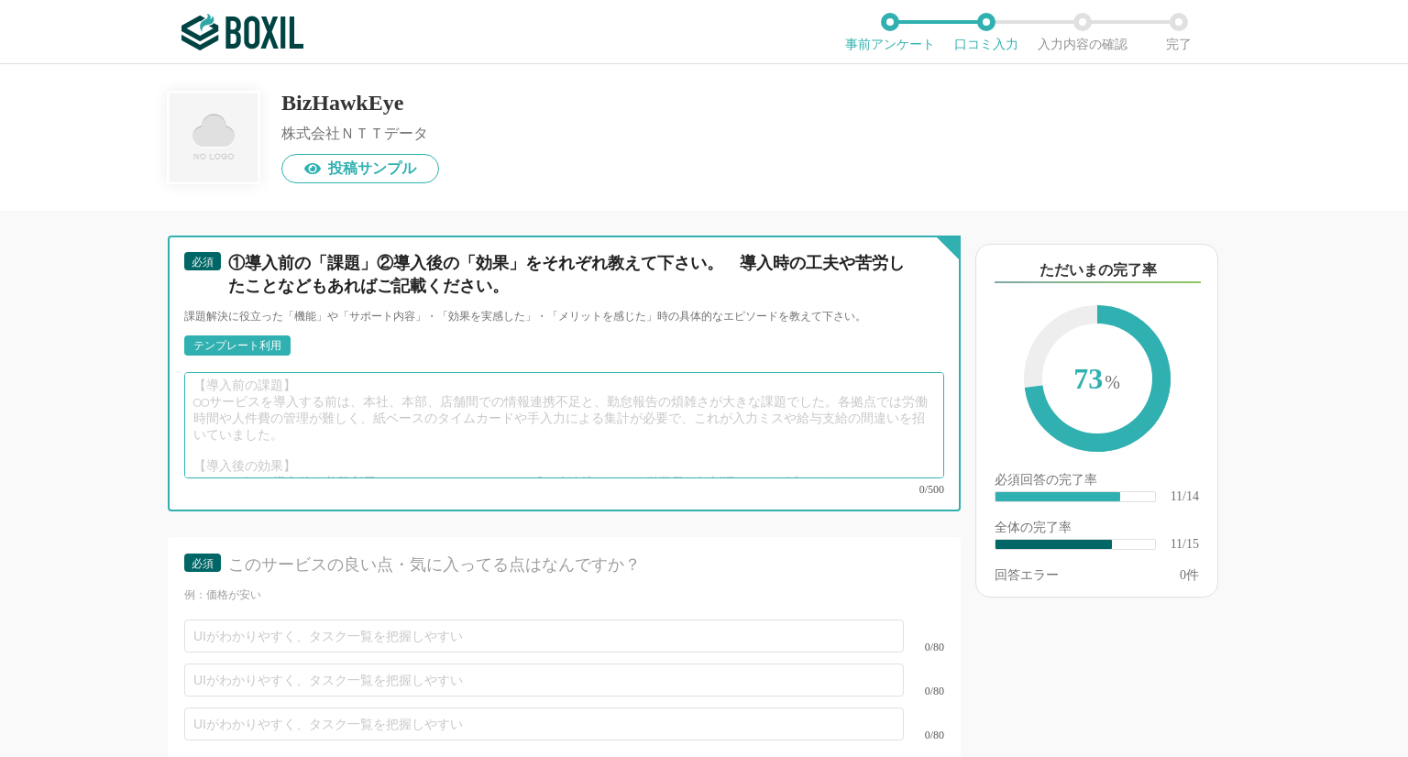
scroll to position [0, 0]
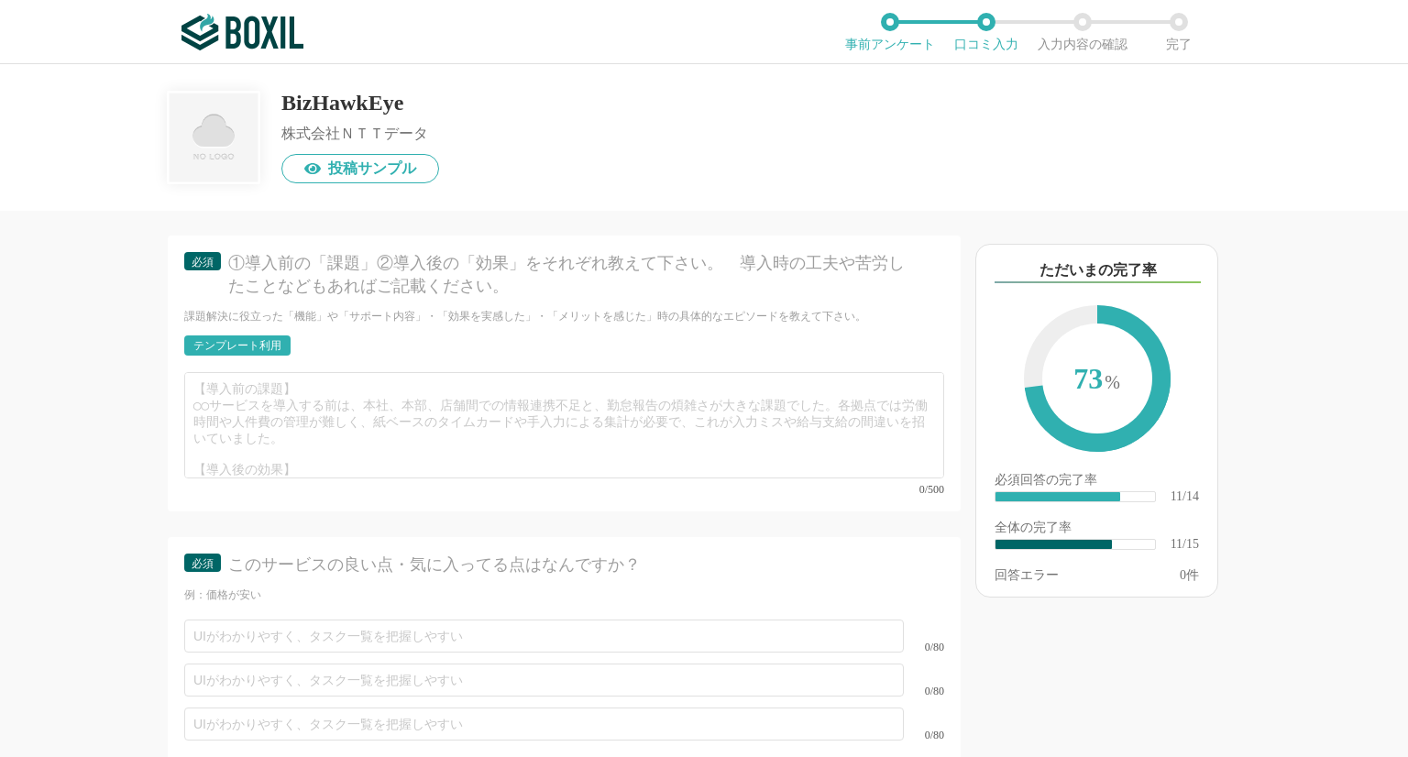
click at [266, 340] on div "テンプレート利用" at bounding box center [237, 345] width 88 height 11
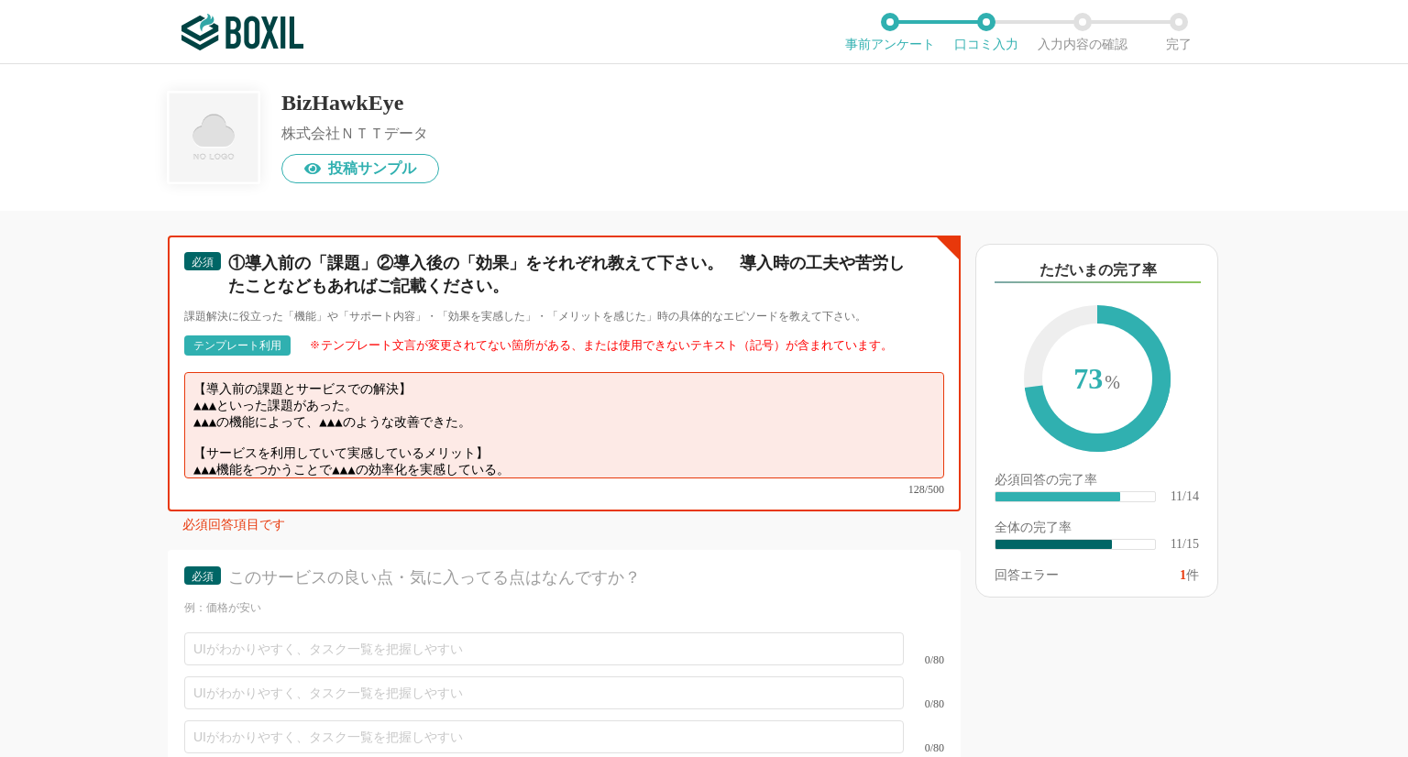
drag, startPoint x: 194, startPoint y: 381, endPoint x: 498, endPoint y: 396, distance: 303.9
click at [498, 396] on textarea "【導入前の課題とサービスでの解決】 ▲▲▲といった課題があった。 ▲▲▲の機能によって、▲▲▲のような改善できた。 【サービスを利用していて実感しているメリッ…" at bounding box center [564, 425] width 760 height 106
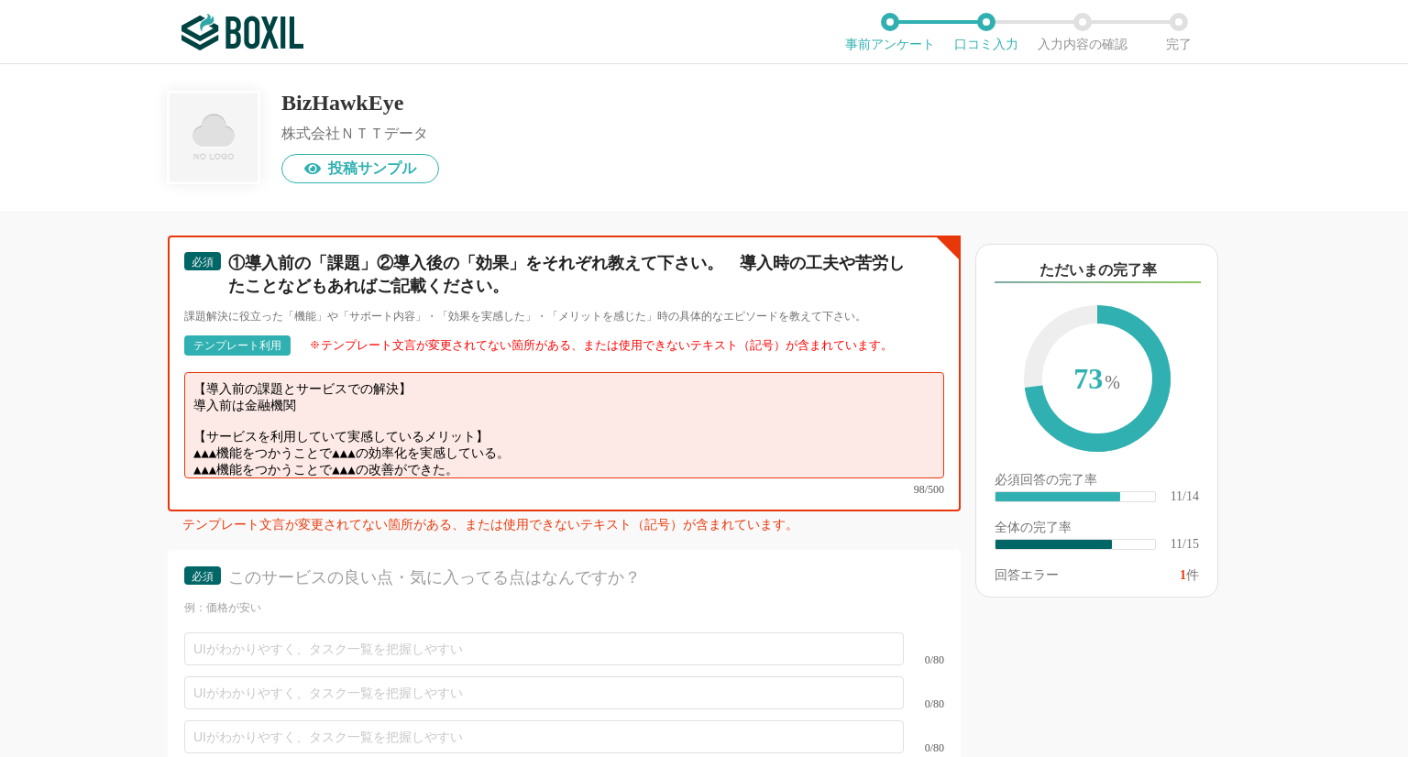
click at [246, 379] on textarea "【導入前の課題とサービスでの解決】 導入前は金融機関 【サービスを利用していて実感しているメリット】 ▲▲▲機能をつかうことで▲▲▲の効率化を実感している。 …" at bounding box center [564, 425] width 760 height 106
click at [315, 382] on textarea "【導入前の課題とサービスでの解決】 導入前は各金融機関 【サービスを利用していて実感しているメリット】 ▲▲▲機能をつかうことで▲▲▲の効率化を実感している。…" at bounding box center [564, 425] width 760 height 106
drag, startPoint x: 283, startPoint y: 366, endPoint x: 392, endPoint y: 359, distance: 109.3
click at [392, 372] on textarea "【導入前の課題とサービスでの解決】 導入前は各金融機関のサービスにログインする必要があり、 【サービスを利用していて実感しているメリット】 ▲▲▲機能をつかう…" at bounding box center [564, 425] width 760 height 106
click at [558, 379] on textarea "【導入前の課題】 導入前は各金融機関のサービスにログインする必要があり、 【サービスを利用していて実感しているメリット】 ▲▲▲機能をつかうことで▲▲▲の効率…" at bounding box center [564, 425] width 760 height 106
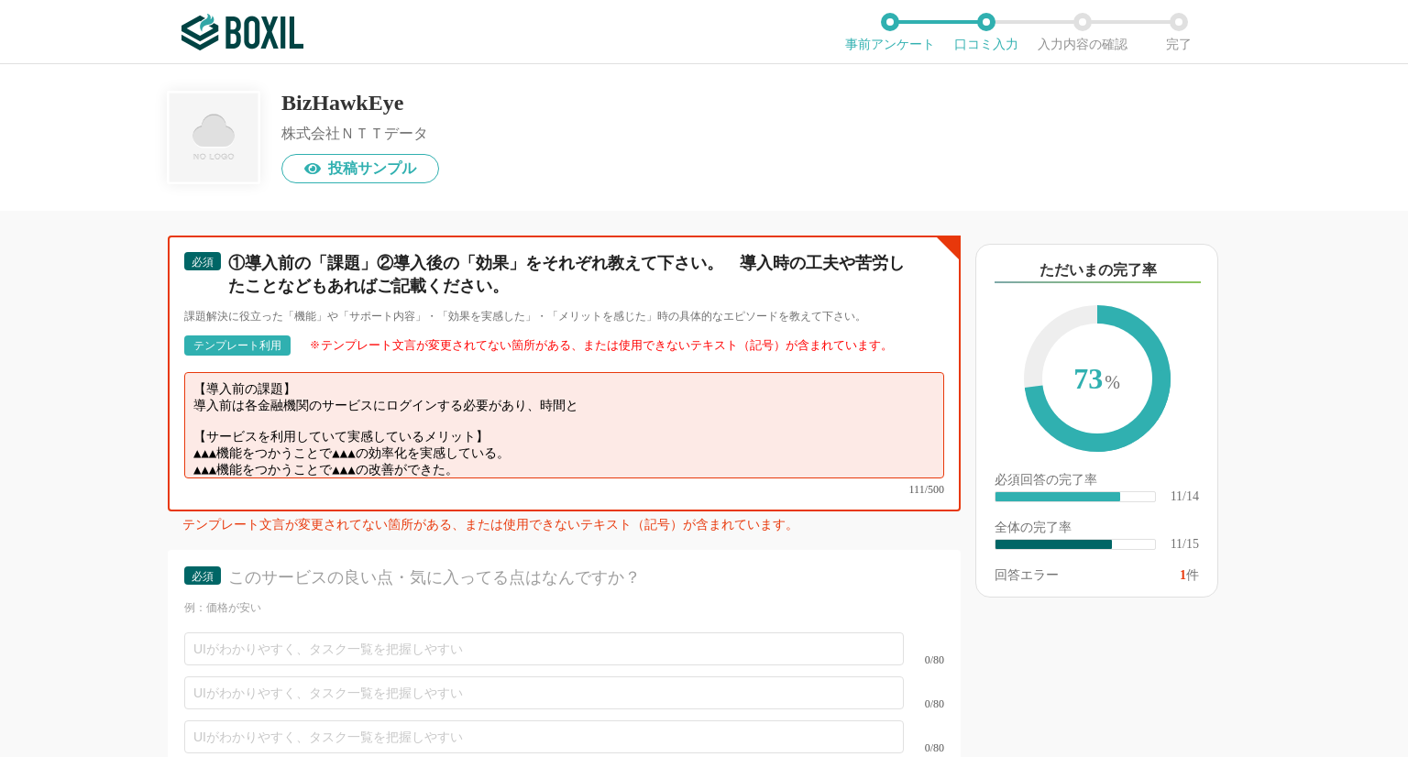
click at [536, 377] on textarea "【導入前の課題】 導入前は各金融機関のサービスにログインする必要があり、時間と 【サービスを利用していて実感しているメリット】 ▲▲▲機能をつかうことで▲▲▲…" at bounding box center [564, 425] width 760 height 106
click at [681, 378] on textarea "【導入前の課題】 導入前は各金融機関のサービスにログインする必要があり、入出金管理に時間と 【サービスを利用していて実感しているメリット】 ▲▲▲機能をつかう…" at bounding box center [564, 425] width 760 height 106
drag, startPoint x: 193, startPoint y: 418, endPoint x: 583, endPoint y: 434, distance: 390.0
click at [583, 434] on textarea "【導入前の課題】 導入前は各金融機関のサービスにログインする必要があり、入出金管理に時間と労力が相当かかっていた。 【サービスを利用していて実感しているメリッ…" at bounding box center [564, 425] width 760 height 106
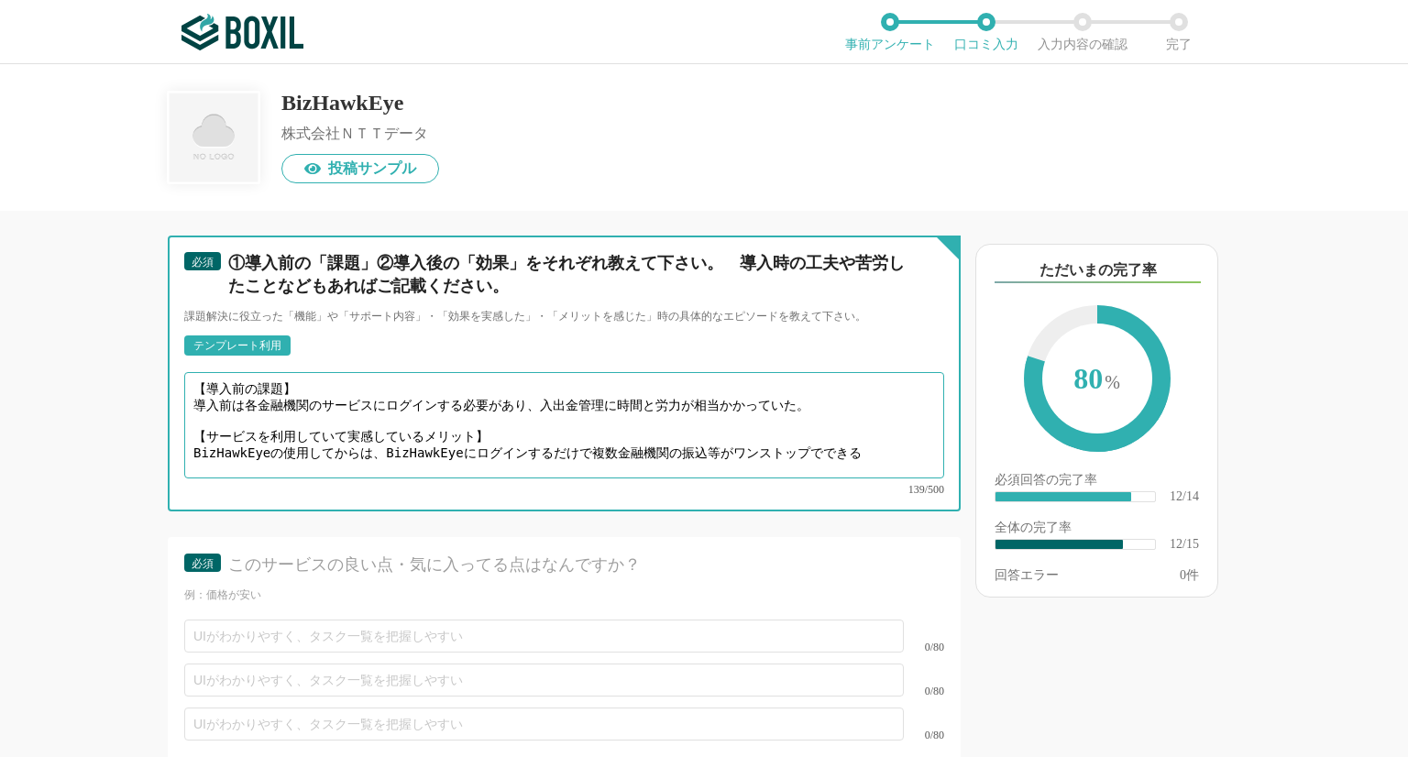
click at [683, 415] on textarea "【導入前の課題】 導入前は各金融機関のサービスにログインする必要があり、入出金管理に時間と労力が相当かかっていた。 【サービスを利用していて実感しているメリッ…" at bounding box center [564, 425] width 760 height 106
click at [873, 416] on textarea "【導入前の課題】 導入前は各金融機関のサービスにログインする必要があり、入出金管理に時間と労力が相当かかっていた。 【サービスを利用していて実感しているメリッ…" at bounding box center [564, 425] width 760 height 106
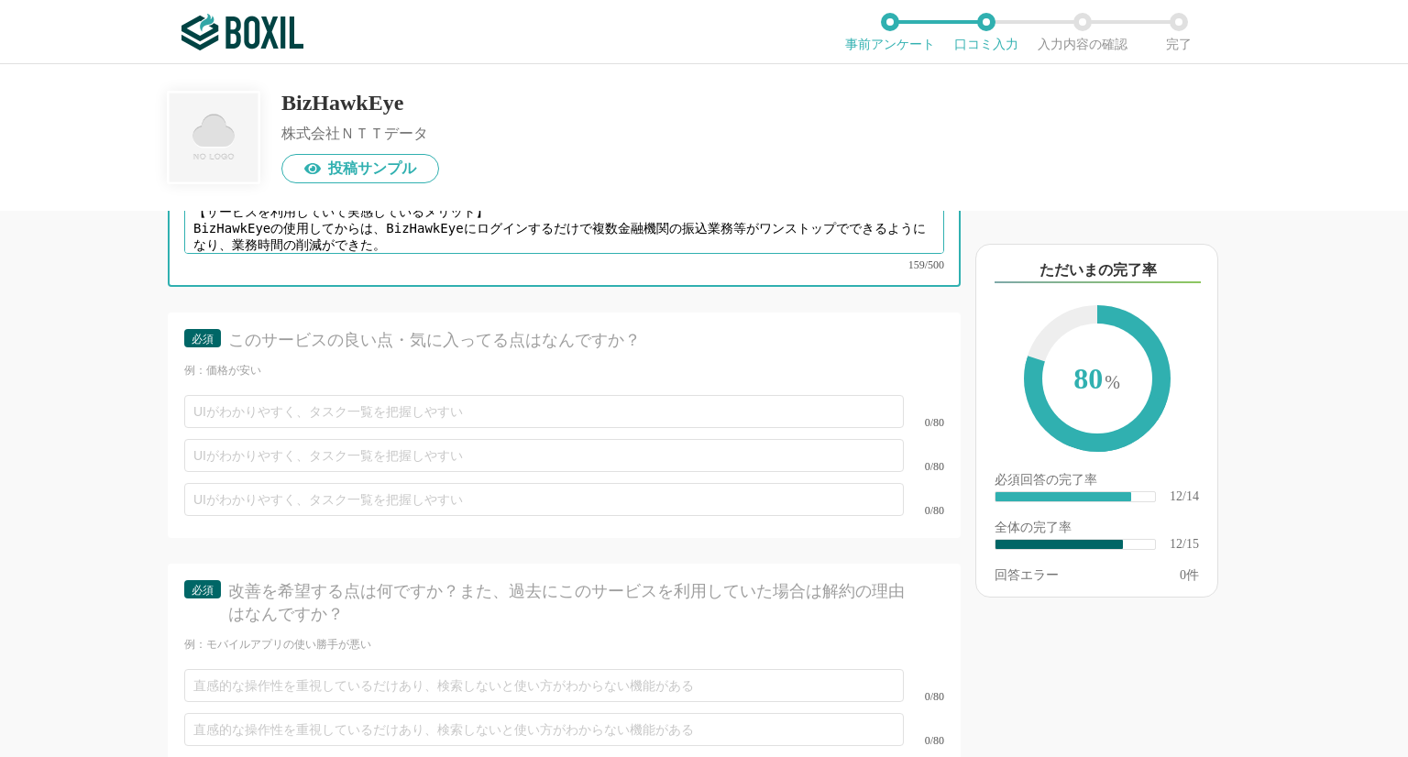
scroll to position [2388, 0]
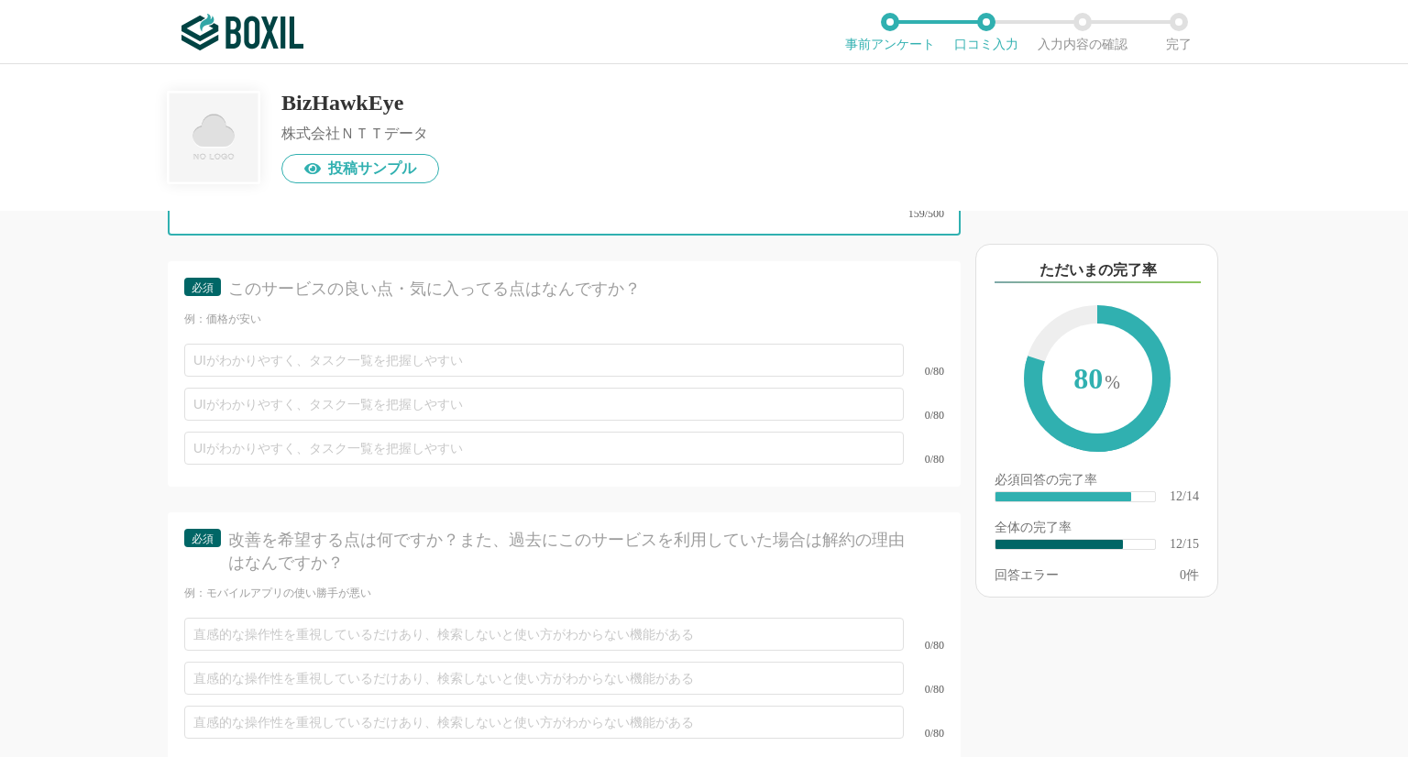
type textarea "【導入前の課題】 導入前は各金融機関のサービスにログインする必要があり、入出金管理に時間と労力が相当かかっていた。 【サービスを利用していて実感しているメリッ…"
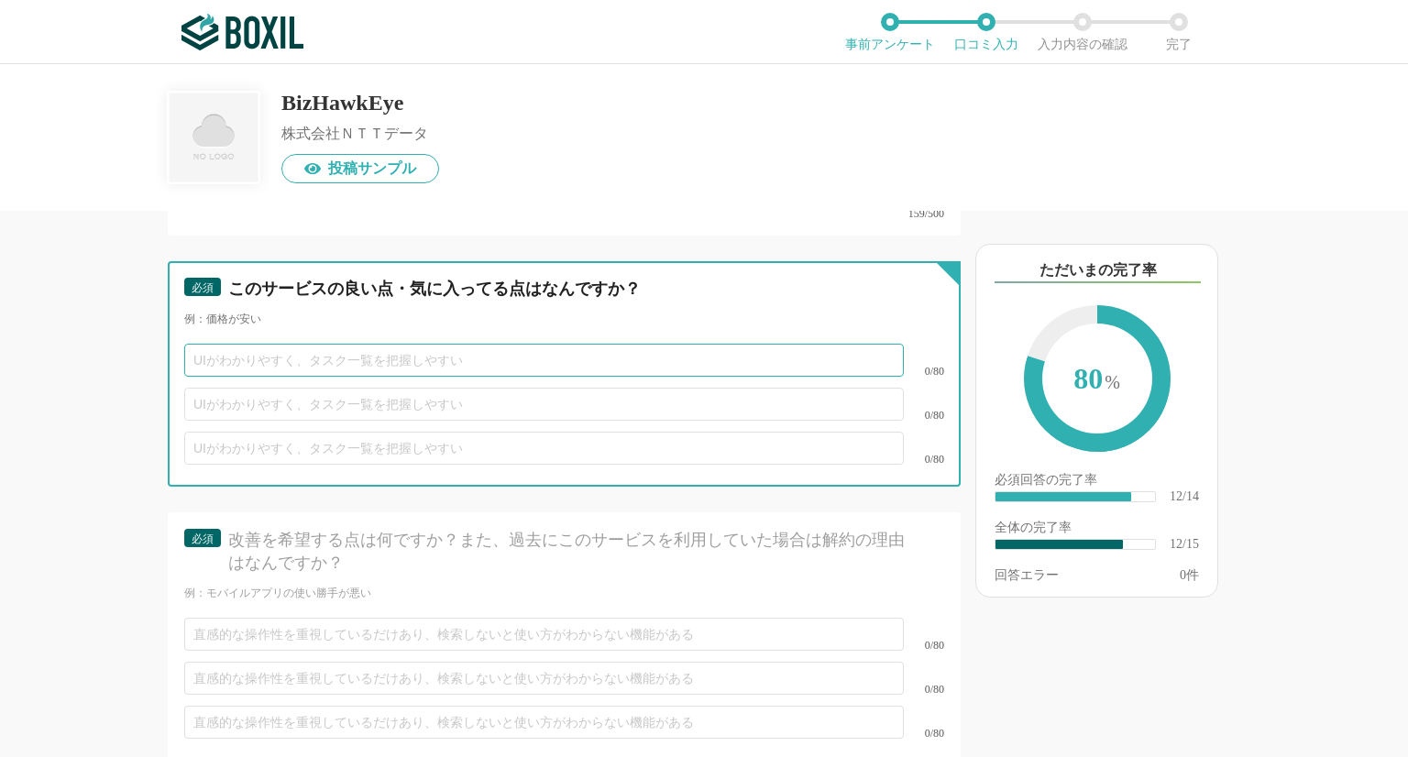
click at [224, 344] on input "text" at bounding box center [544, 360] width 720 height 33
type input "トータルでの利用コストが安い"
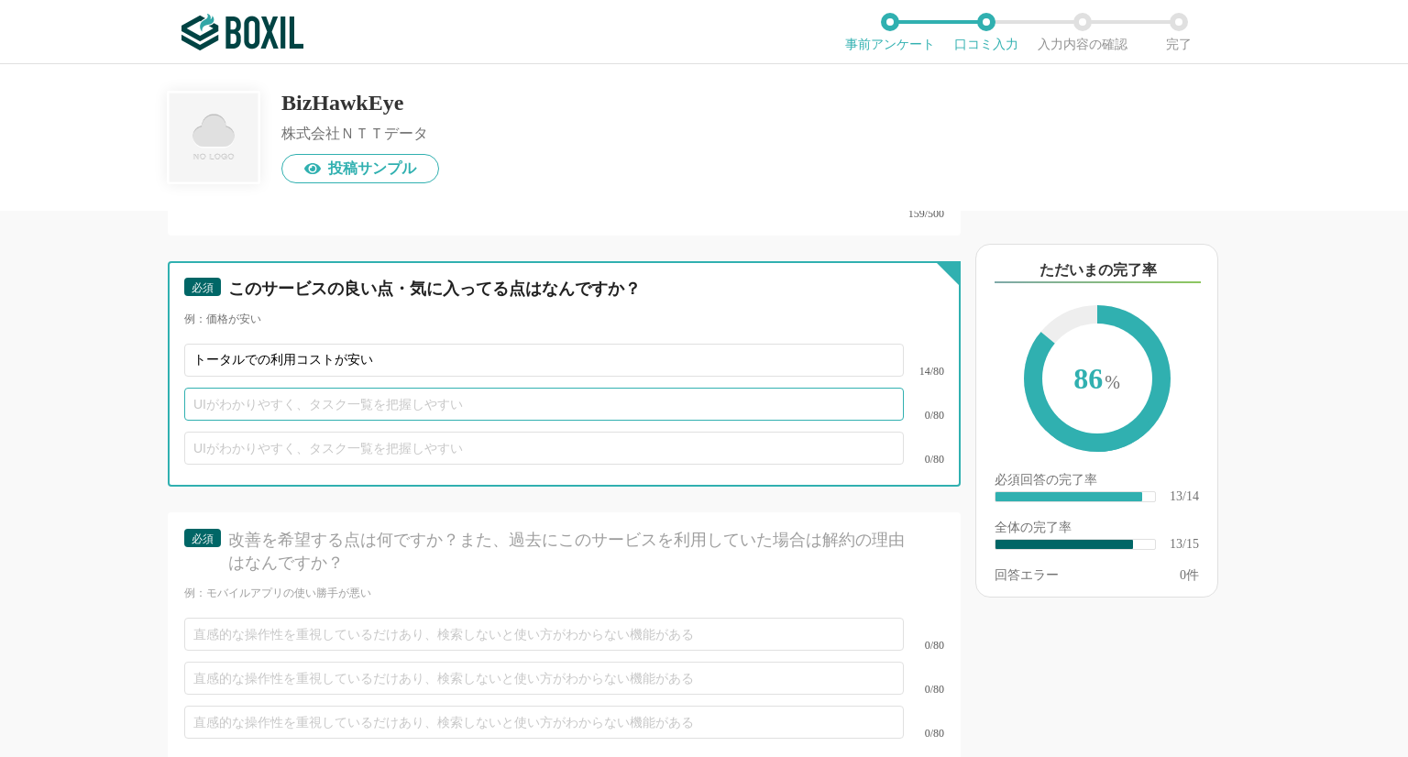
click at [213, 388] on input "text" at bounding box center [544, 404] width 720 height 33
type input "メニュー画面がわかりやすい"
click at [470, 432] on input "text" at bounding box center [544, 448] width 720 height 33
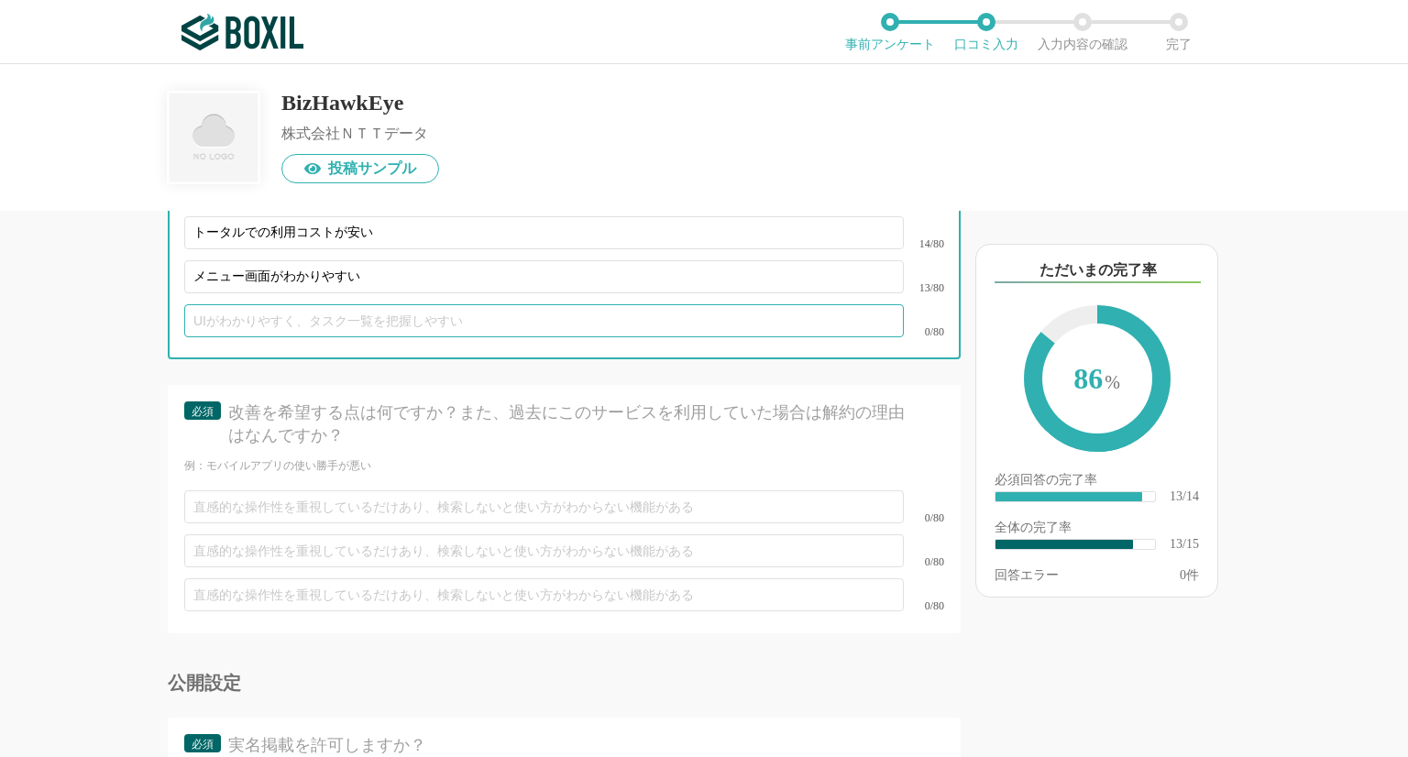
scroll to position [2557, 0]
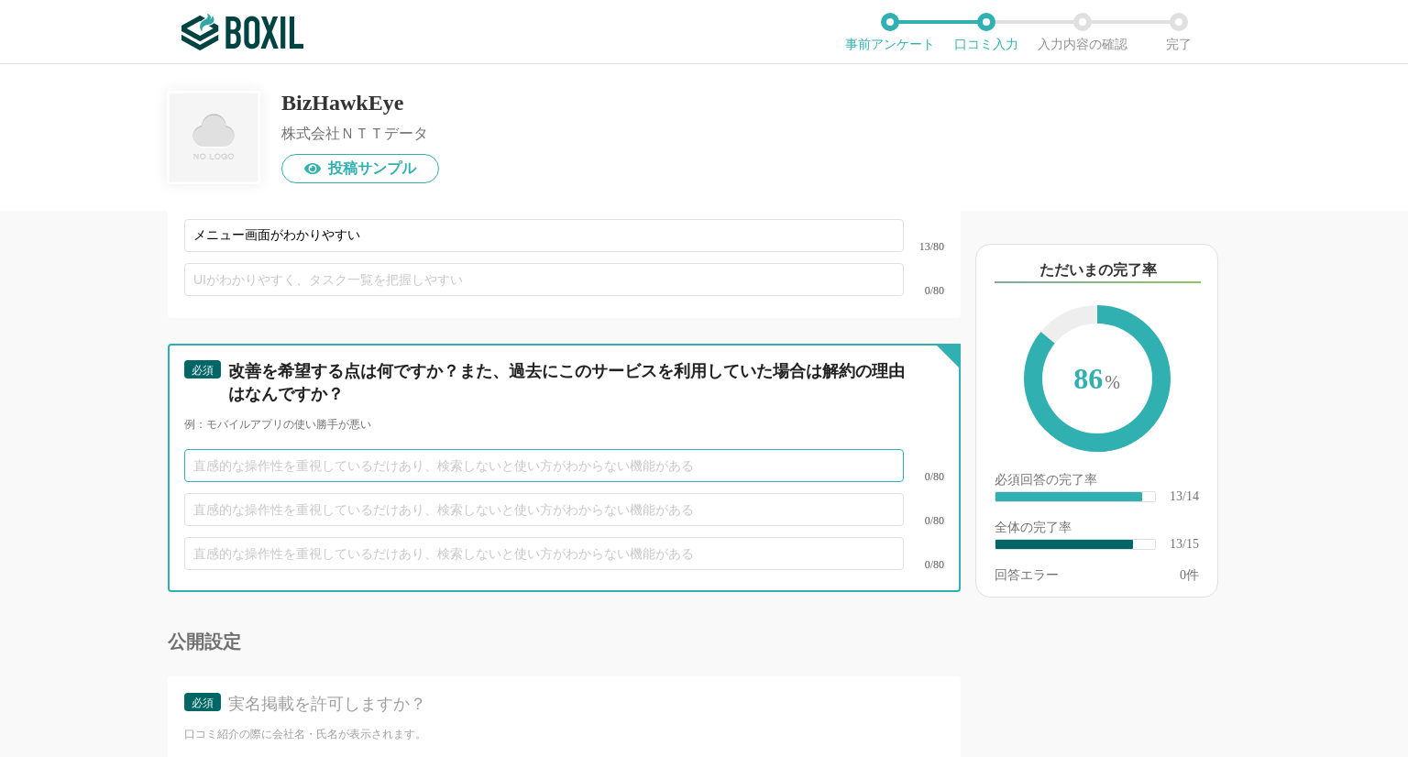
click at [231, 449] on input "text" at bounding box center [544, 465] width 720 height 33
type input "ｋ"
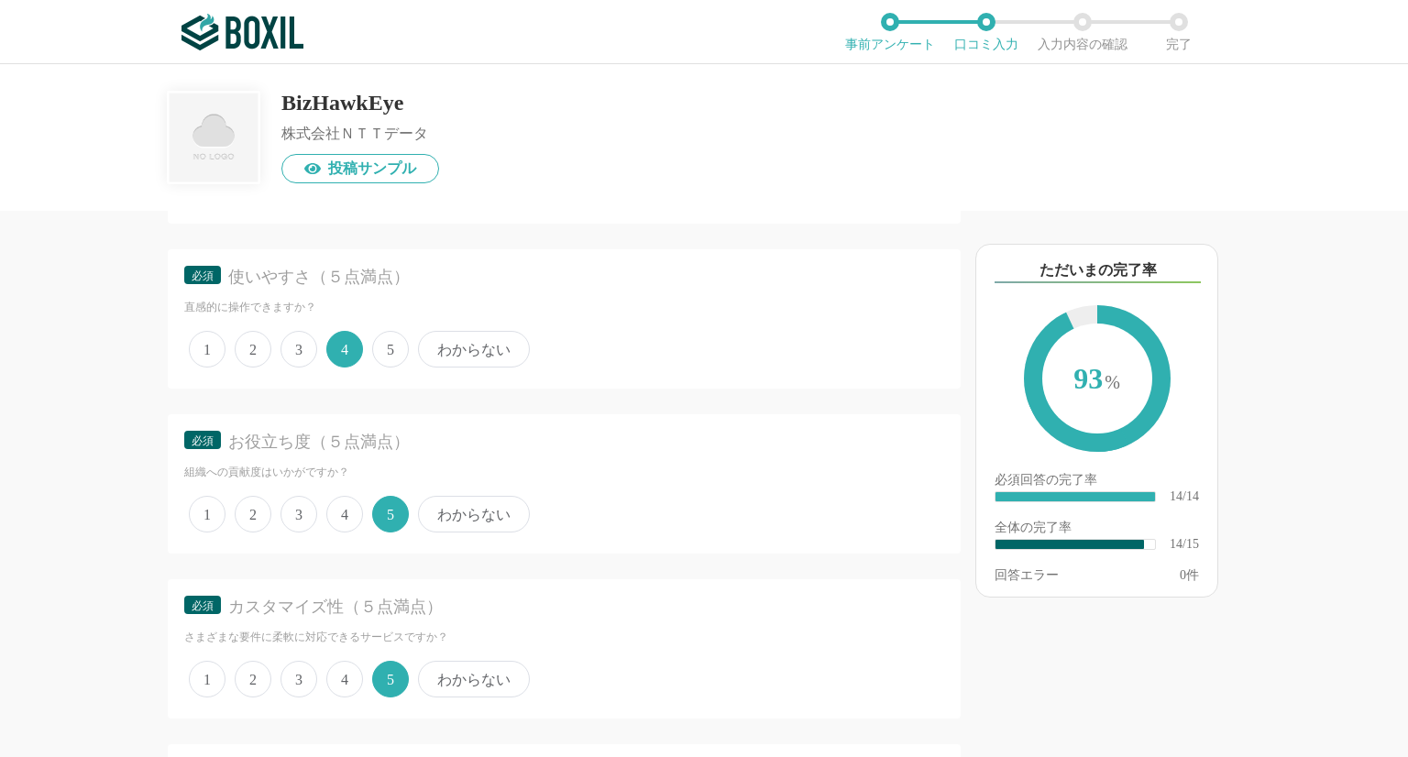
scroll to position [0, 0]
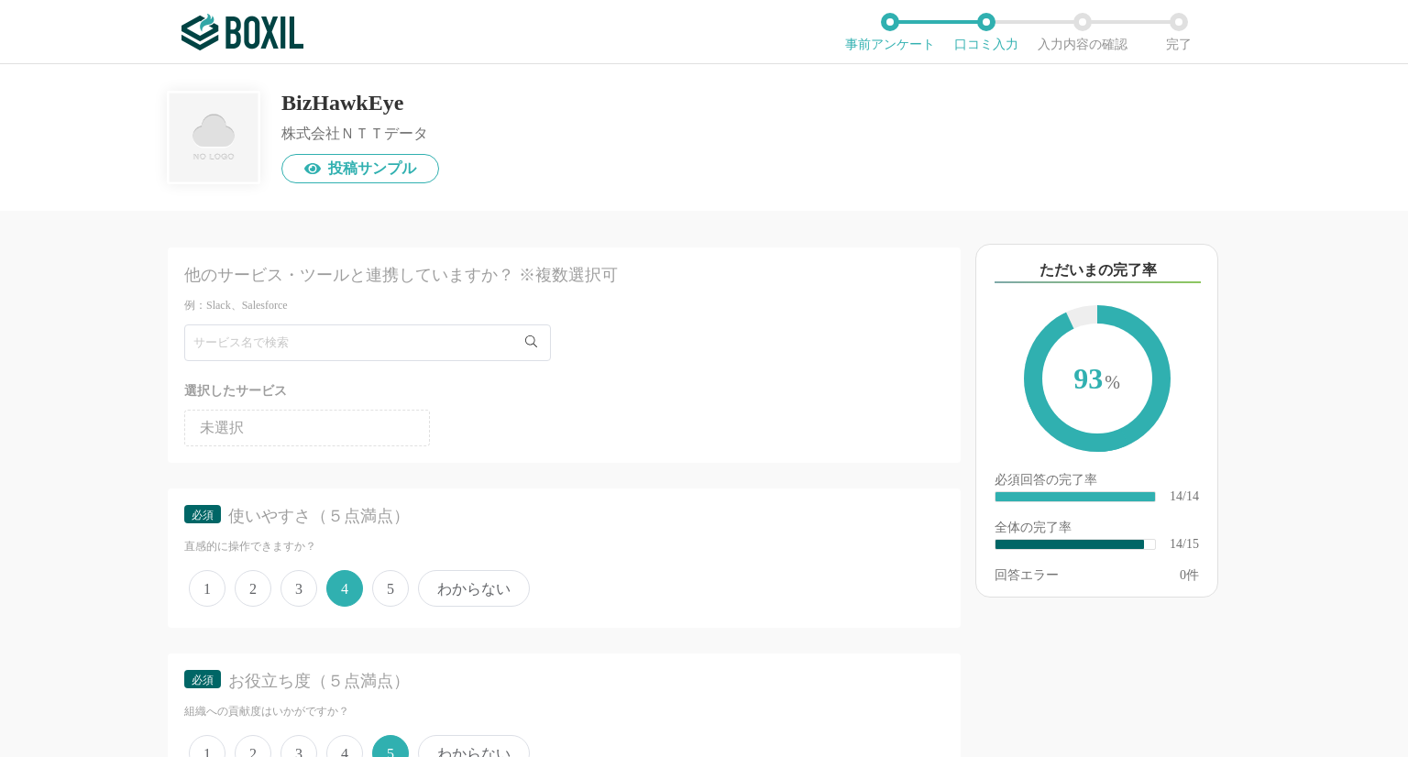
type input "今の所改善を希望する点はありません。"
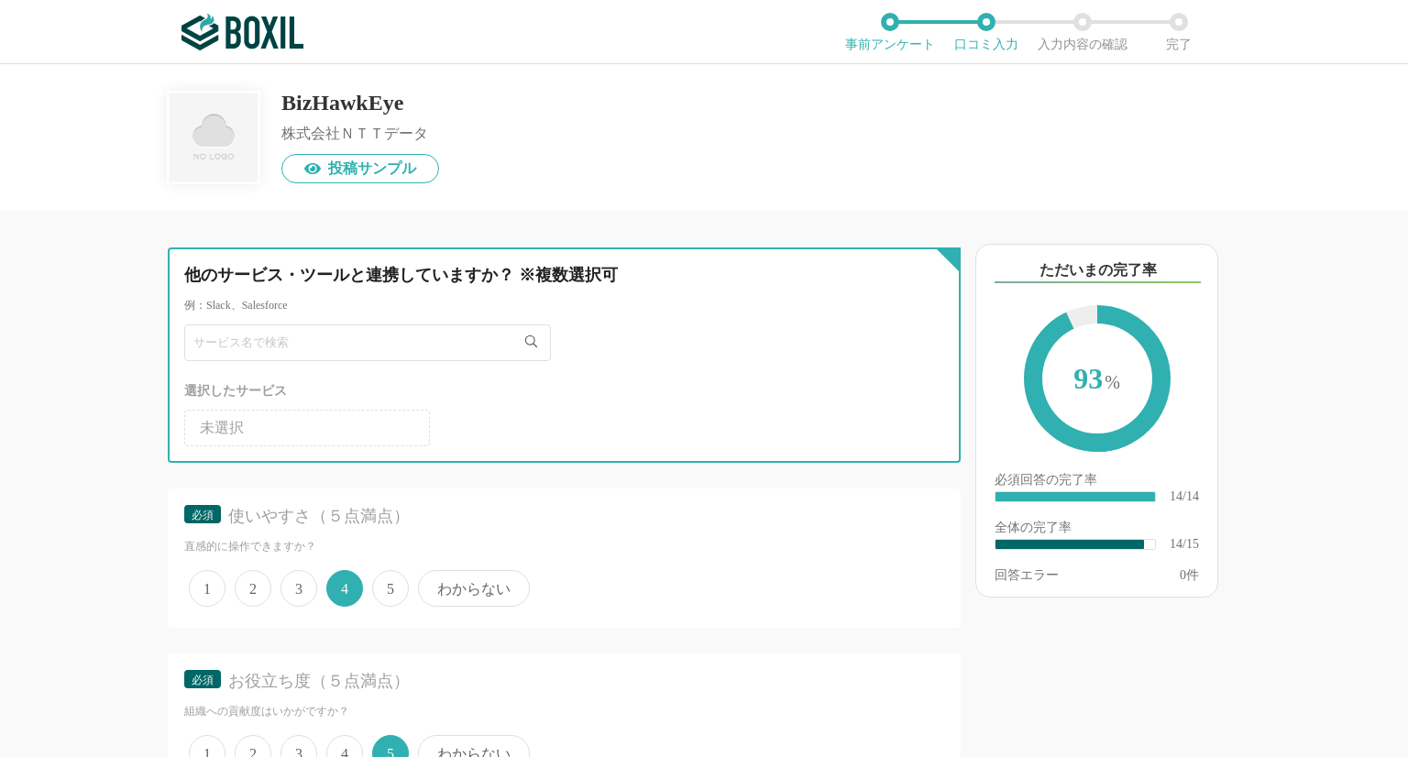
click at [220, 348] on input "text" at bounding box center [367, 343] width 367 height 37
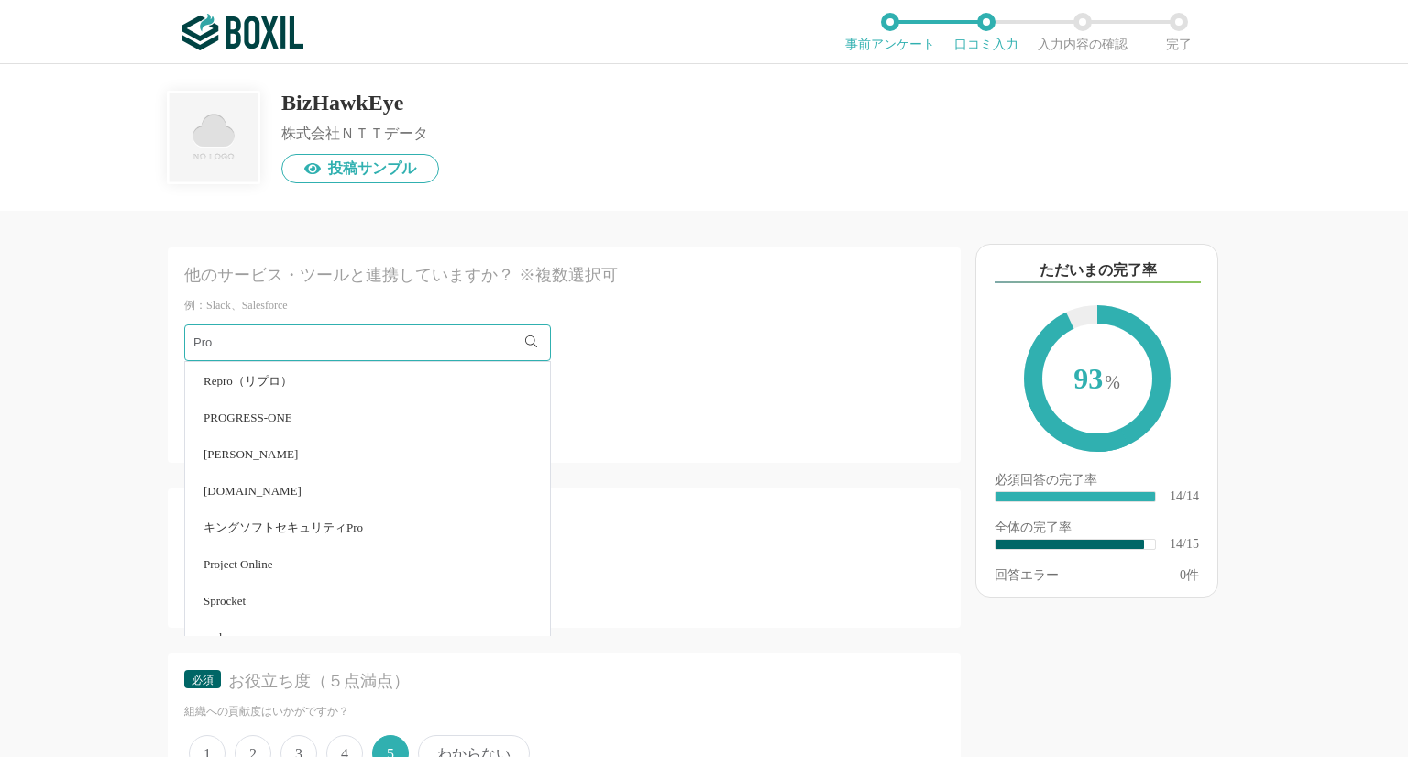
click at [134, 384] on div "他のサービス・ツールと連携していますか？ ※複数選択可 例：Slack、Salesforce Pro Repro（リプロ） PROGRESS-ONE [PER…" at bounding box center [502, 484] width 917 height 547
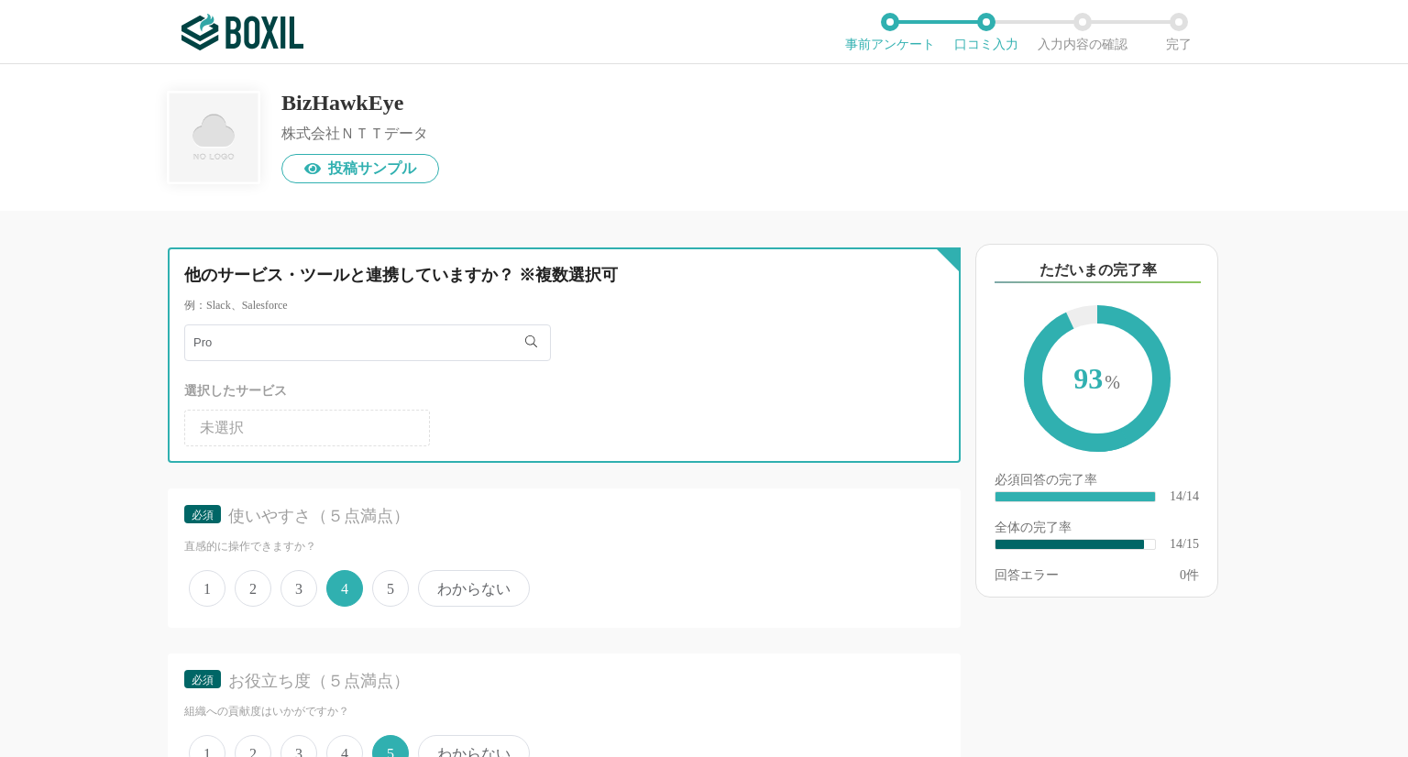
click at [231, 346] on input "Pro" at bounding box center [367, 343] width 367 height 37
type input "ProA"
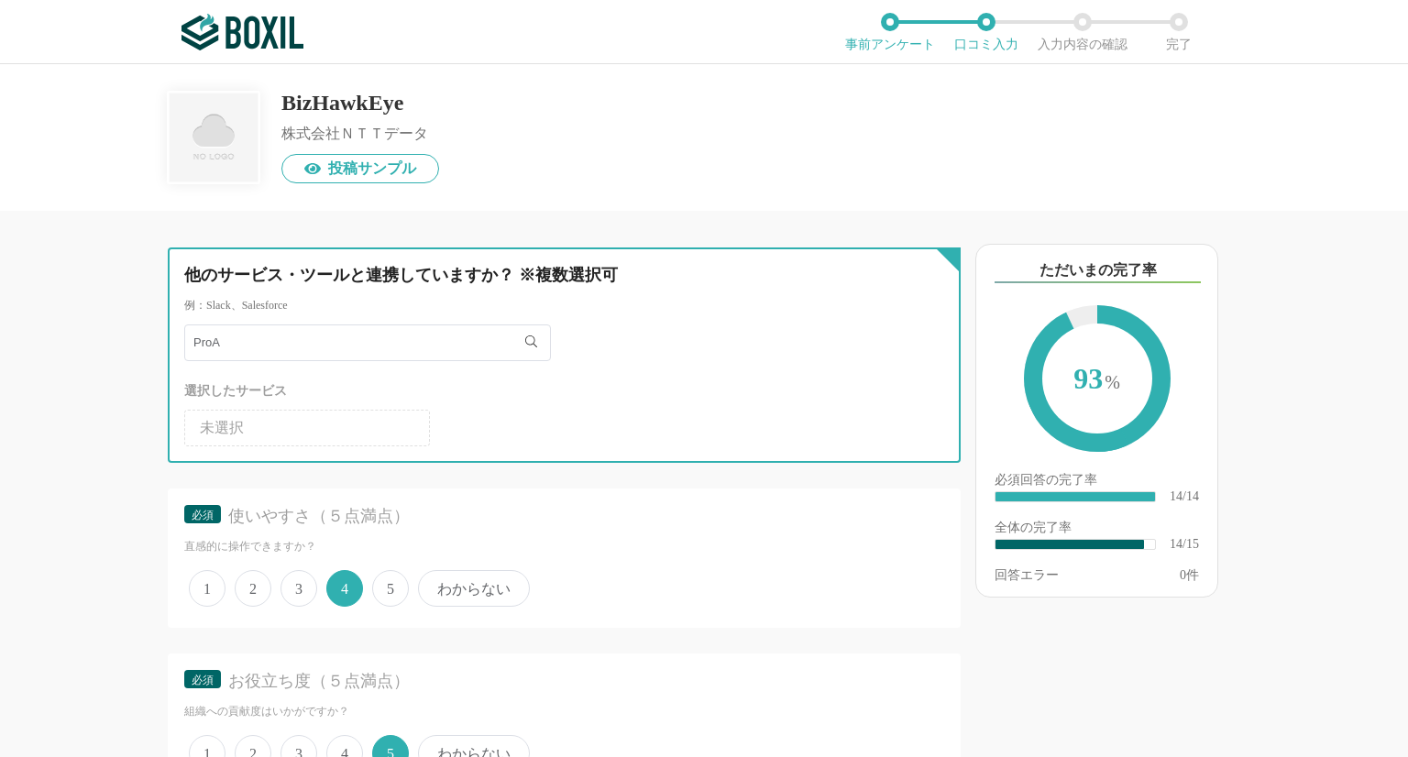
click at [252, 349] on input "ProA" at bounding box center [367, 343] width 367 height 37
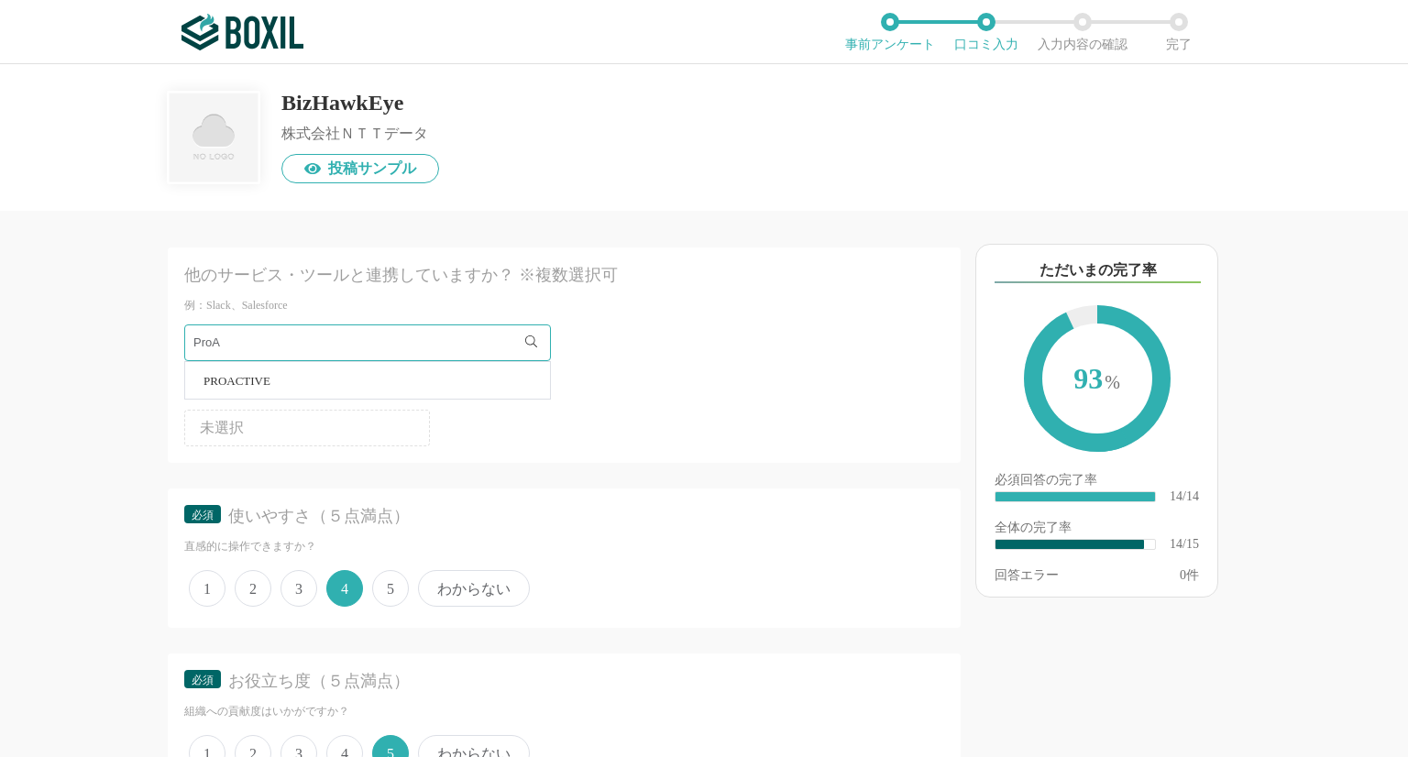
click at [235, 381] on span "PROACTIVE" at bounding box center [237, 381] width 67 height 12
click at [293, 425] on li "PROACTIVE" at bounding box center [307, 428] width 246 height 37
click at [280, 427] on span "PROACTIVE" at bounding box center [240, 428] width 83 height 15
click at [620, 435] on ul "未選択 PROACTIVE" at bounding box center [564, 425] width 760 height 44
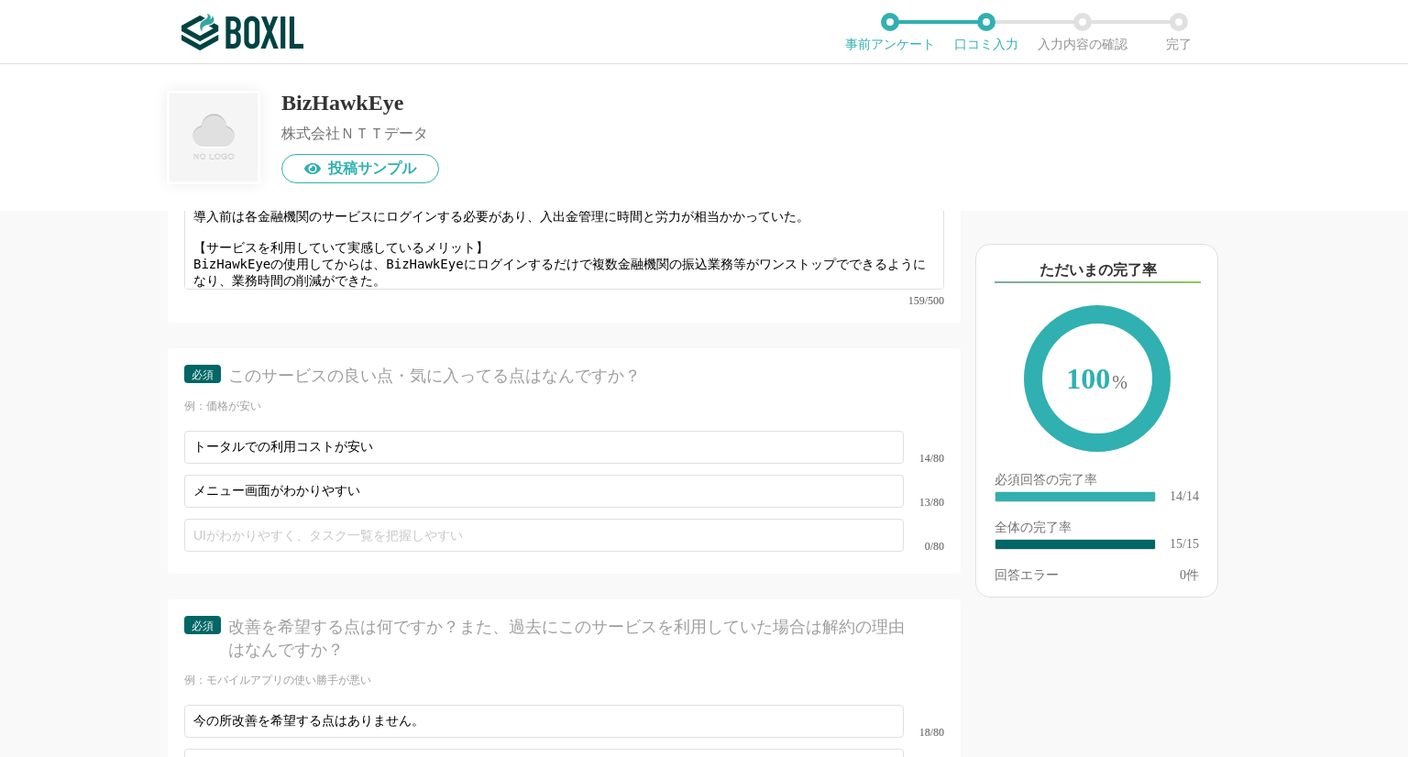
scroll to position [2676, 0]
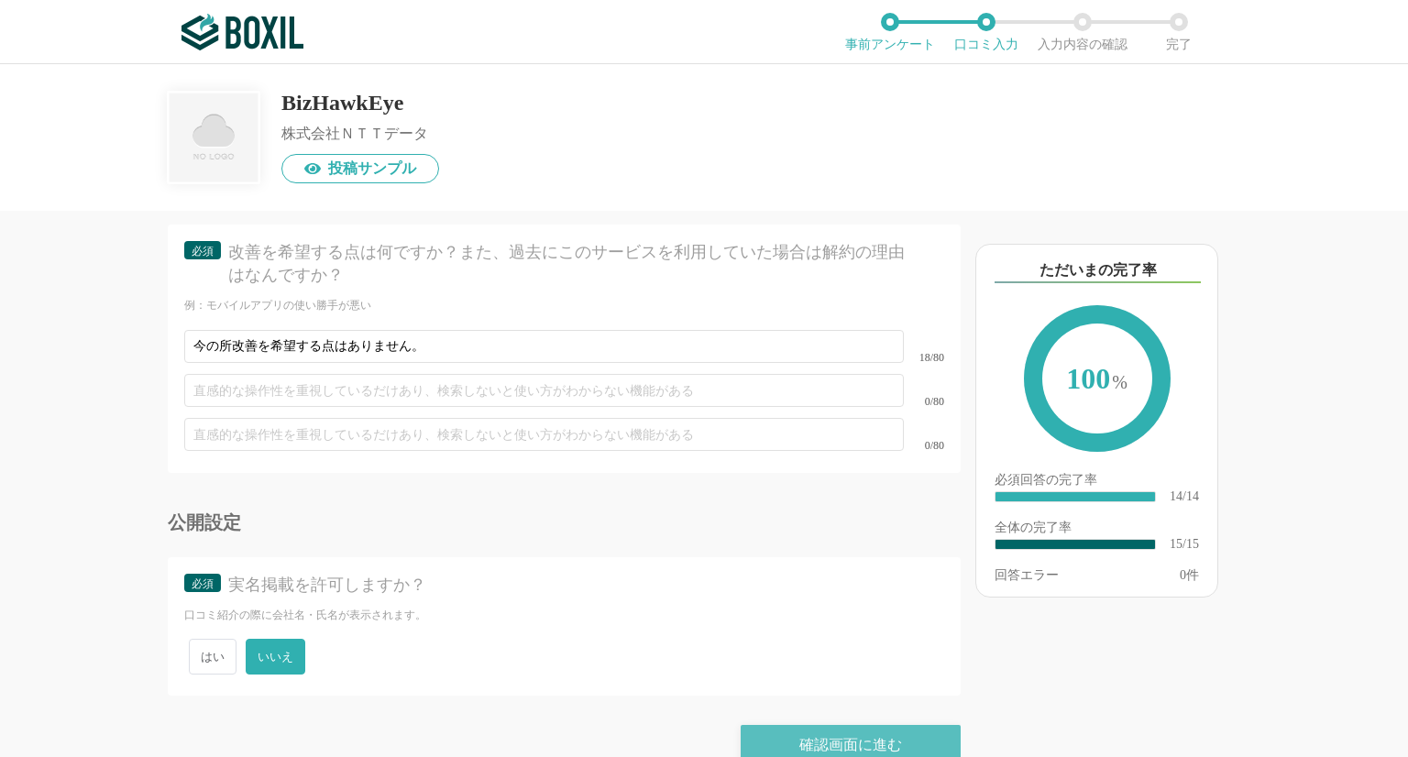
click at [837, 725] on div "確認画面に進む" at bounding box center [851, 745] width 220 height 40
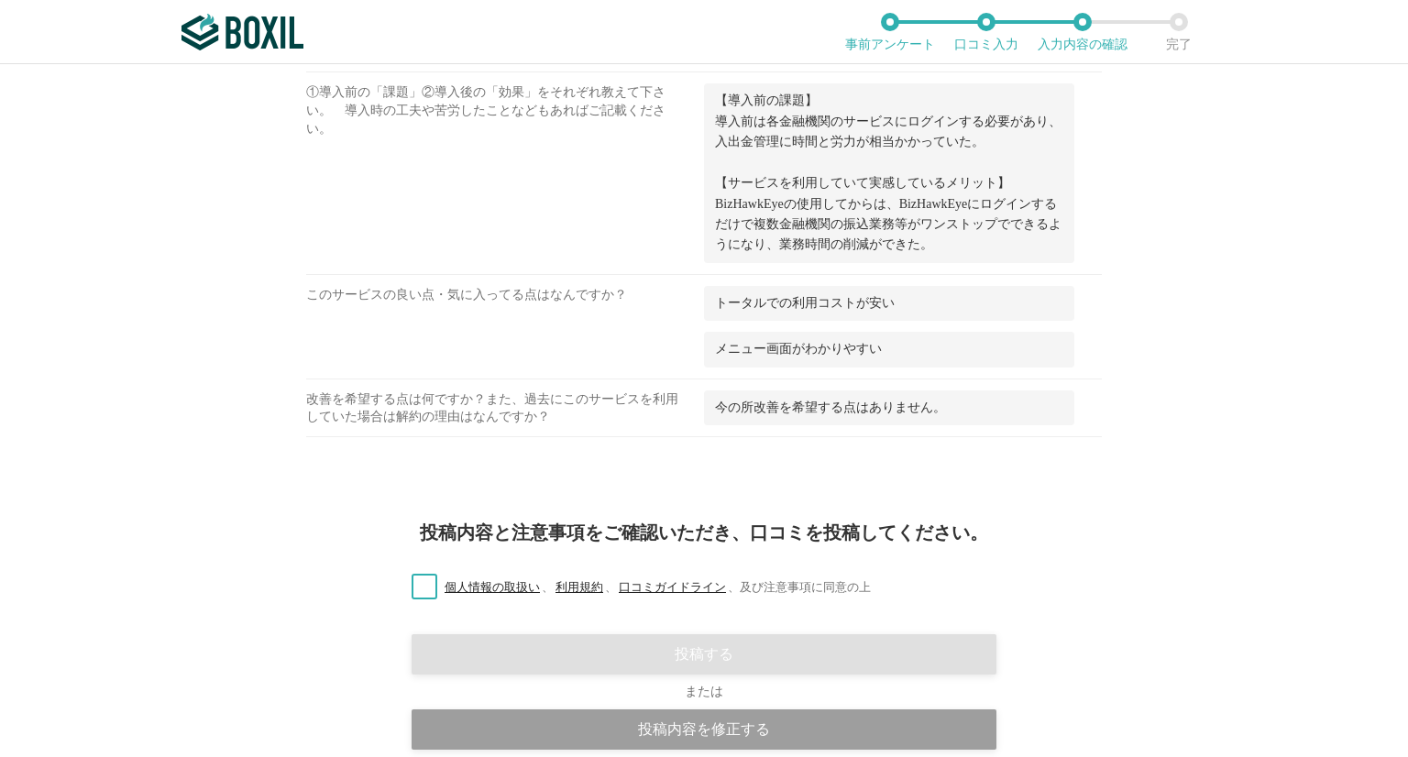
scroll to position [1308, 0]
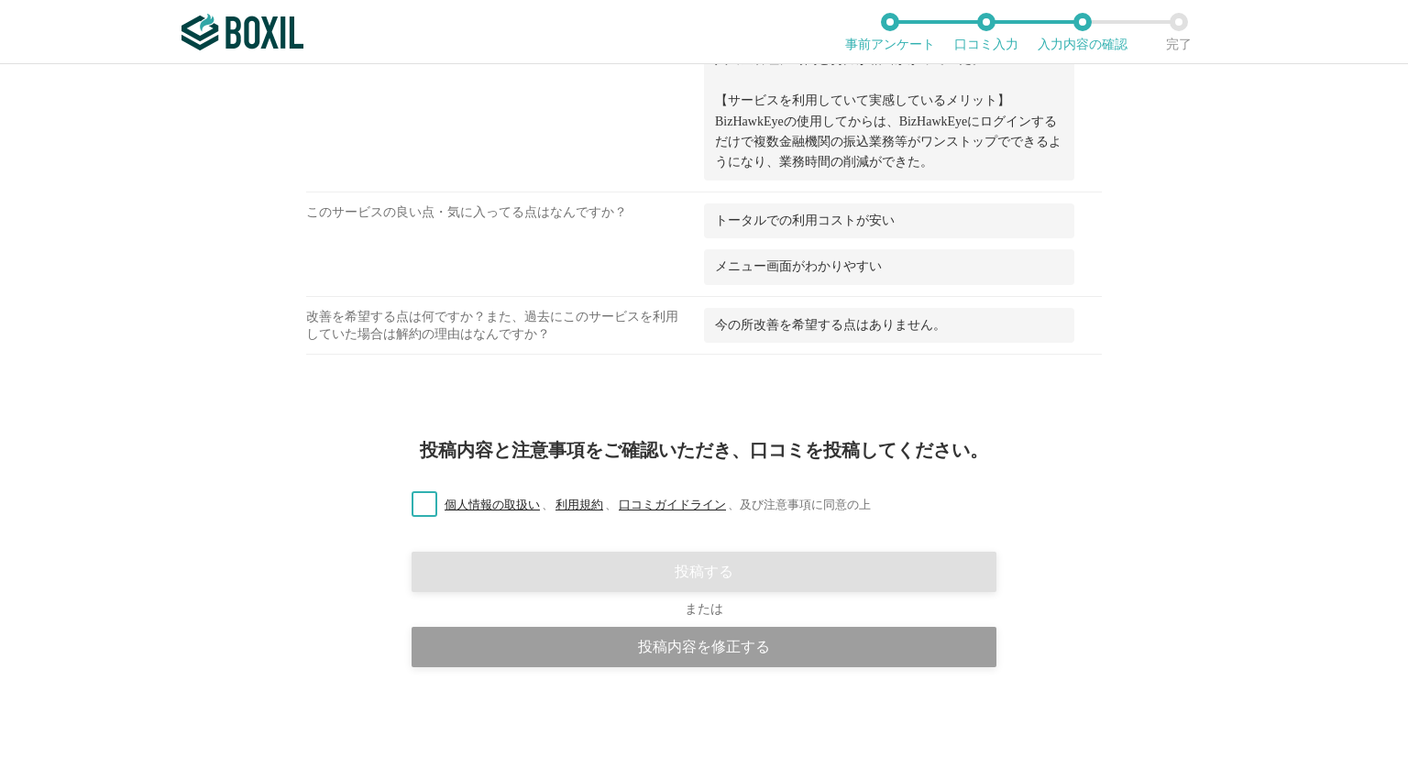
click at [414, 505] on label "個人情報の取扱い 、 利用規約 、 口コミガイドライン 、 及び注意事項に同意の上" at bounding box center [634, 505] width 474 height 19
click at [0, 0] on input "個人情報の取扱い 、 利用規約 、 口コミガイドライン 、 及び注意事項に同意の上" at bounding box center [0, 0] width 0 height 0
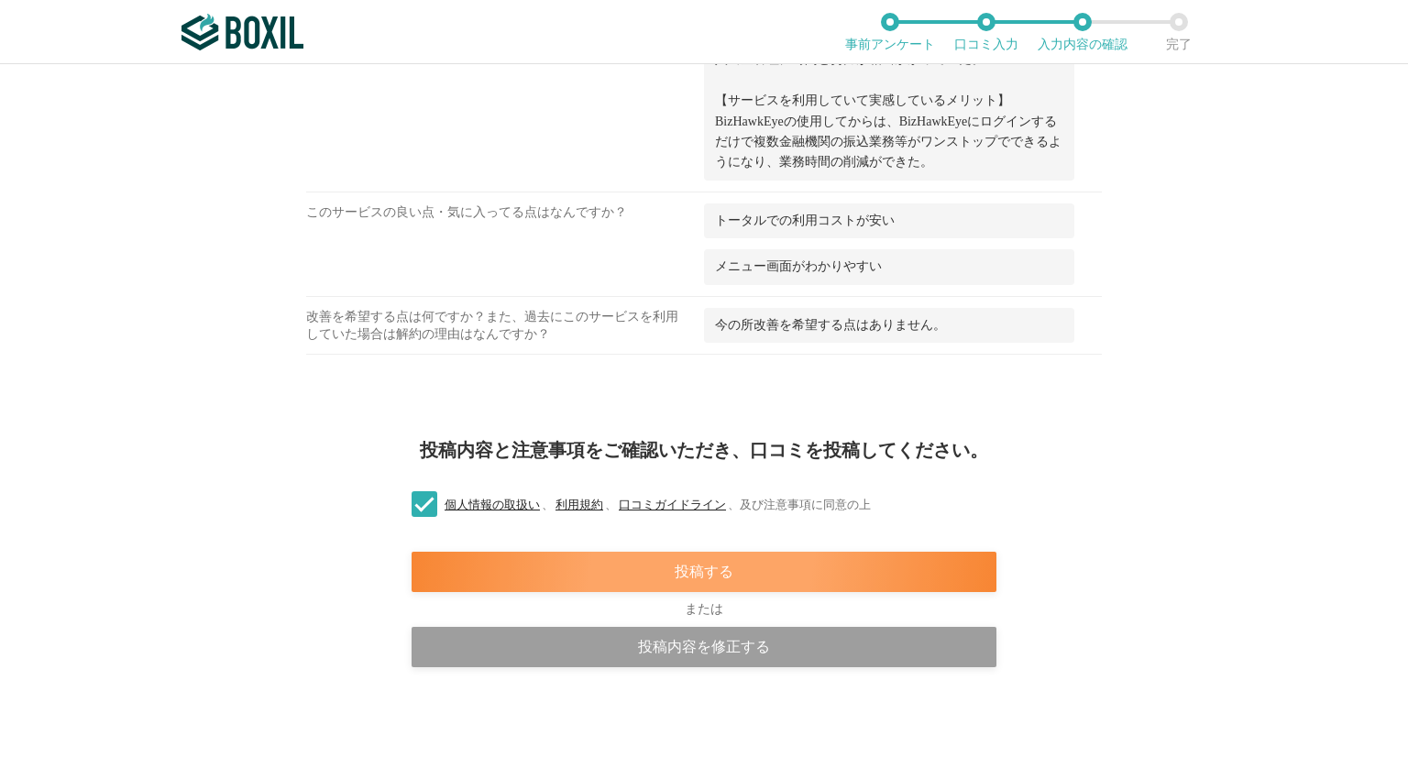
click at [703, 568] on div "投稿する" at bounding box center [704, 572] width 585 height 40
